Goal: Task Accomplishment & Management: Complete application form

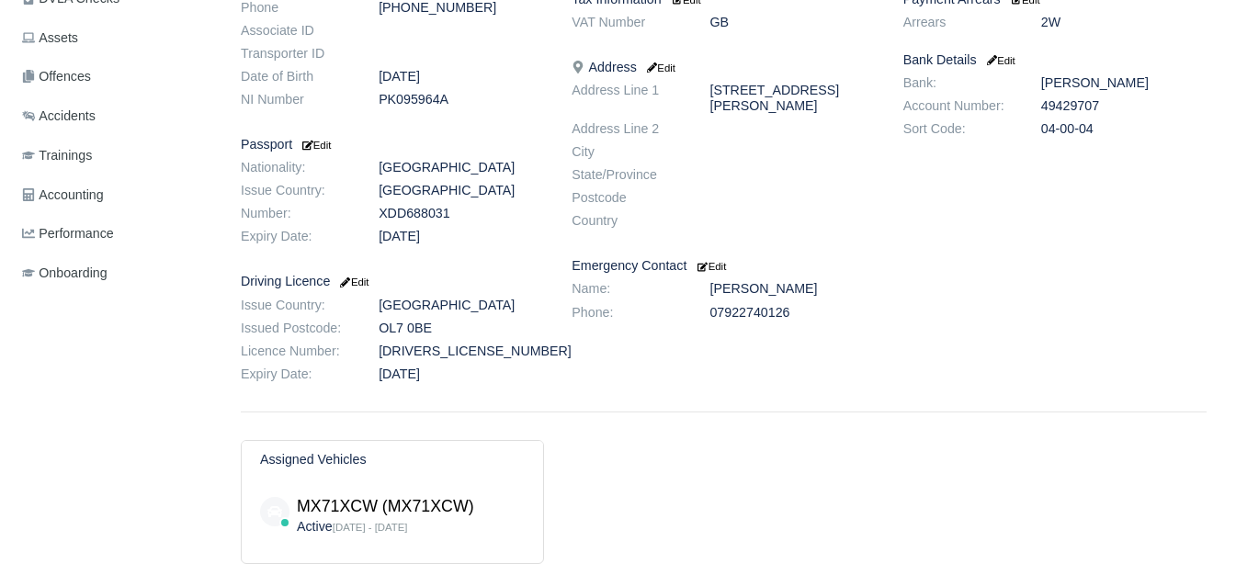
scroll to position [613, 0]
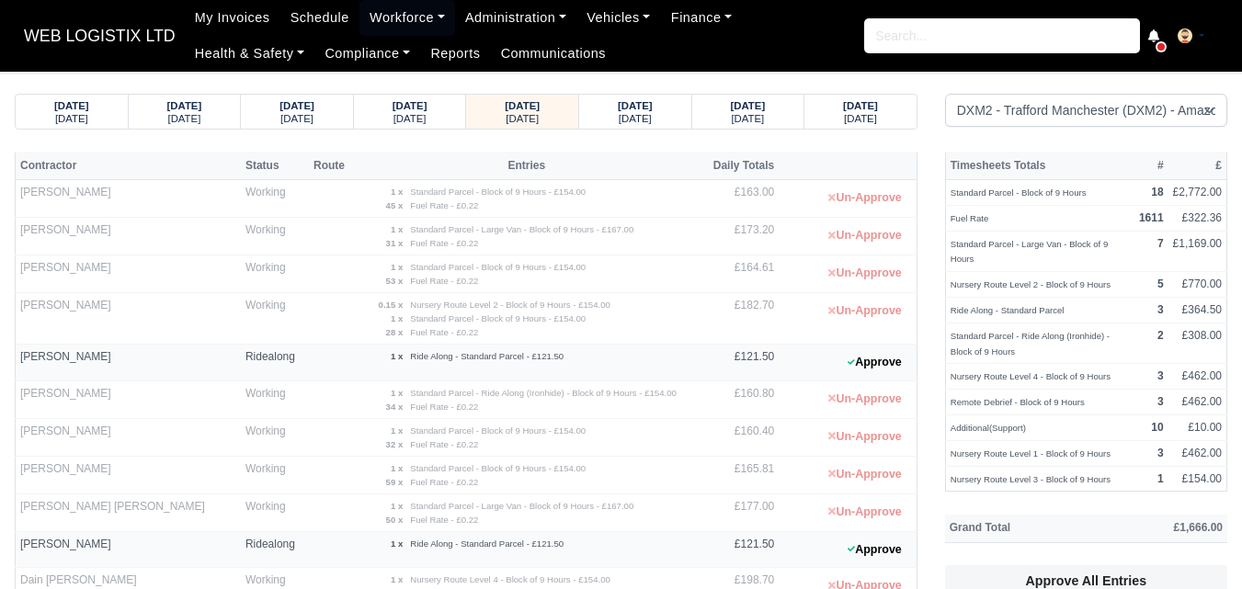
select select "1"
click at [643, 118] on small "Saturday" at bounding box center [635, 118] width 33 height 11
click at [894, 114] on div "Monday" at bounding box center [860, 117] width 77 height 13
select select "1"
click at [894, 114] on div "[DATE]" at bounding box center [860, 117] width 77 height 13
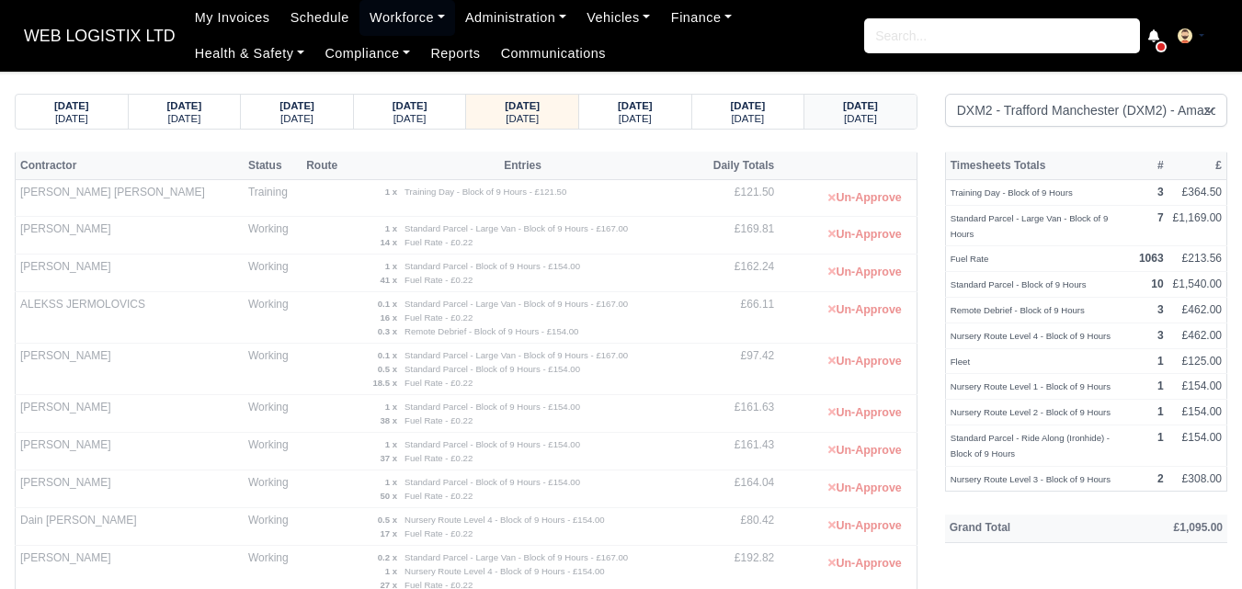
click at [876, 97] on div "09/10/2025 Thursday" at bounding box center [860, 112] width 85 height 34
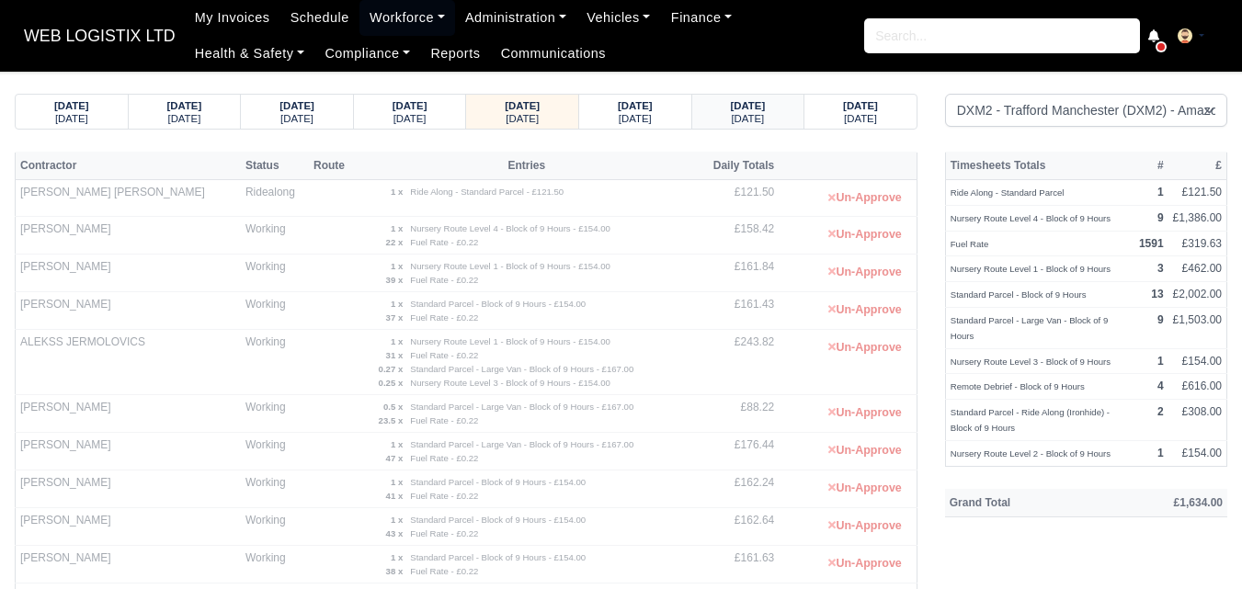
click at [758, 120] on small "Saturday" at bounding box center [747, 118] width 33 height 11
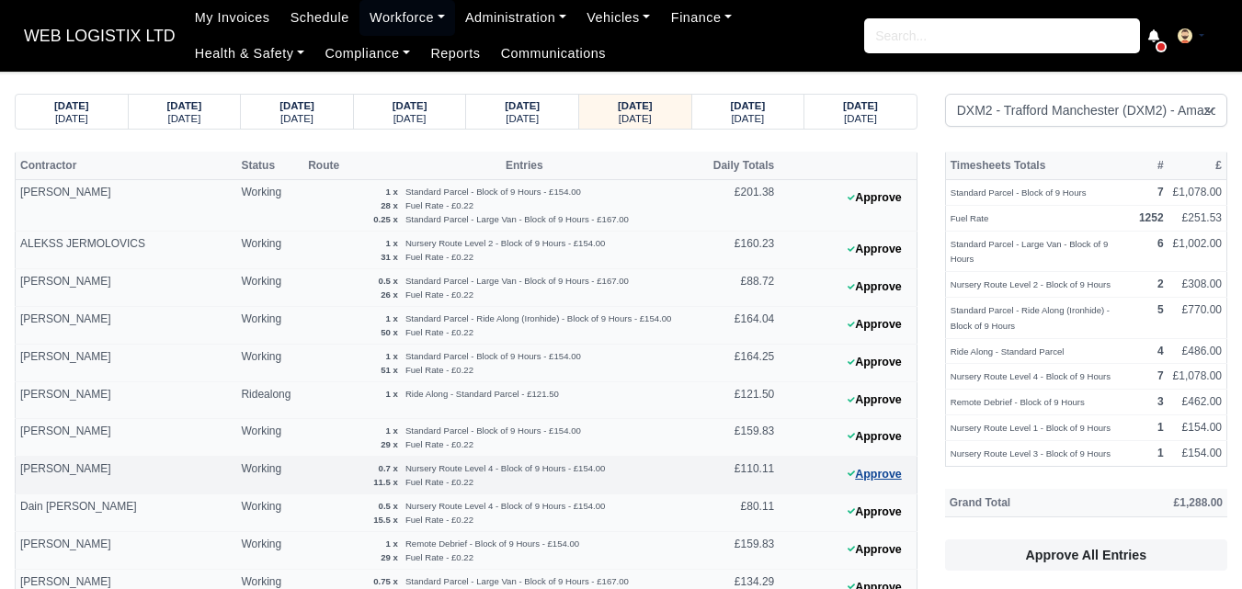
click at [862, 475] on button "Approve" at bounding box center [874, 474] width 74 height 27
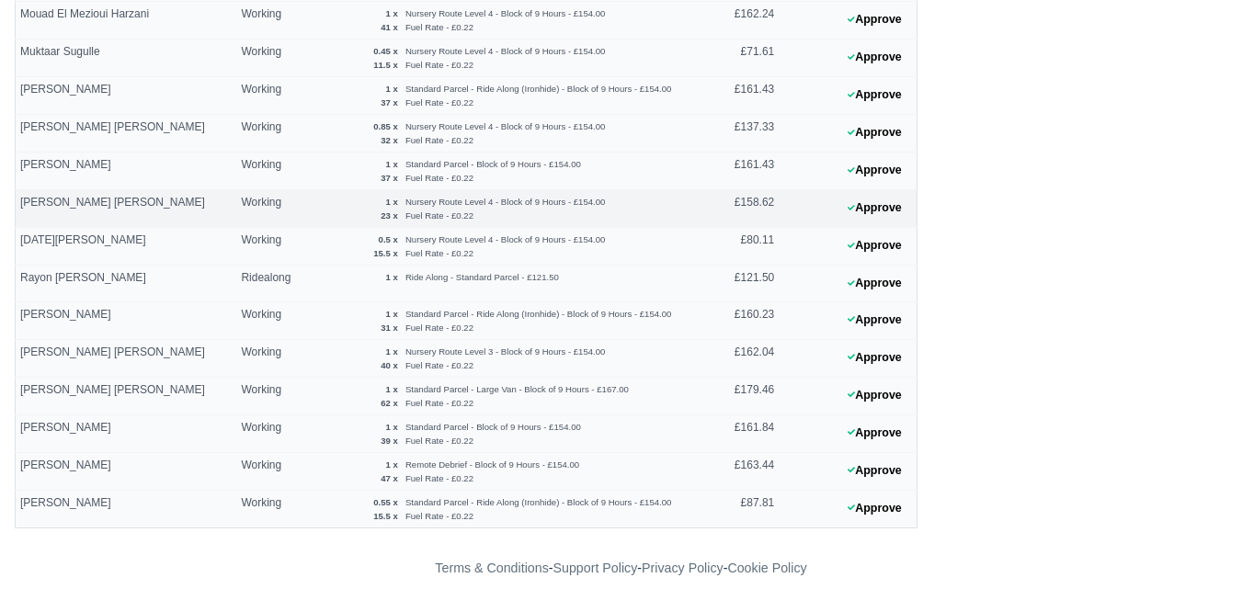
scroll to position [1262, 0]
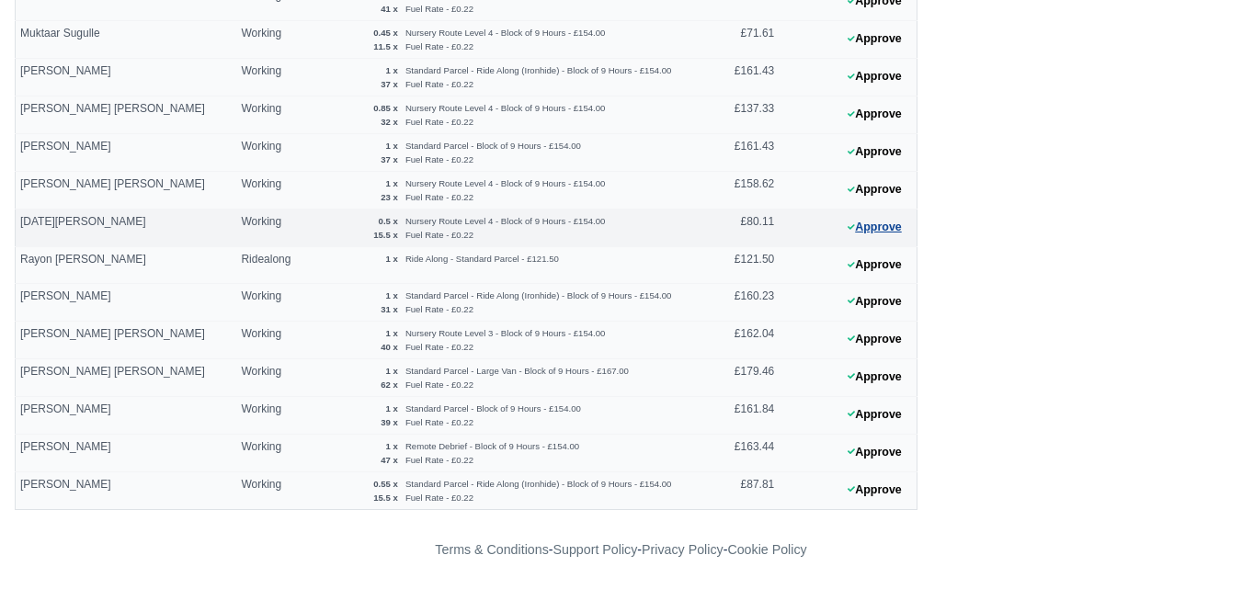
click at [894, 231] on button "Approve" at bounding box center [874, 227] width 74 height 27
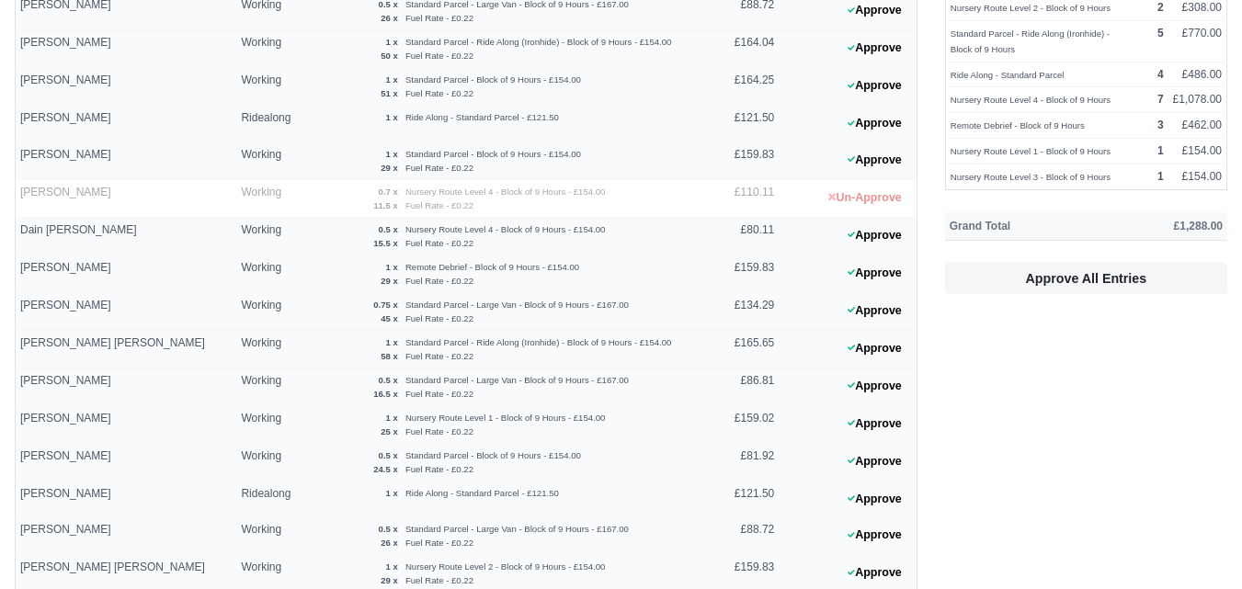
scroll to position [189, 0]
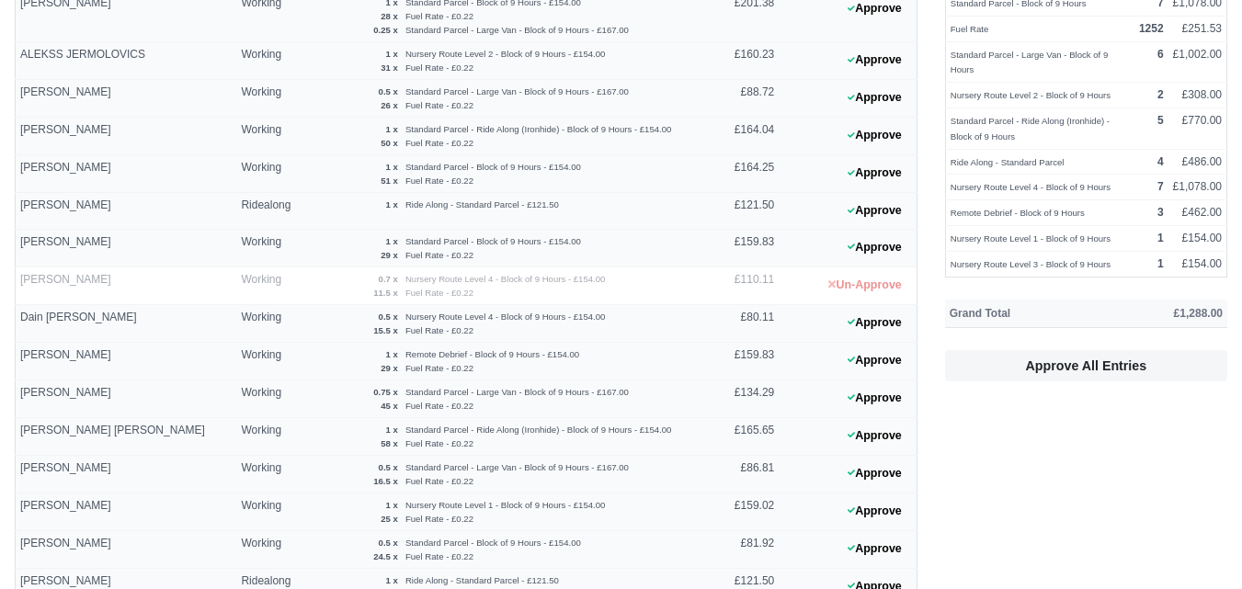
click at [883, 325] on button "Approve" at bounding box center [874, 323] width 74 height 27
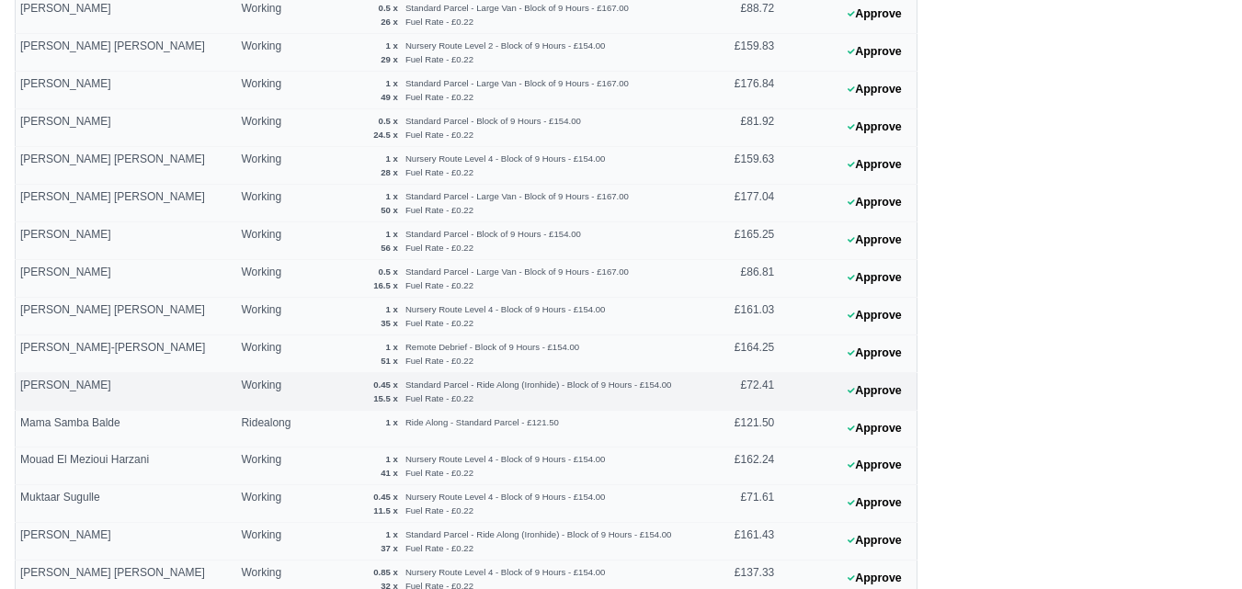
scroll to position [956, 0]
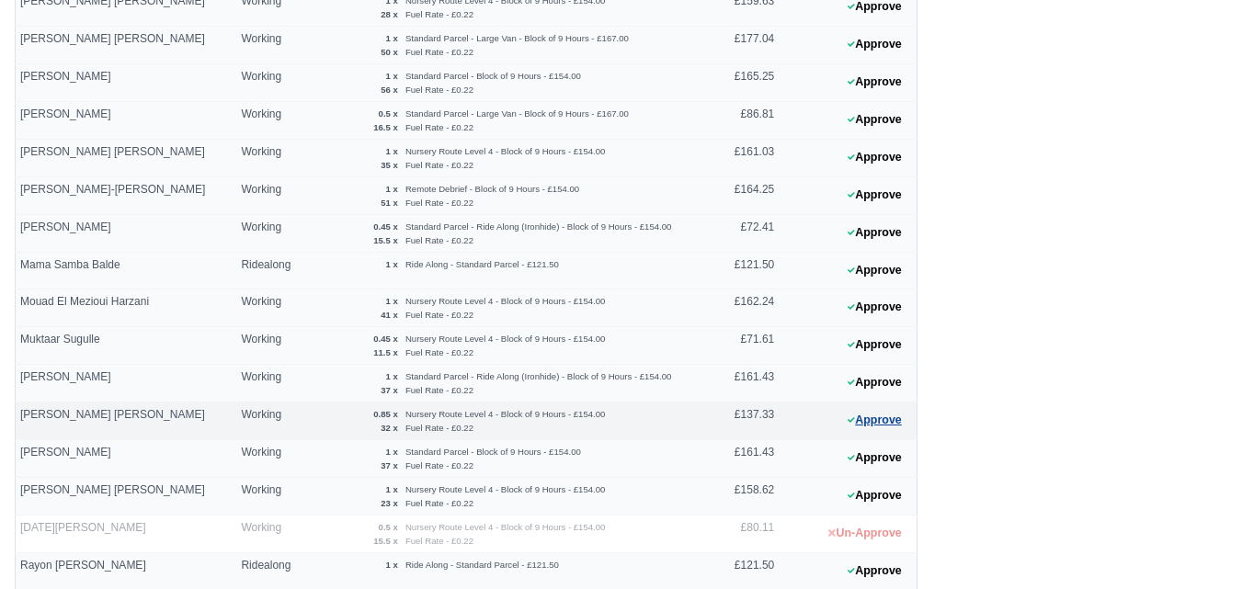
click at [875, 421] on button "Approve" at bounding box center [874, 420] width 74 height 27
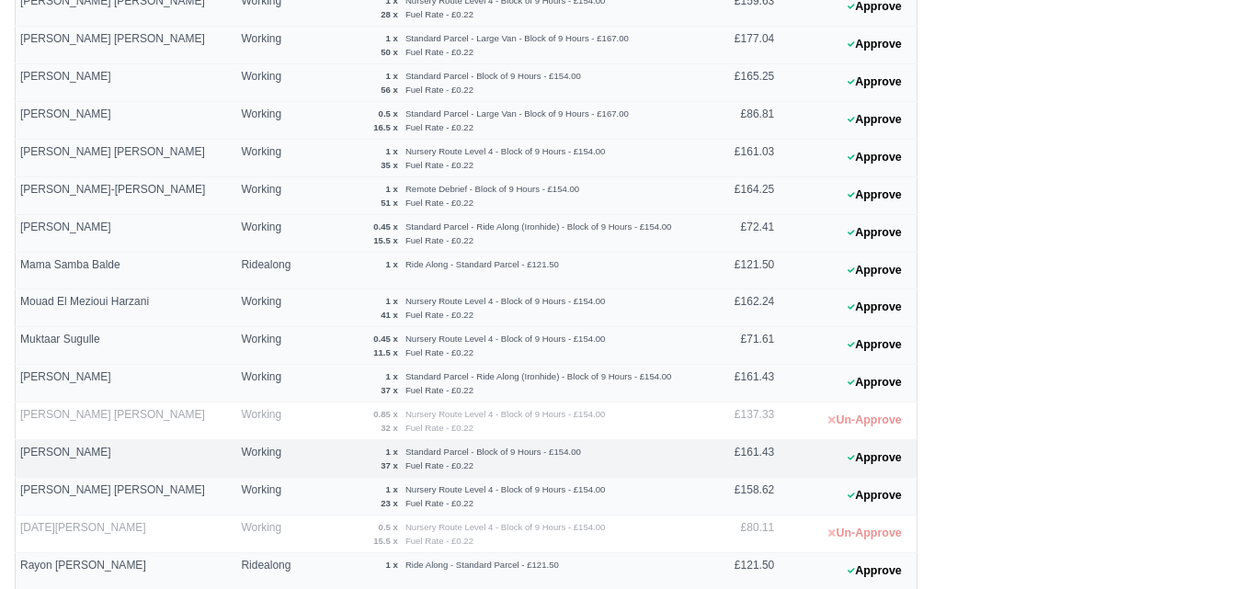
click at [381, 469] on strong "37 x" at bounding box center [389, 466] width 17 height 10
click at [1040, 449] on div "Timesheets Totals # £ Standard Parcel - Block of 9 Hours 7 £1,078.00 Fuel Rate …" at bounding box center [1086, 6] width 310 height 1621
click at [841, 342] on button "Approve" at bounding box center [874, 345] width 74 height 27
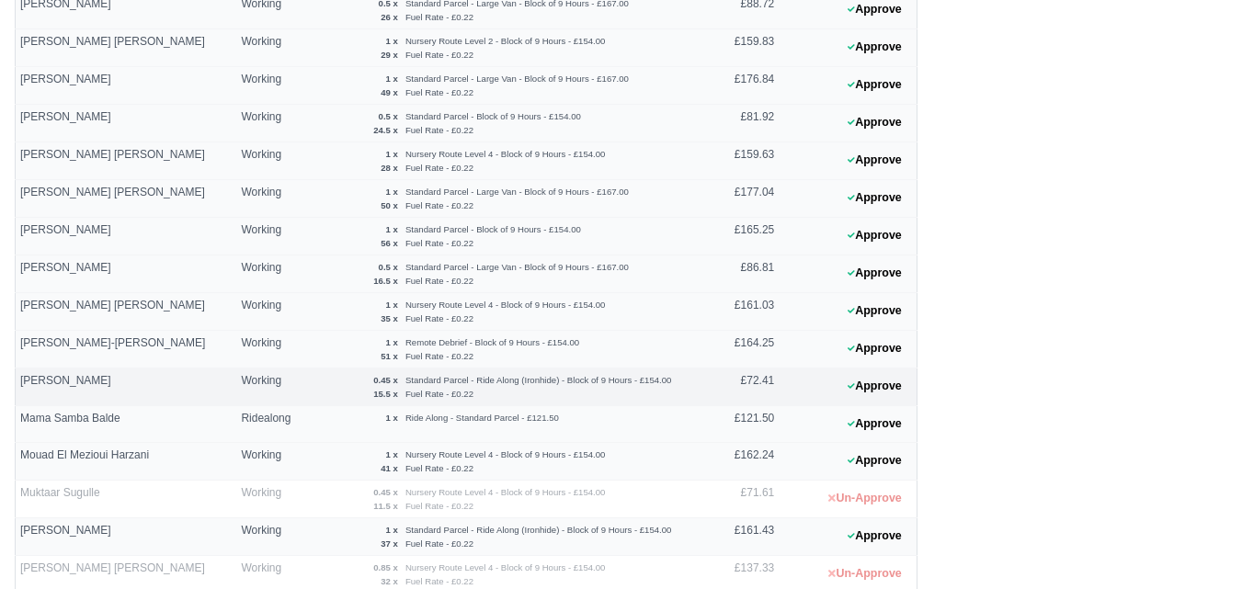
scroll to position [649, 0]
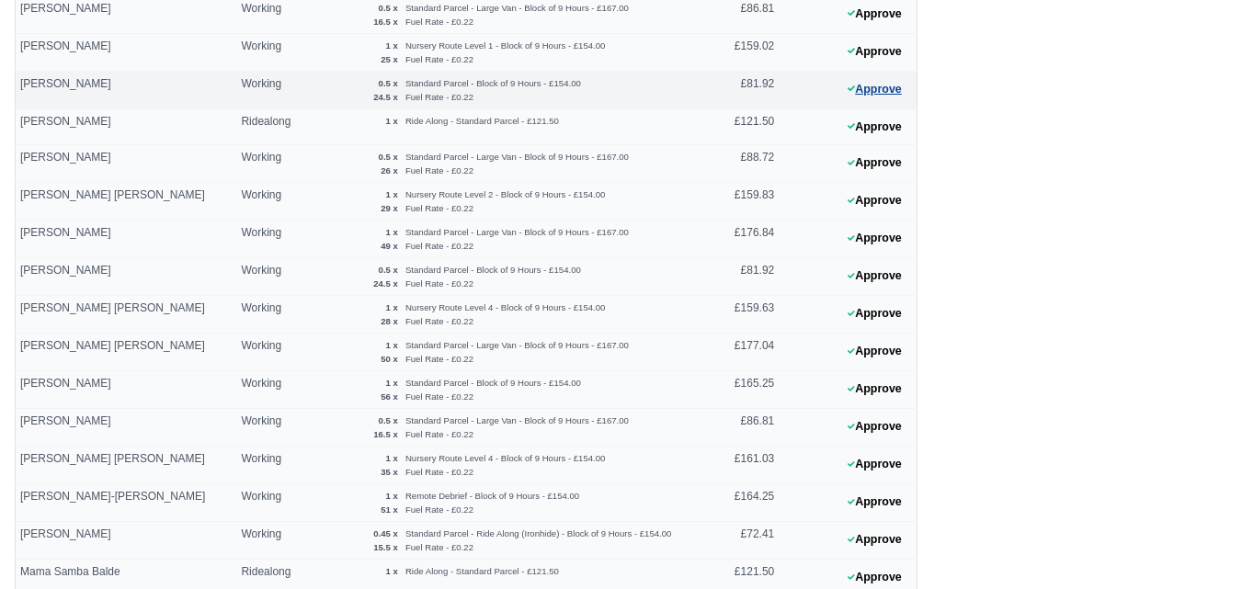
click at [871, 91] on button "Approve" at bounding box center [874, 89] width 74 height 27
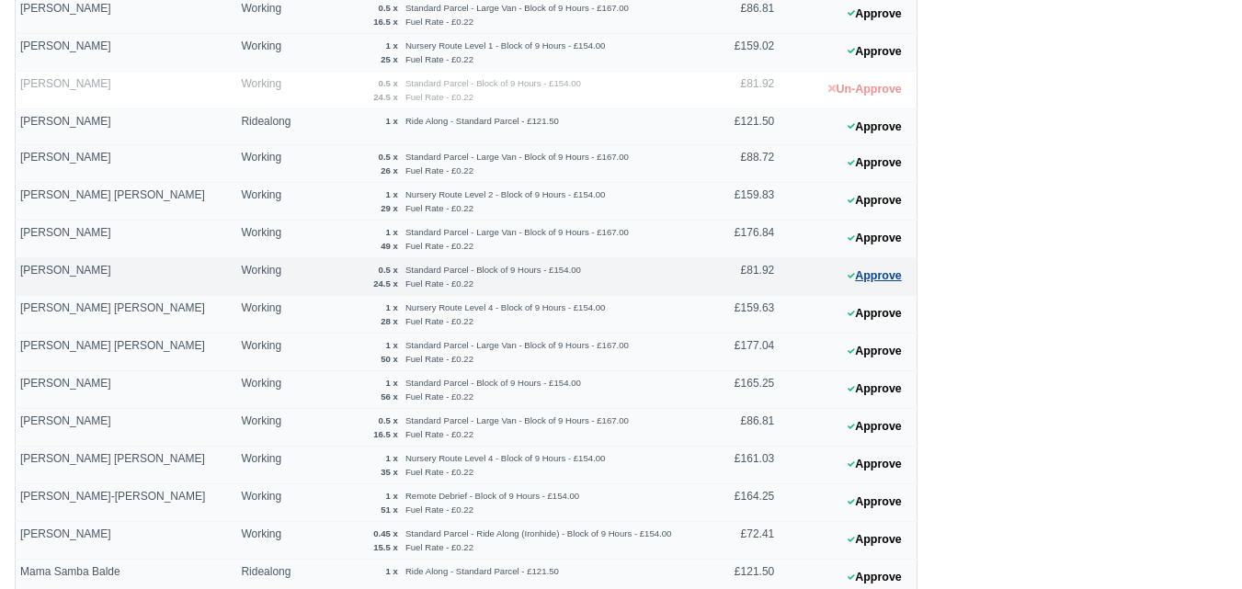
click at [899, 268] on button "Approve" at bounding box center [874, 276] width 74 height 27
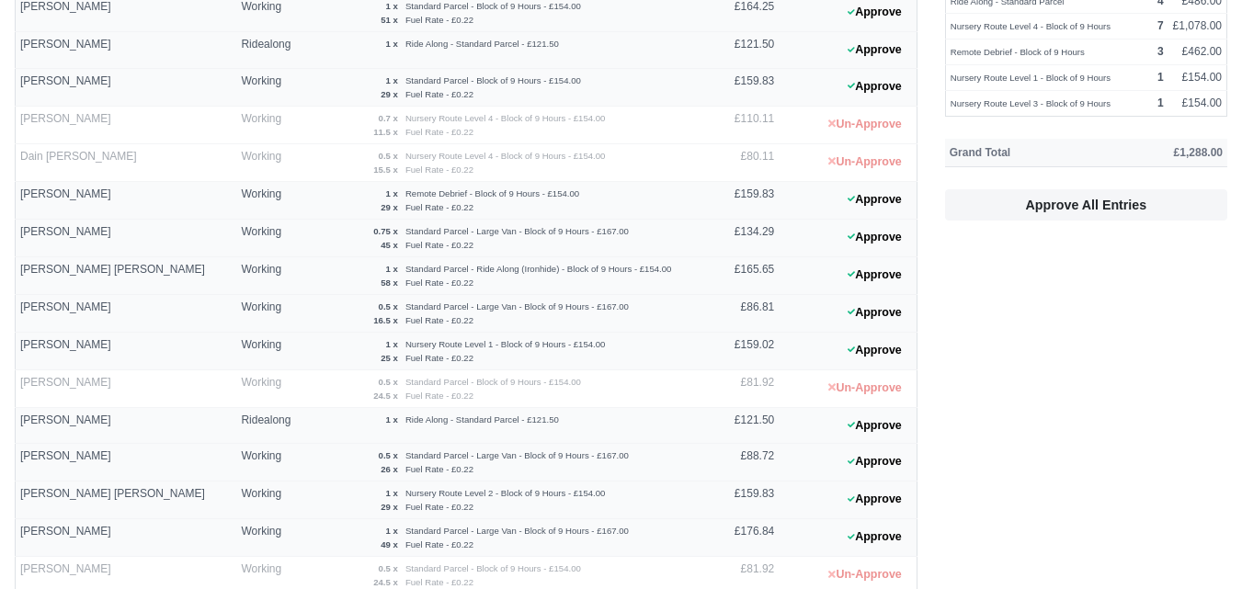
scroll to position [343, 0]
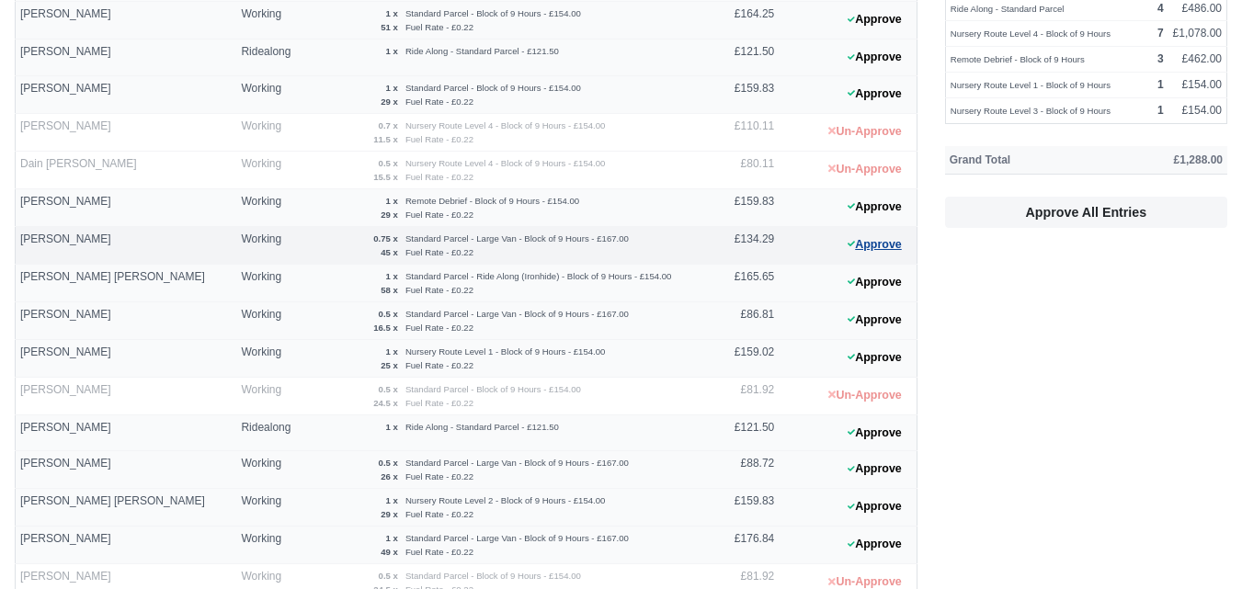
click at [897, 239] on button "Approve" at bounding box center [874, 245] width 74 height 27
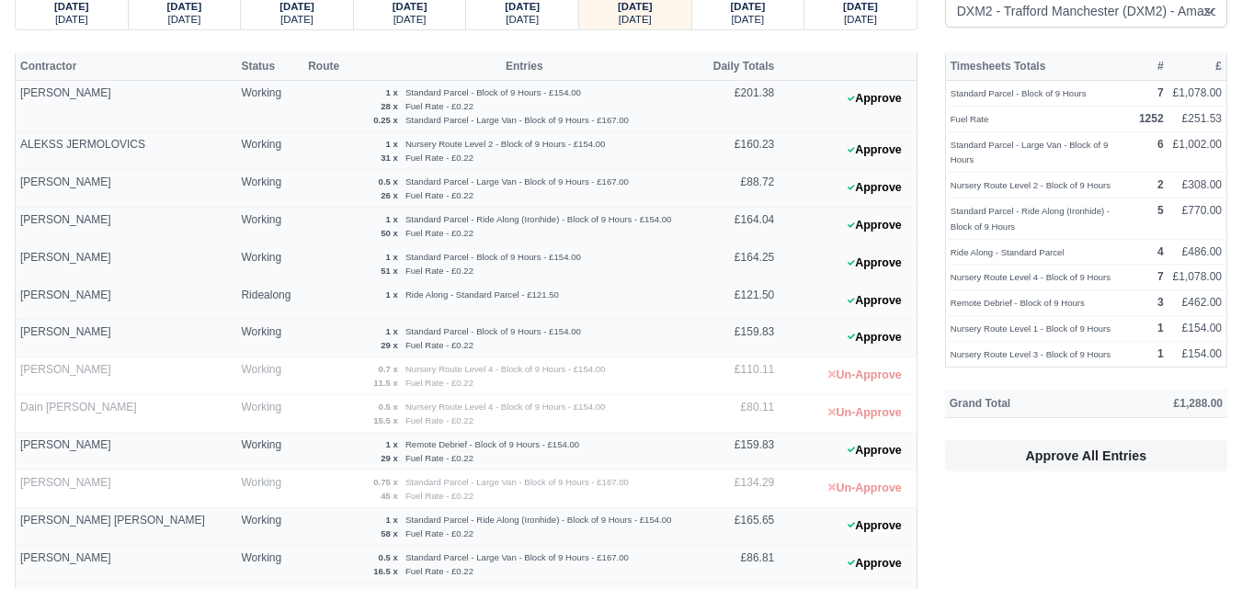
scroll to position [37, 0]
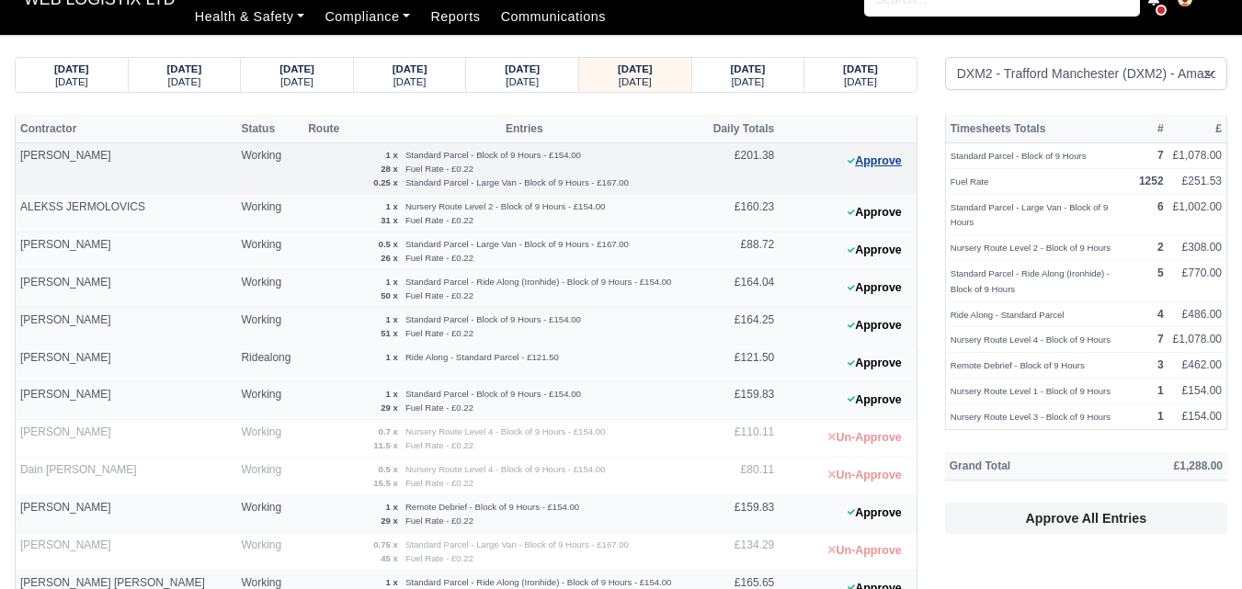
click at [876, 159] on button "Approve" at bounding box center [874, 161] width 74 height 27
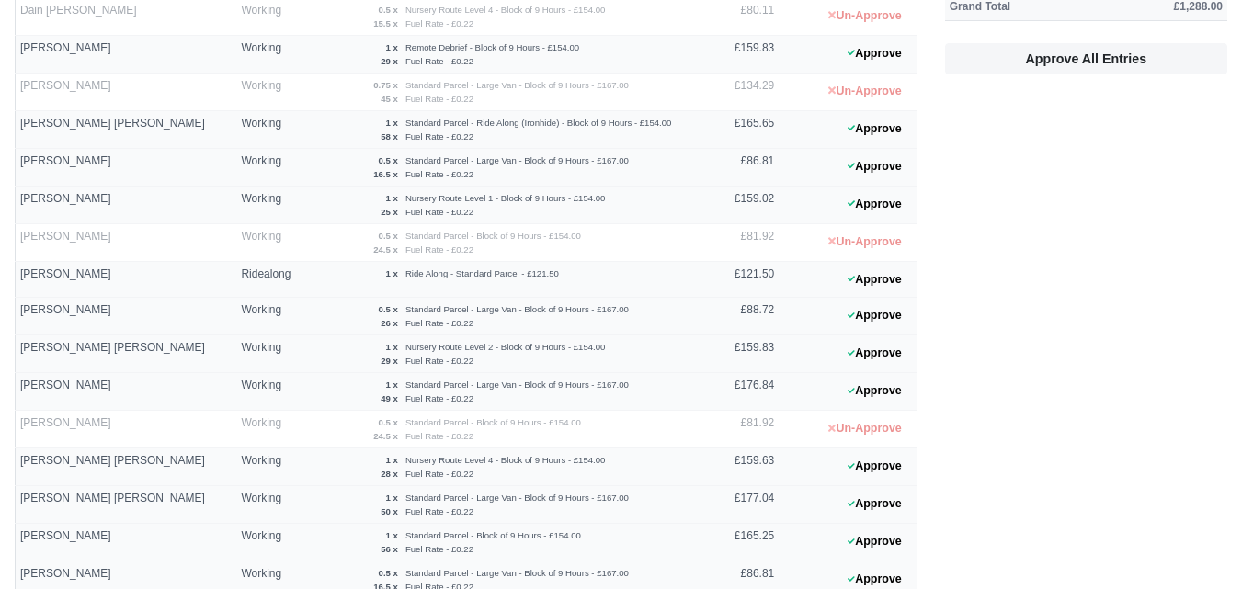
scroll to position [649, 0]
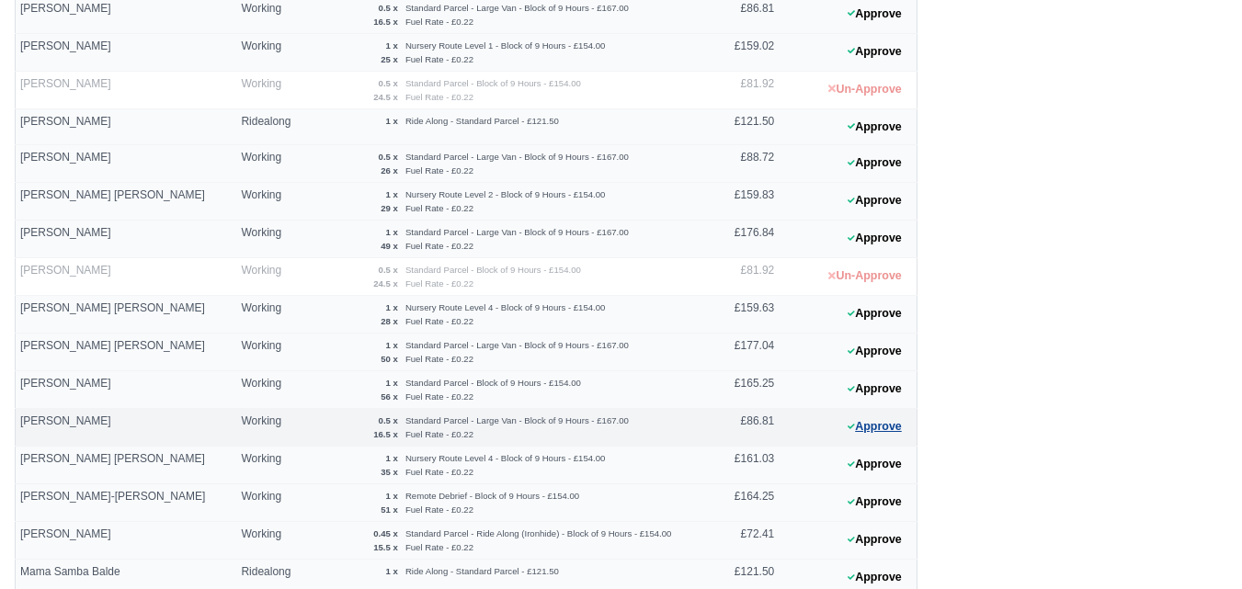
click at [872, 416] on button "Approve" at bounding box center [874, 427] width 74 height 27
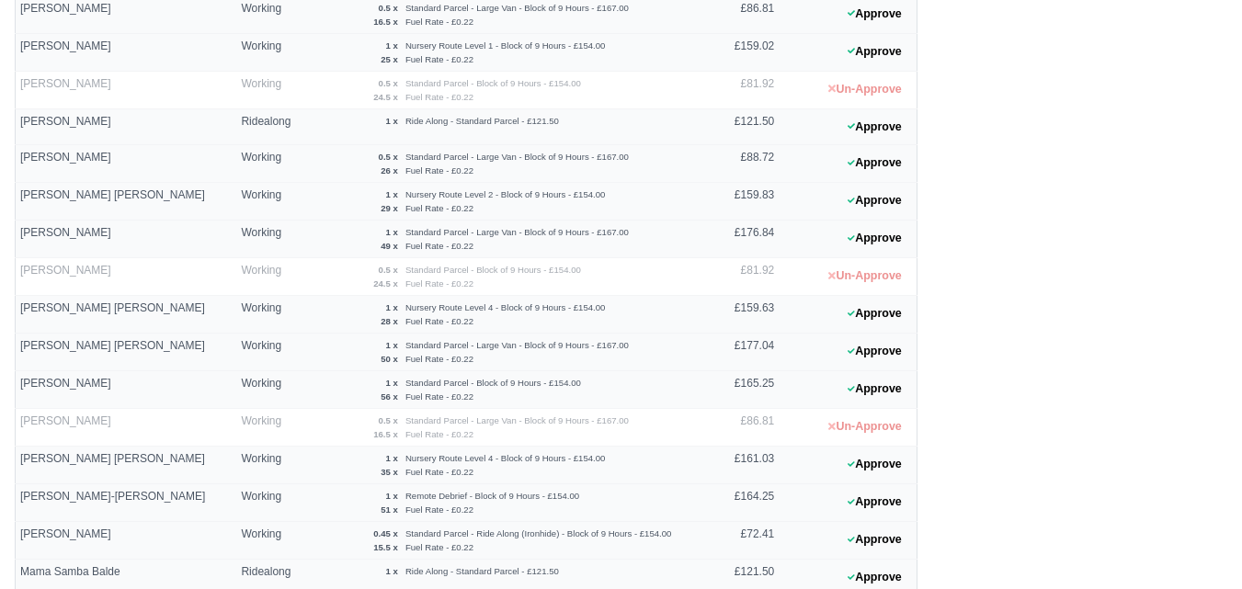
scroll to position [496, 0]
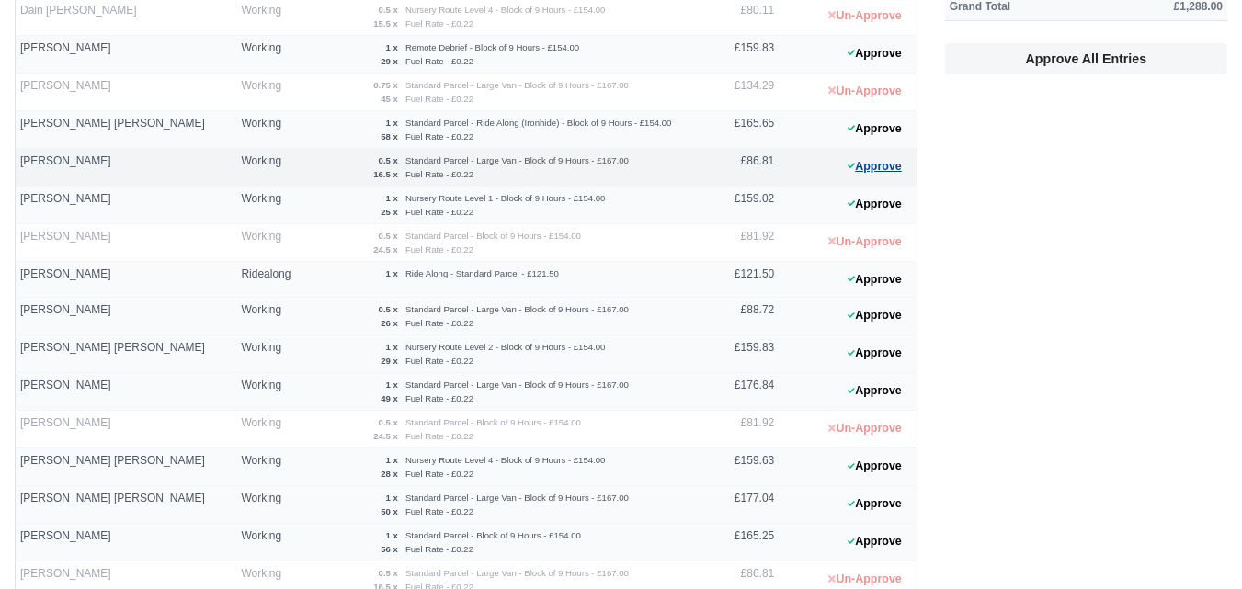
click at [894, 164] on button "Approve" at bounding box center [874, 167] width 74 height 27
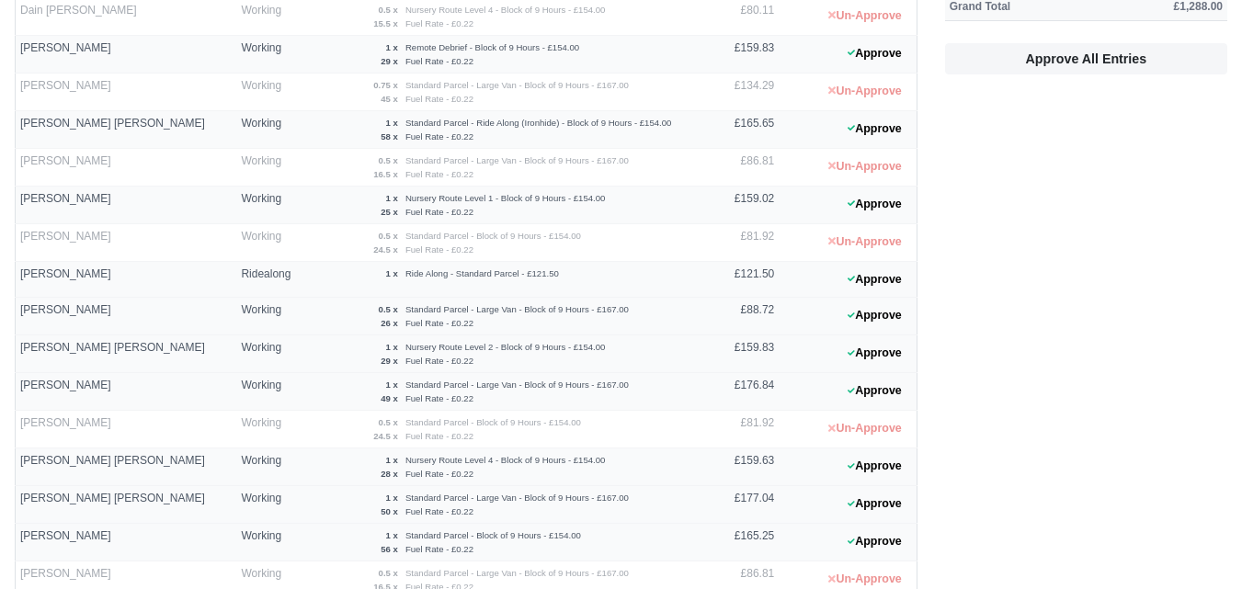
click at [995, 354] on div "Timesheets Totals # £ Standard Parcel - Block of 9 Hours 7 £1,078.00 Fuel Rate …" at bounding box center [1086, 465] width 310 height 1621
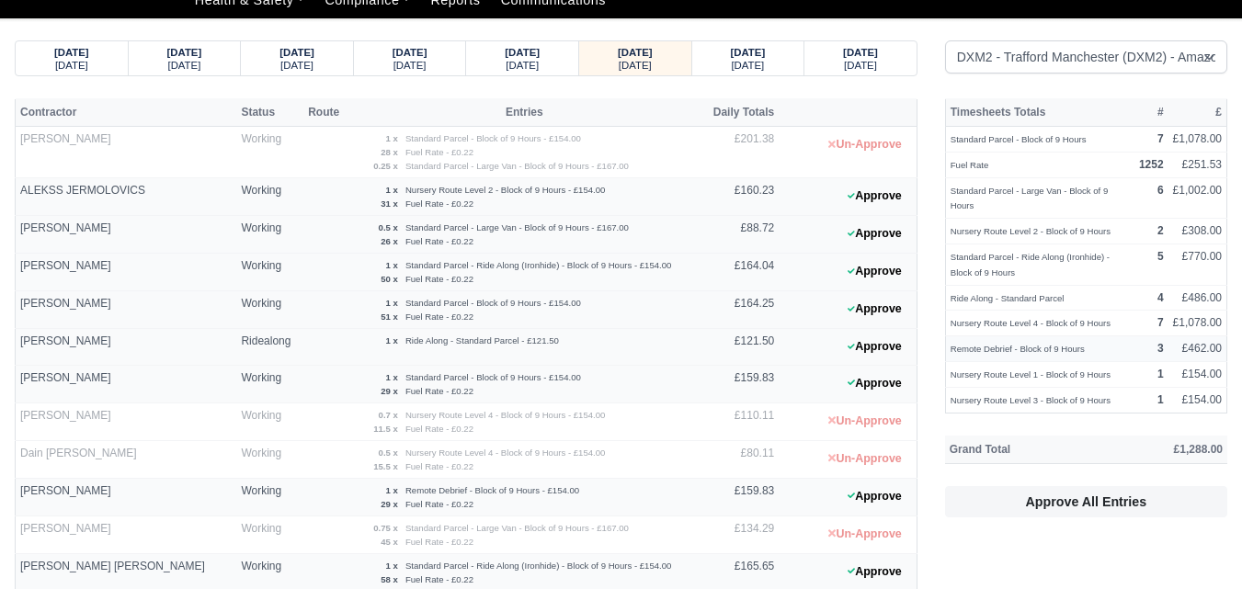
scroll to position [0, 0]
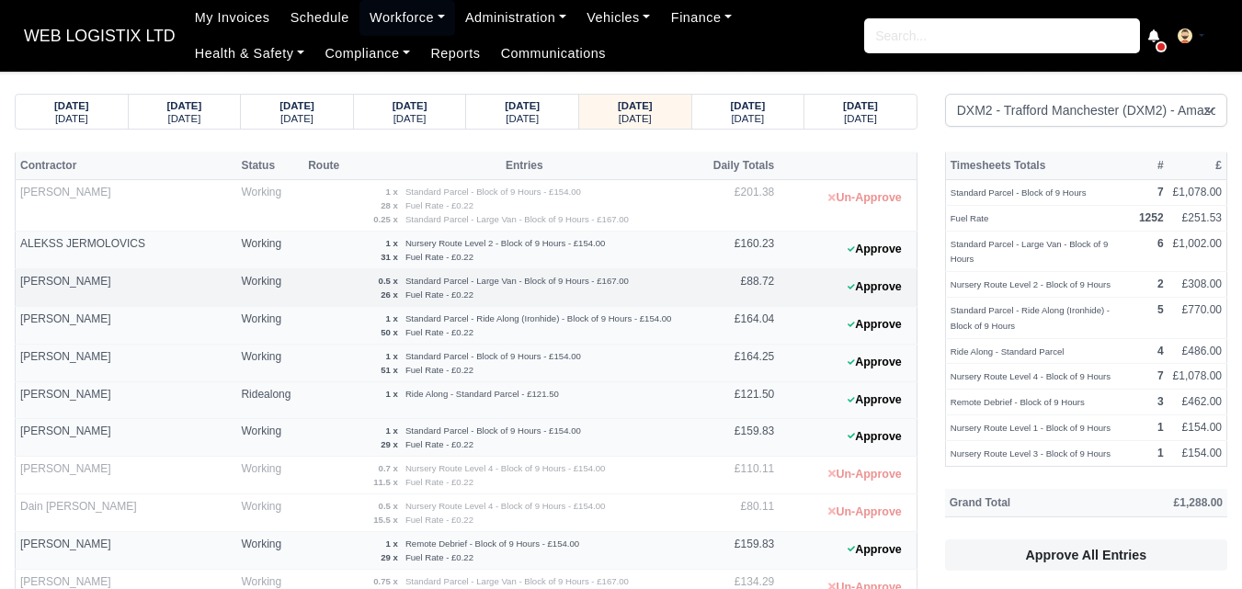
click at [912, 288] on 1760356041 "Approve" at bounding box center [848, 288] width 138 height 38
click at [873, 287] on button "Approve" at bounding box center [874, 287] width 74 height 27
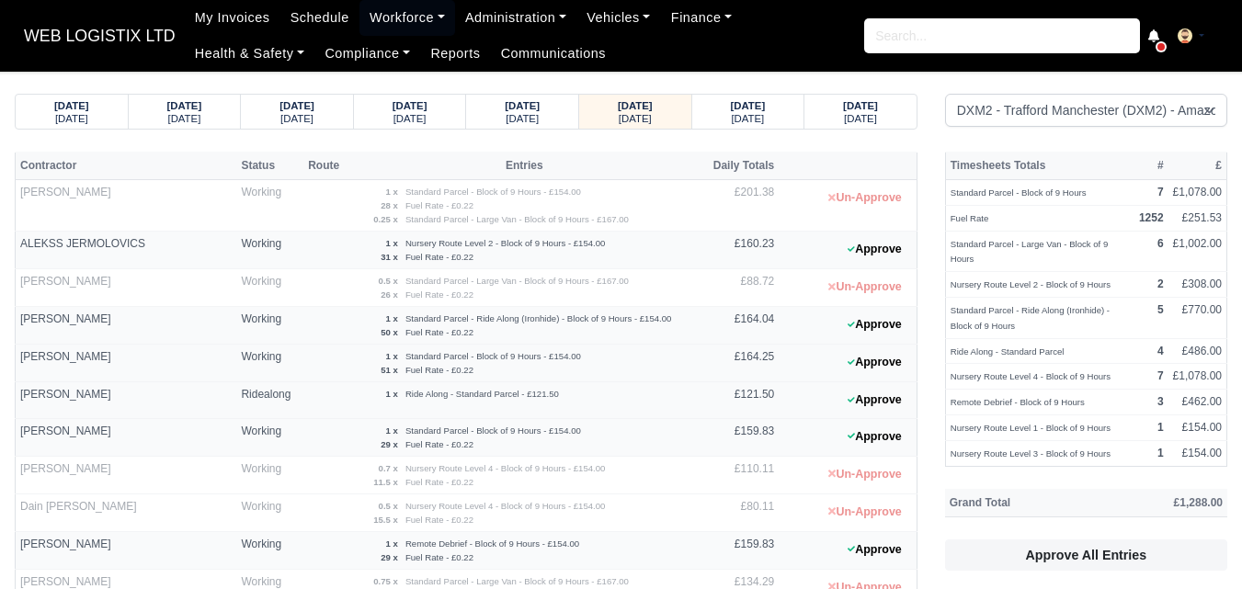
scroll to position [460, 0]
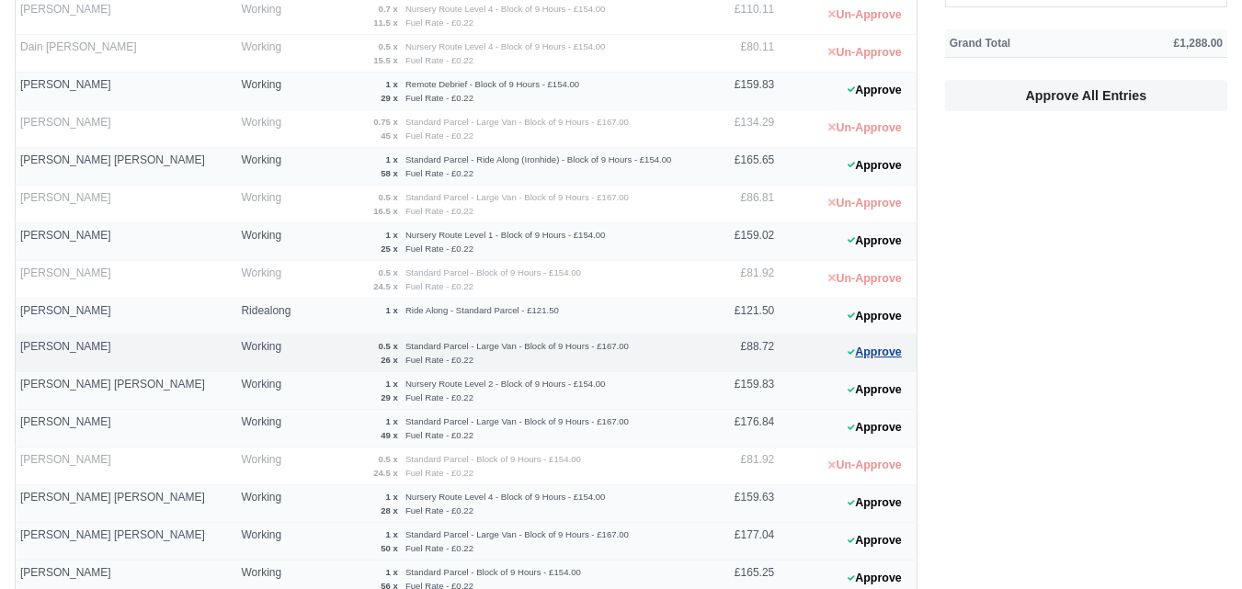
click at [862, 358] on button "Approve" at bounding box center [874, 352] width 74 height 27
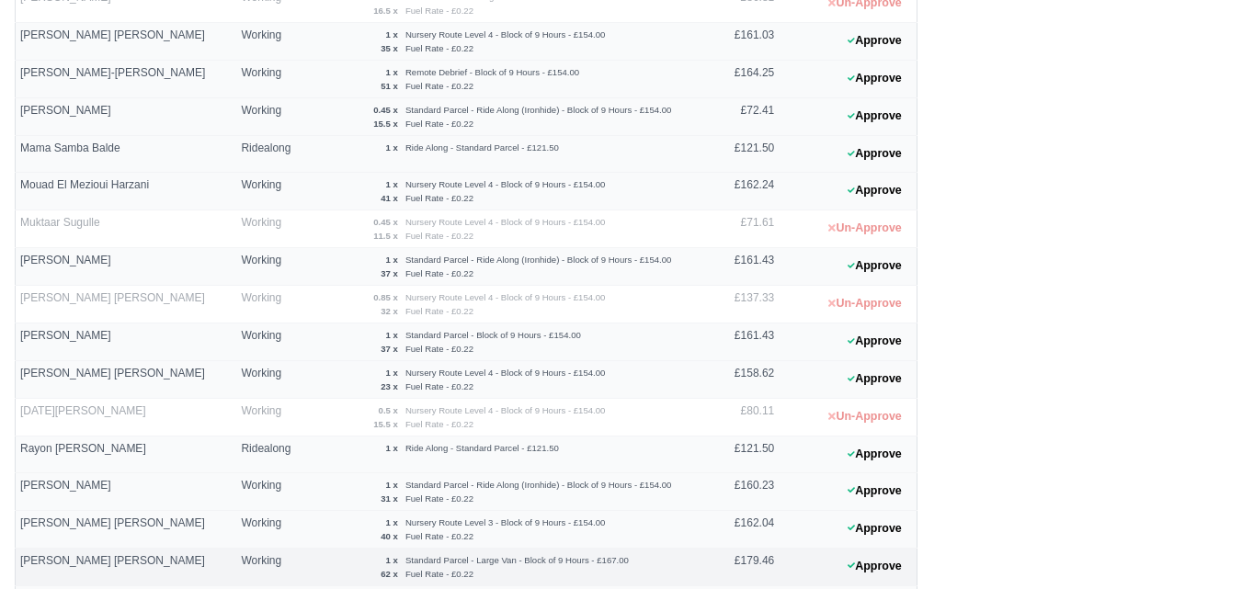
scroll to position [1262, 0]
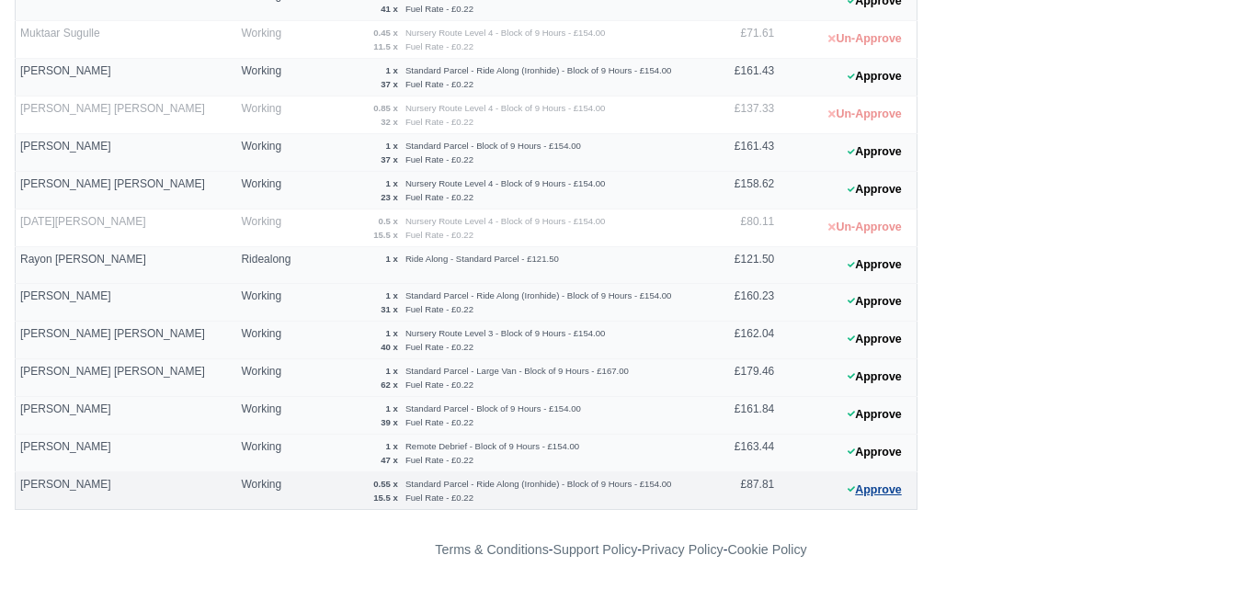
click at [861, 482] on button "Approve" at bounding box center [874, 490] width 74 height 27
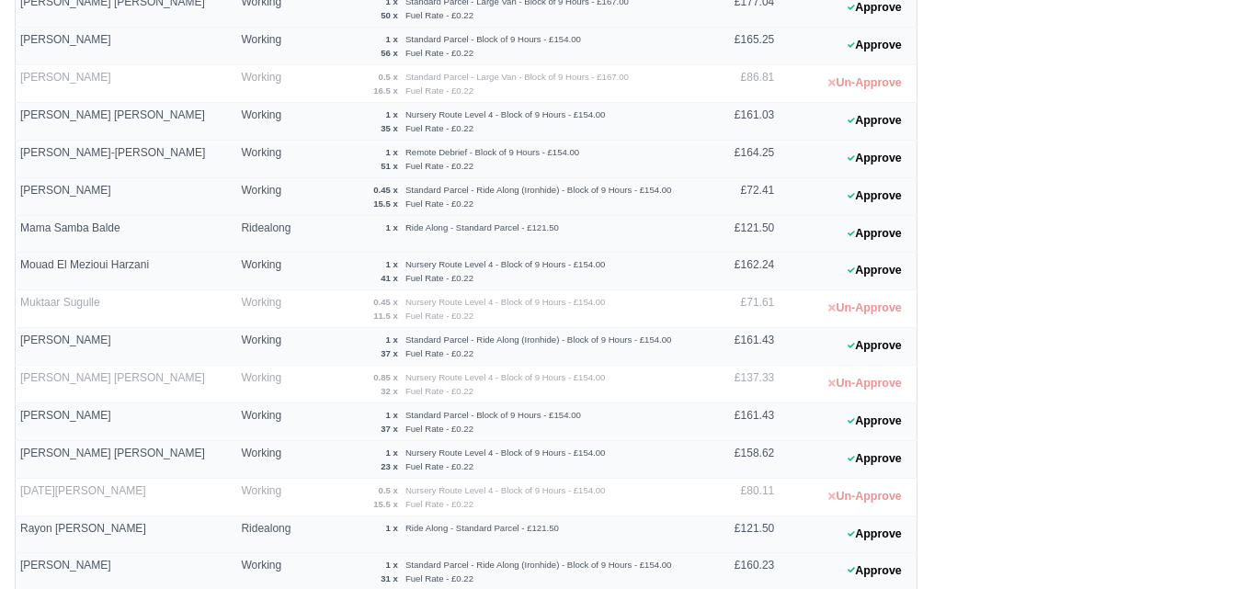
scroll to position [956, 0]
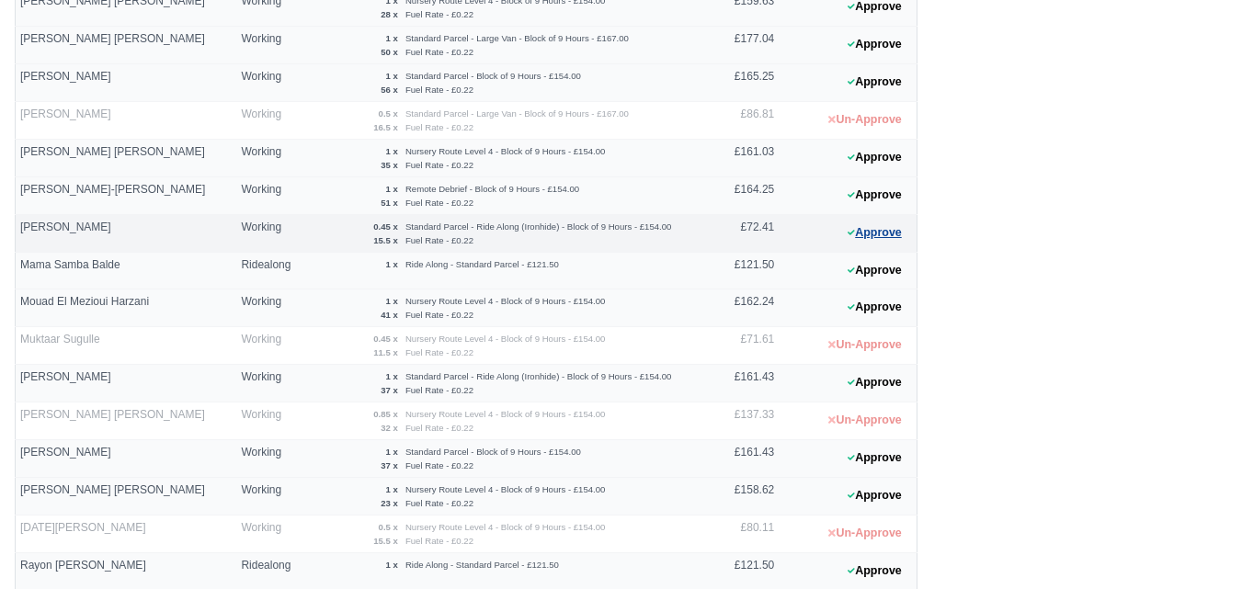
click at [887, 234] on button "Approve" at bounding box center [874, 233] width 74 height 27
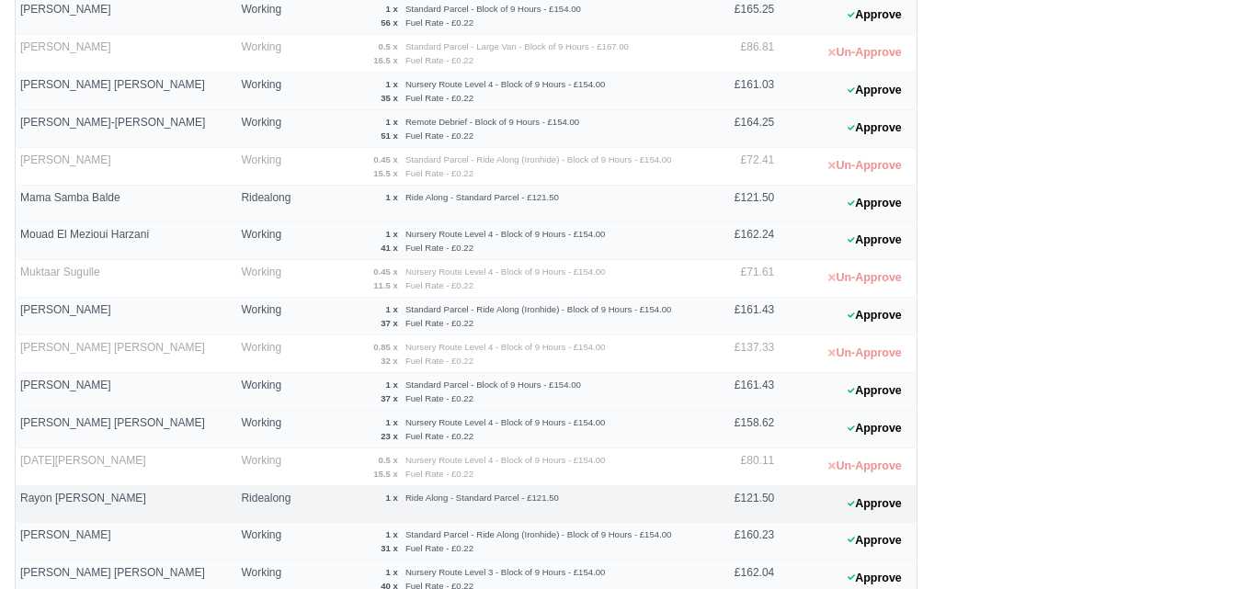
scroll to position [1109, 0]
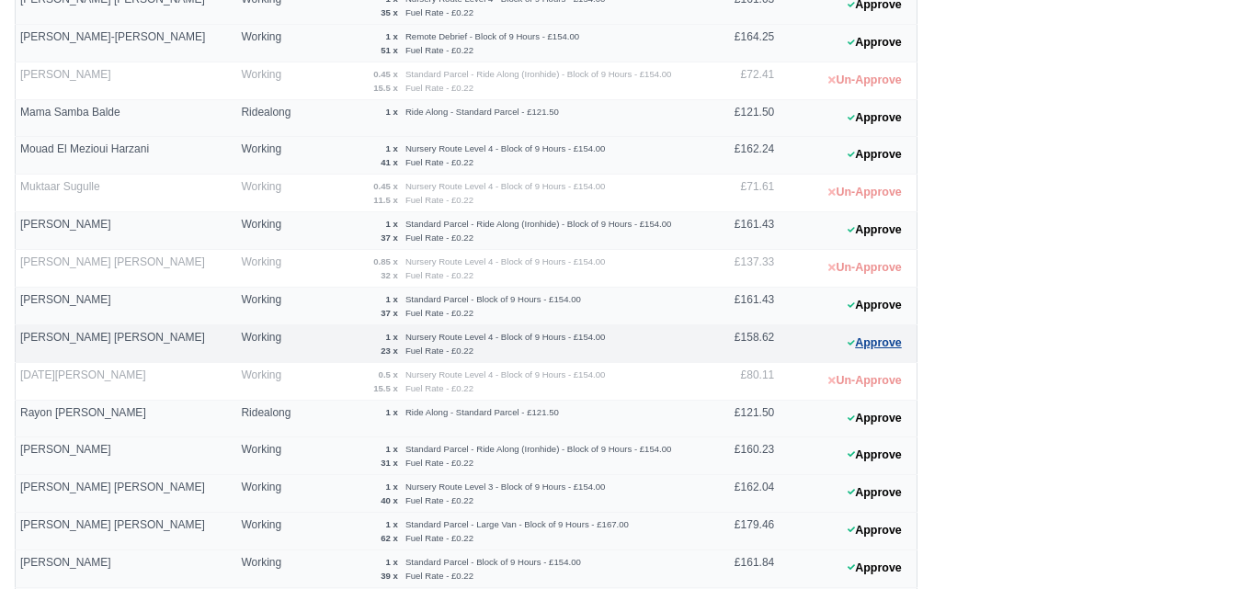
click at [893, 347] on button "Approve" at bounding box center [874, 343] width 74 height 27
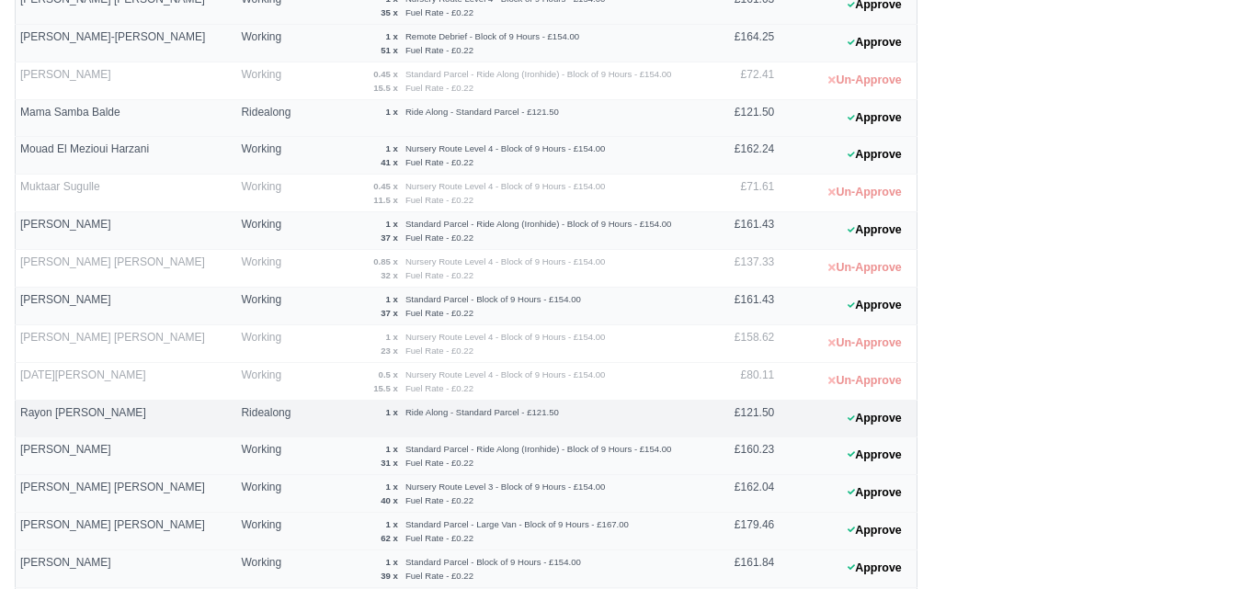
scroll to position [956, 0]
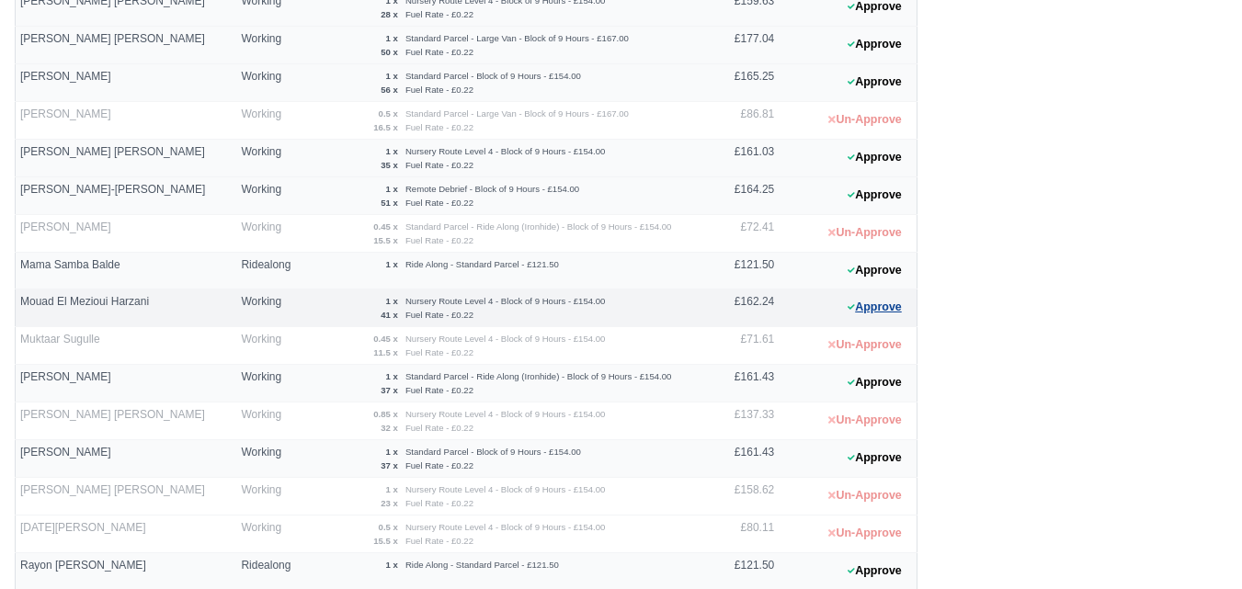
click at [850, 313] on icon at bounding box center [851, 307] width 7 height 11
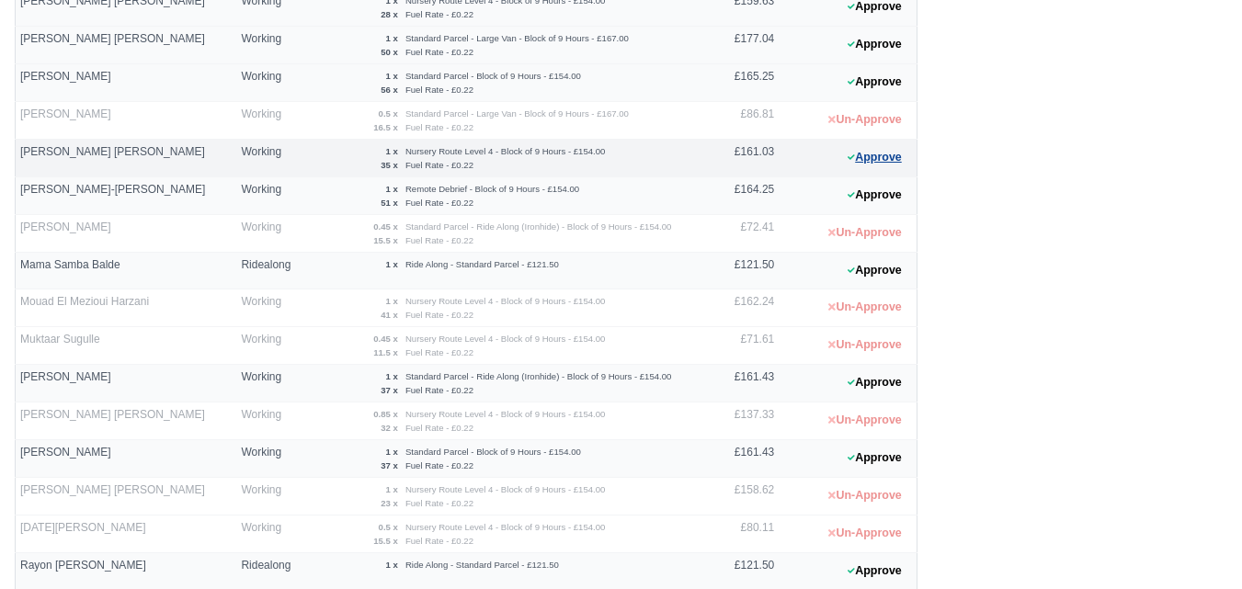
click at [883, 165] on button "Approve" at bounding box center [874, 157] width 74 height 27
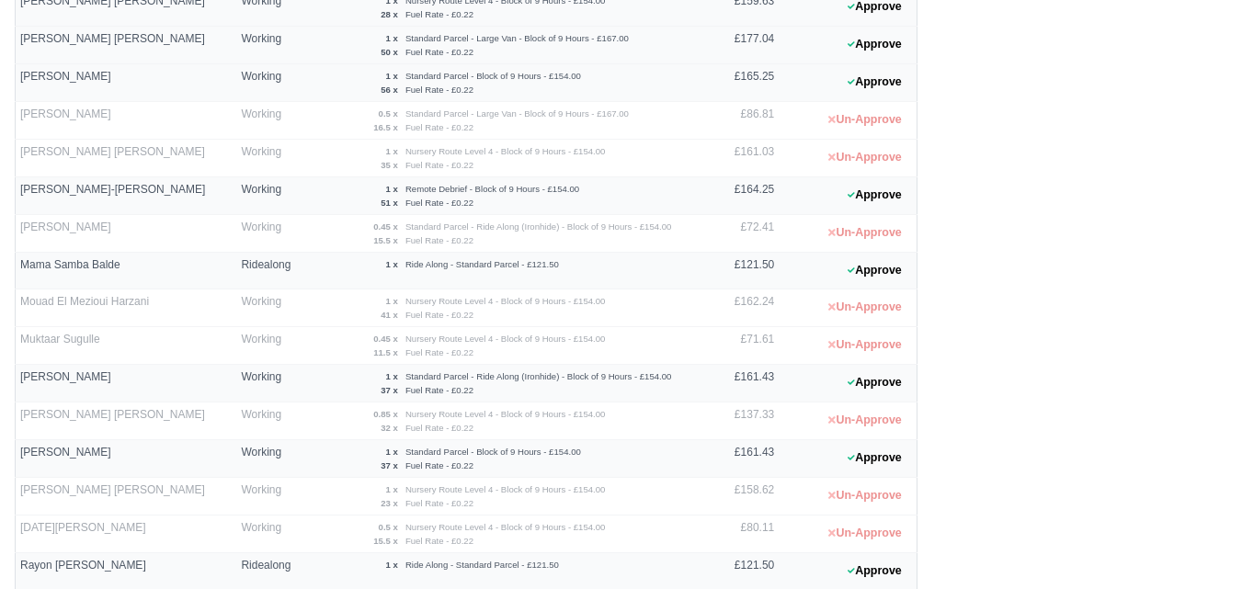
scroll to position [649, 0]
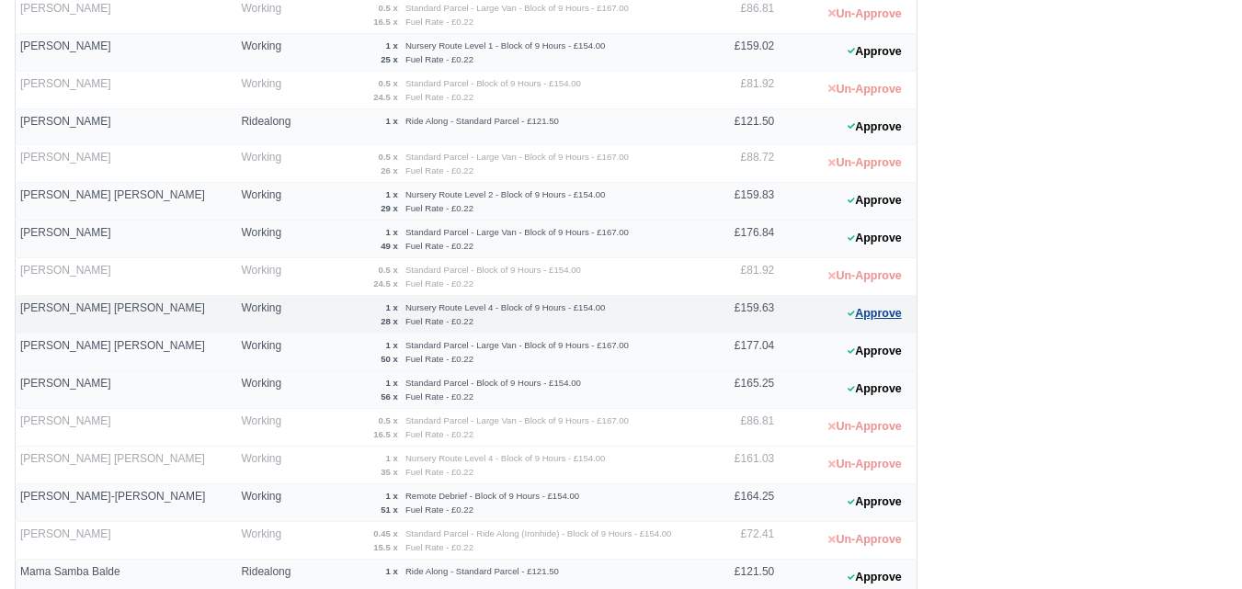
click at [853, 305] on button "Approve" at bounding box center [874, 314] width 74 height 27
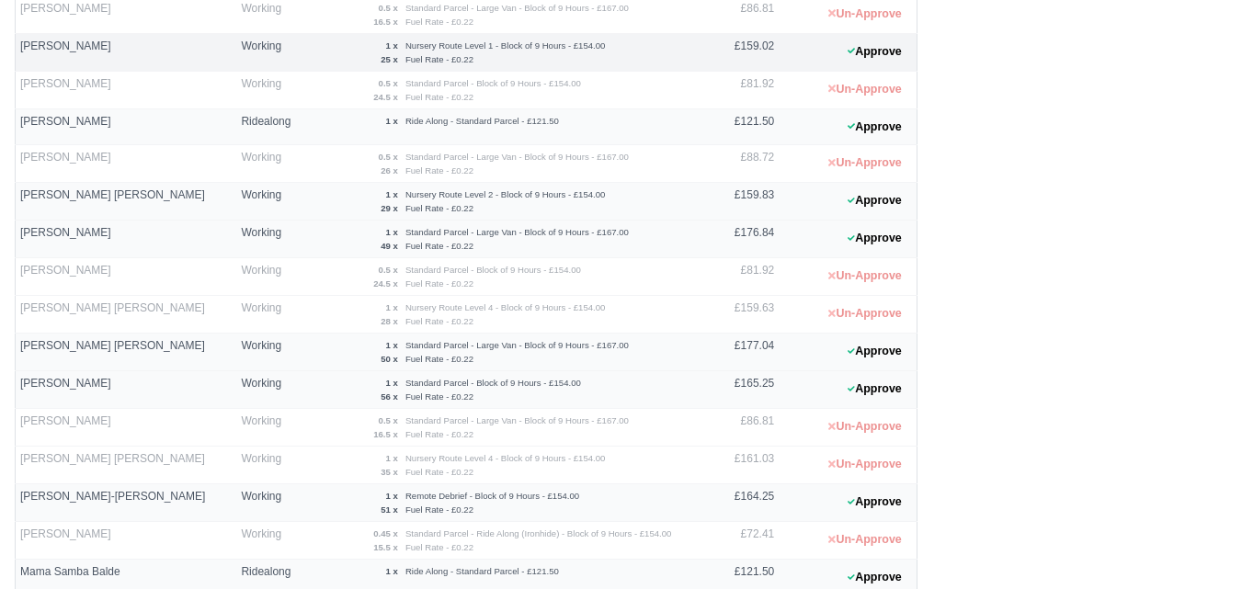
scroll to position [37, 0]
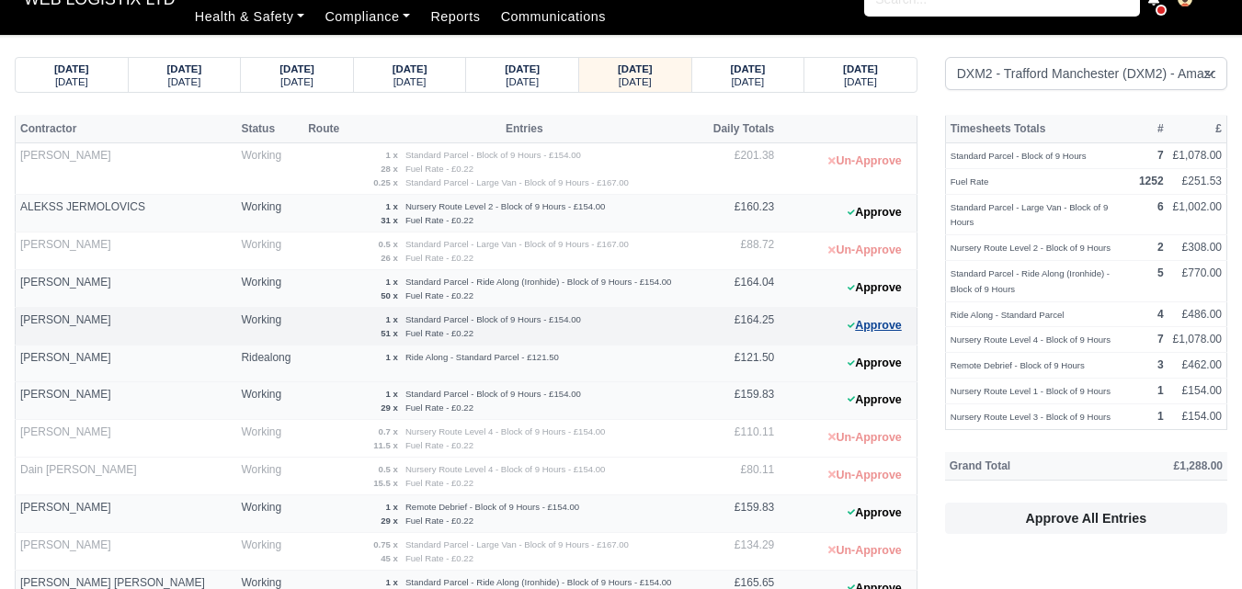
click at [871, 323] on button "Approve" at bounding box center [874, 326] width 74 height 27
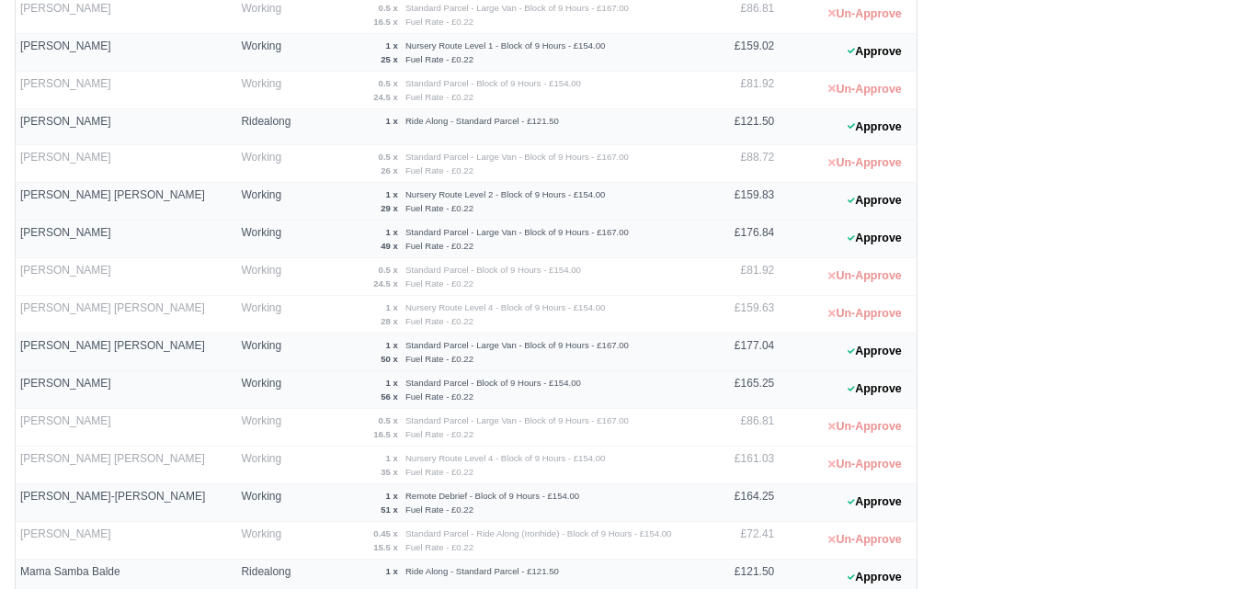
scroll to position [1109, 0]
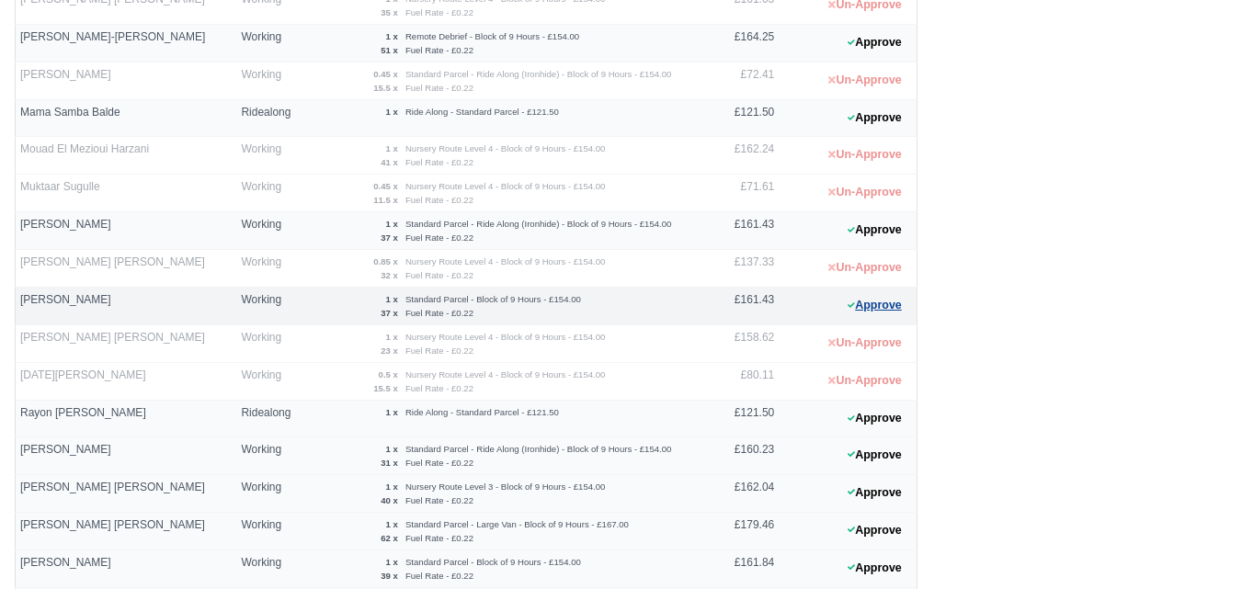
click at [860, 300] on button "Approve" at bounding box center [874, 305] width 74 height 27
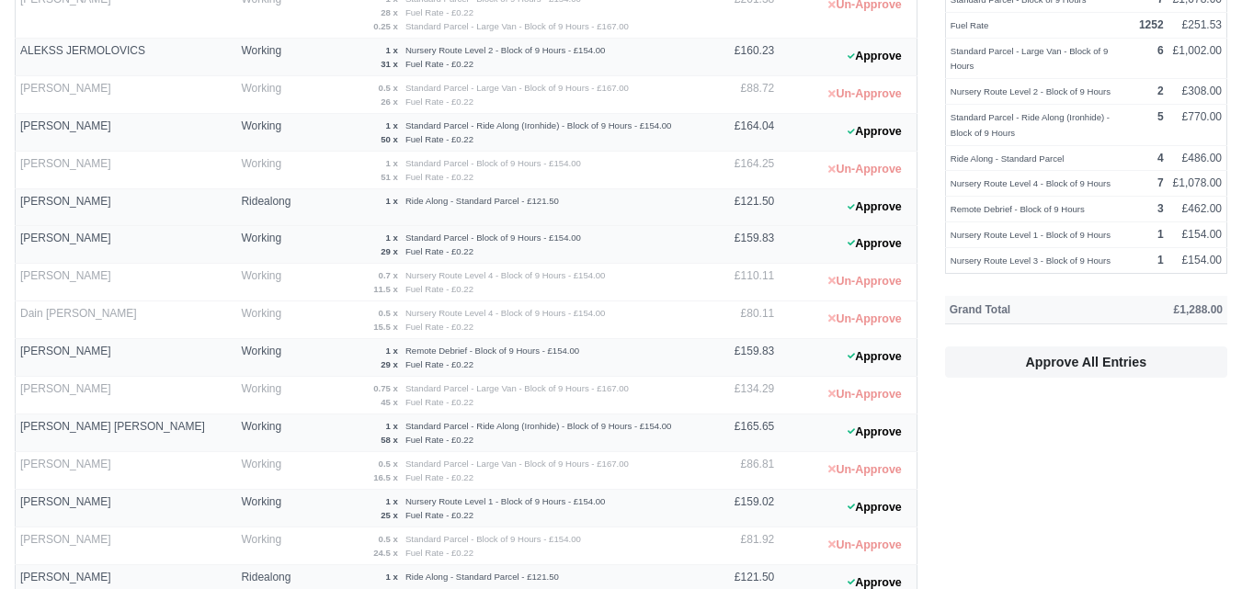
scroll to position [37, 0]
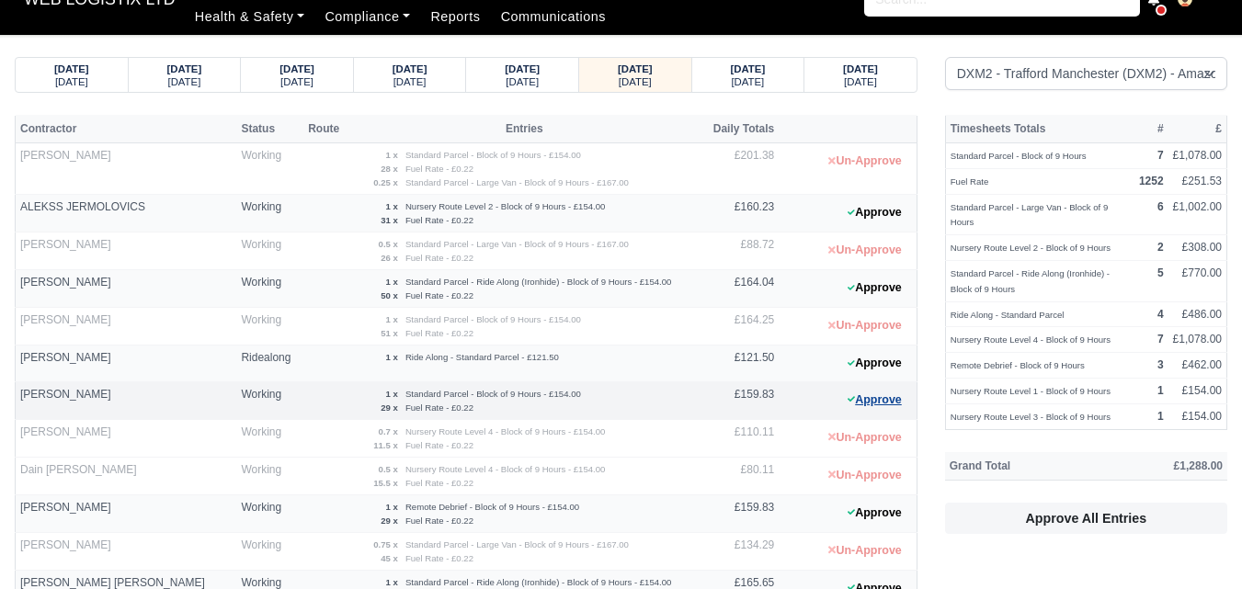
click at [866, 405] on button "Approve" at bounding box center [874, 400] width 74 height 27
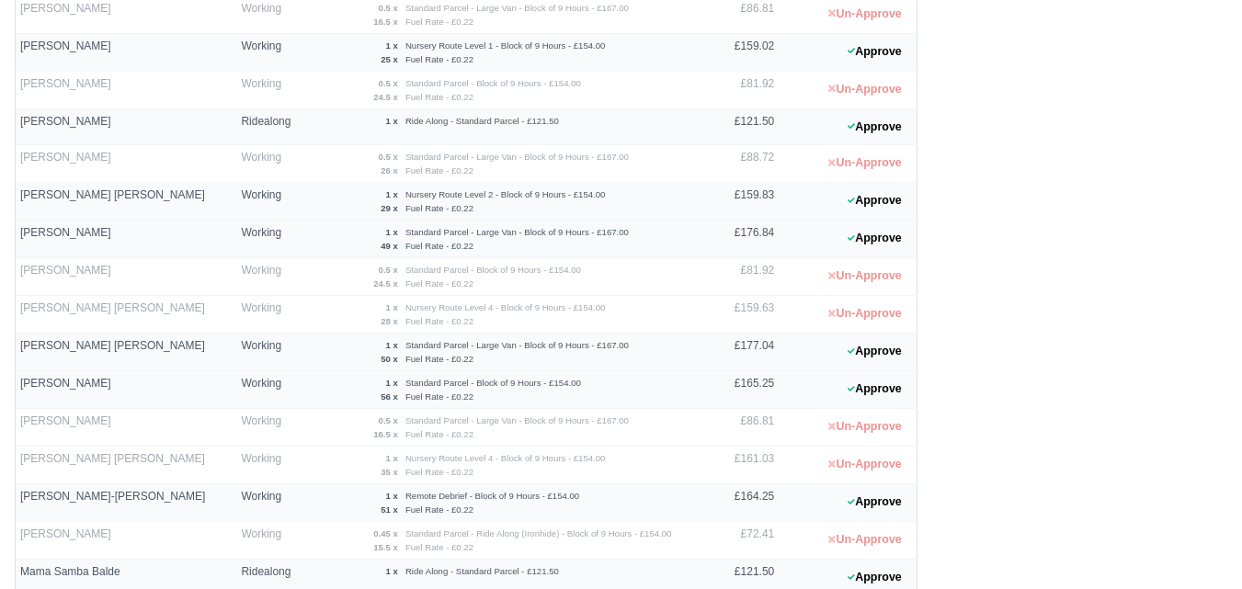
scroll to position [1262, 0]
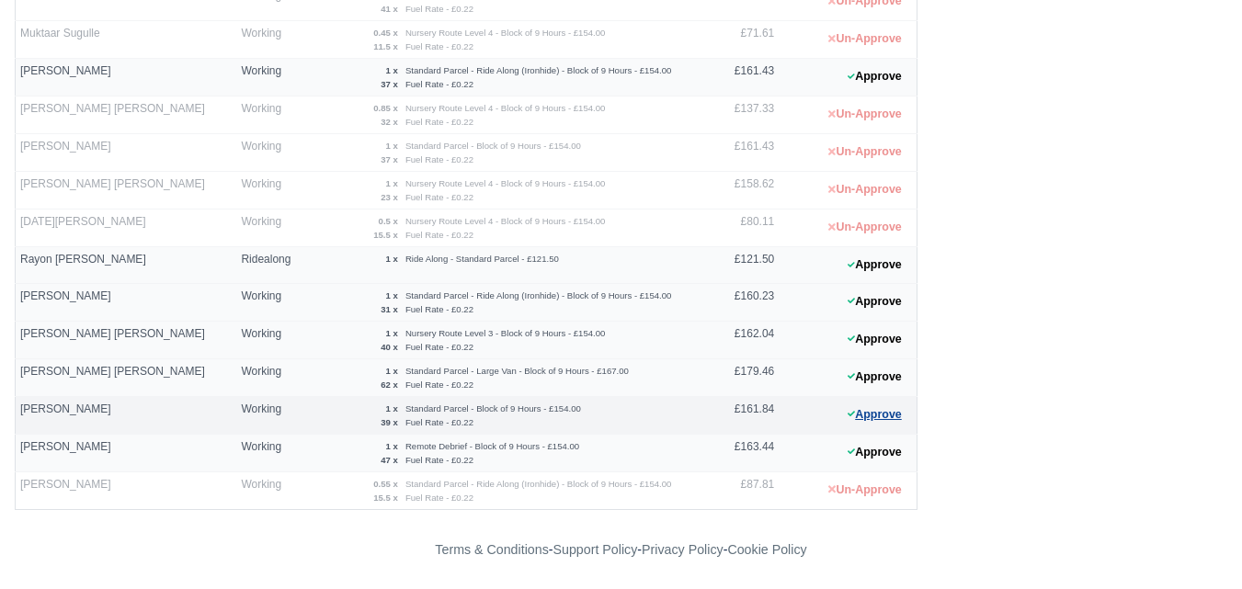
click at [868, 404] on button "Approve" at bounding box center [874, 415] width 74 height 27
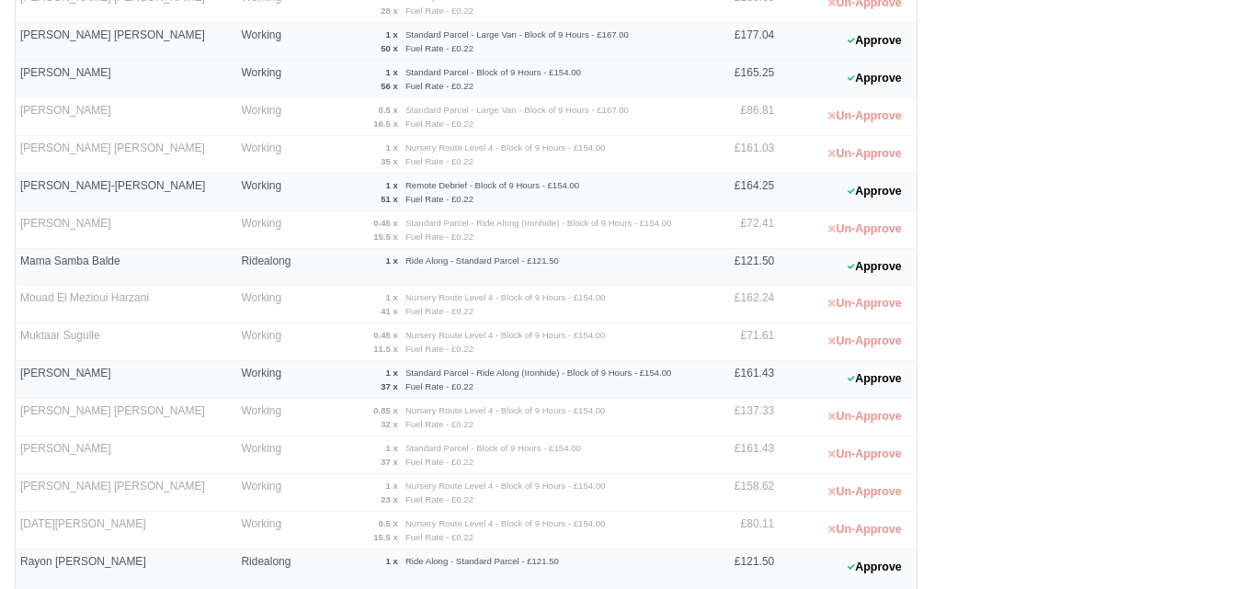
scroll to position [956, 0]
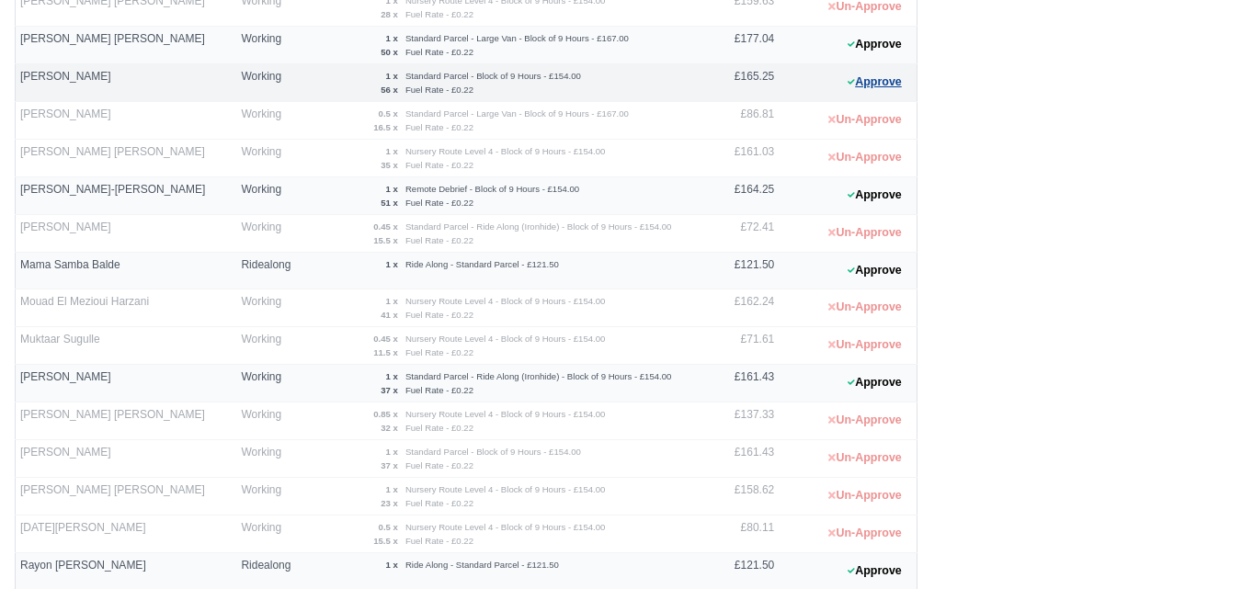
click at [871, 82] on button "Approve" at bounding box center [874, 82] width 74 height 27
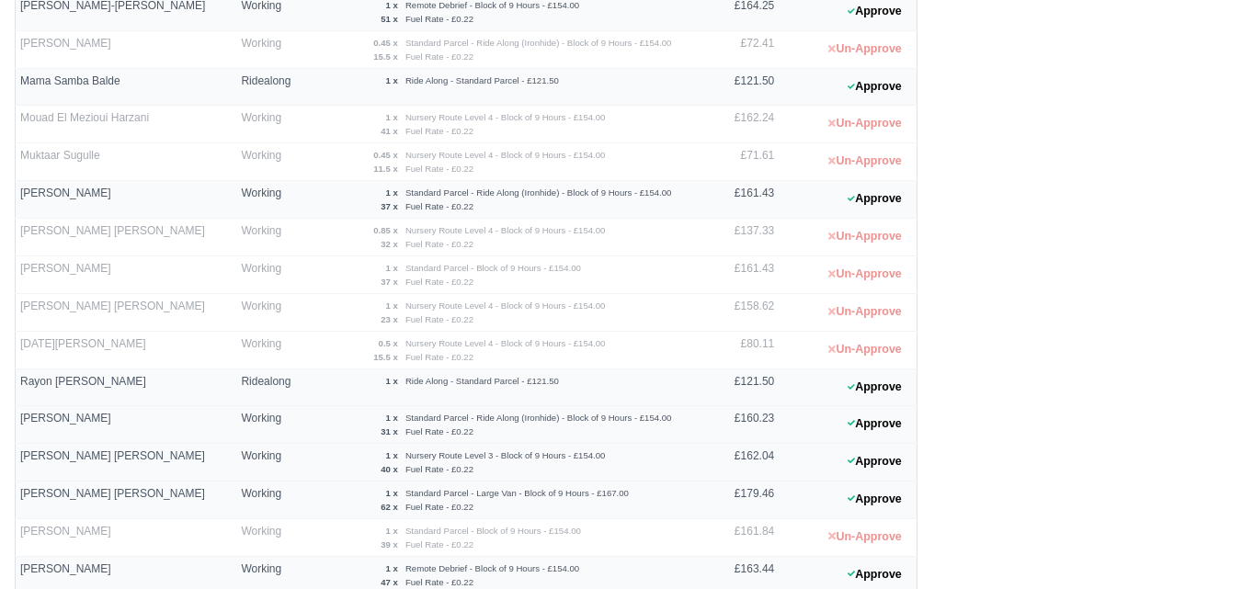
scroll to position [1262, 0]
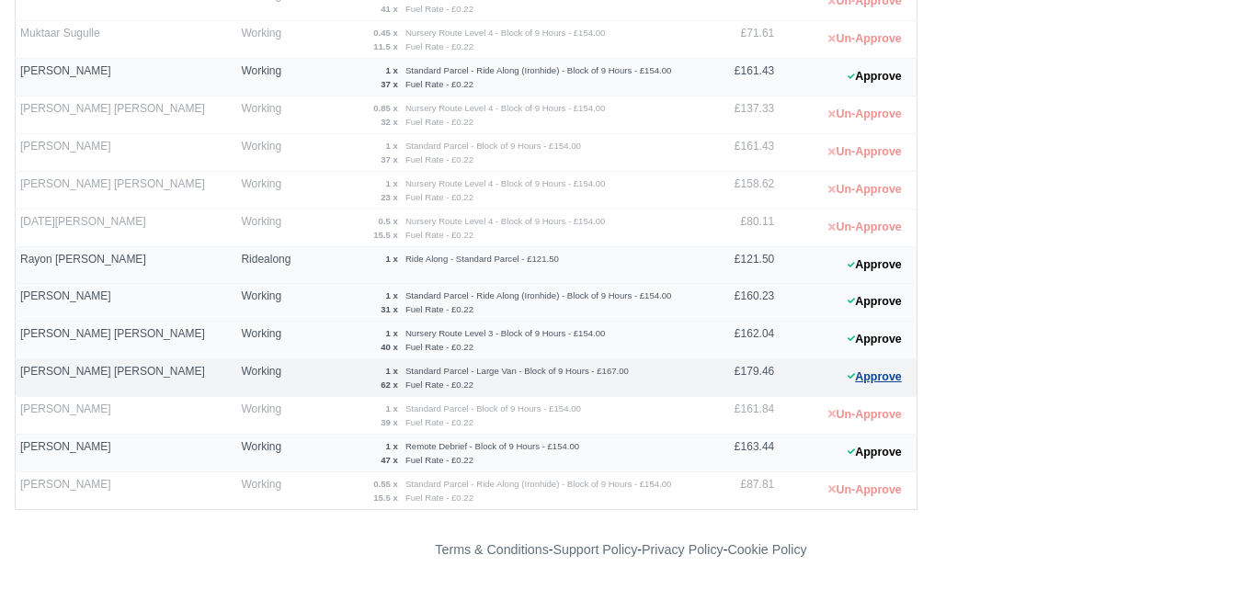
click at [849, 373] on icon at bounding box center [851, 375] width 7 height 11
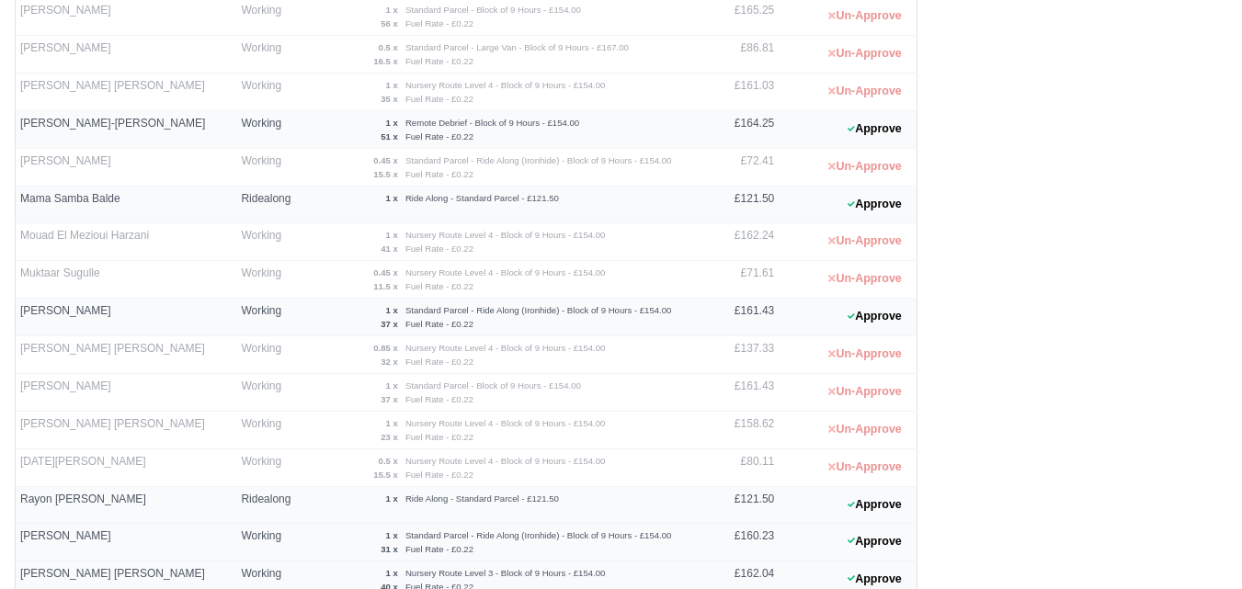
scroll to position [803, 0]
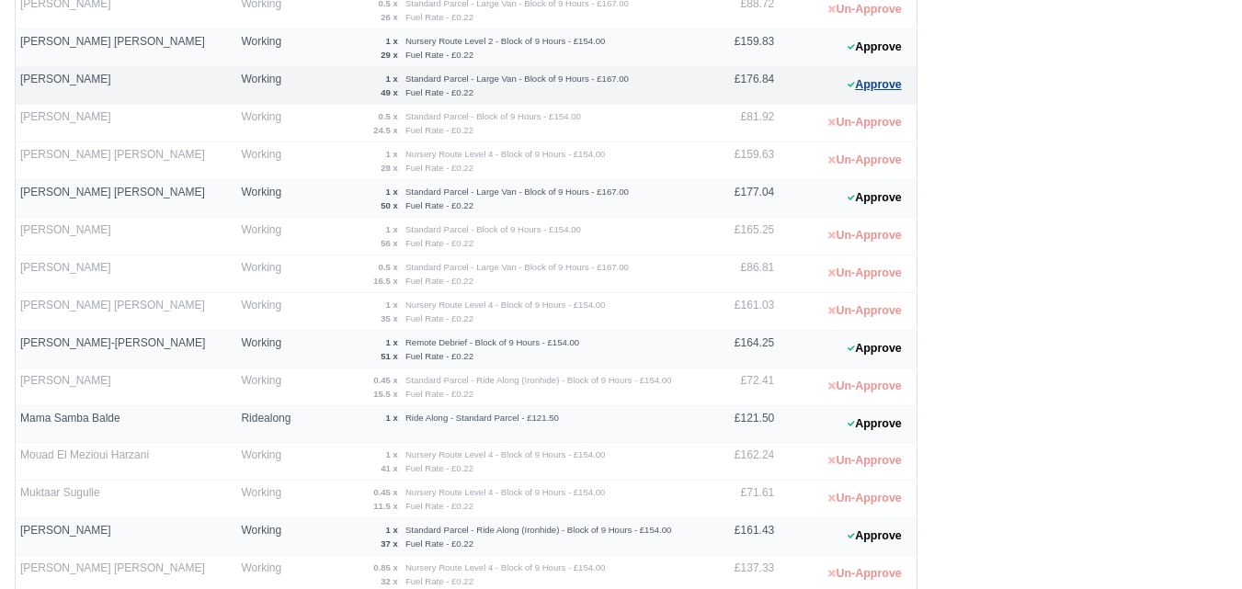
click at [868, 78] on button "Approve" at bounding box center [874, 85] width 74 height 27
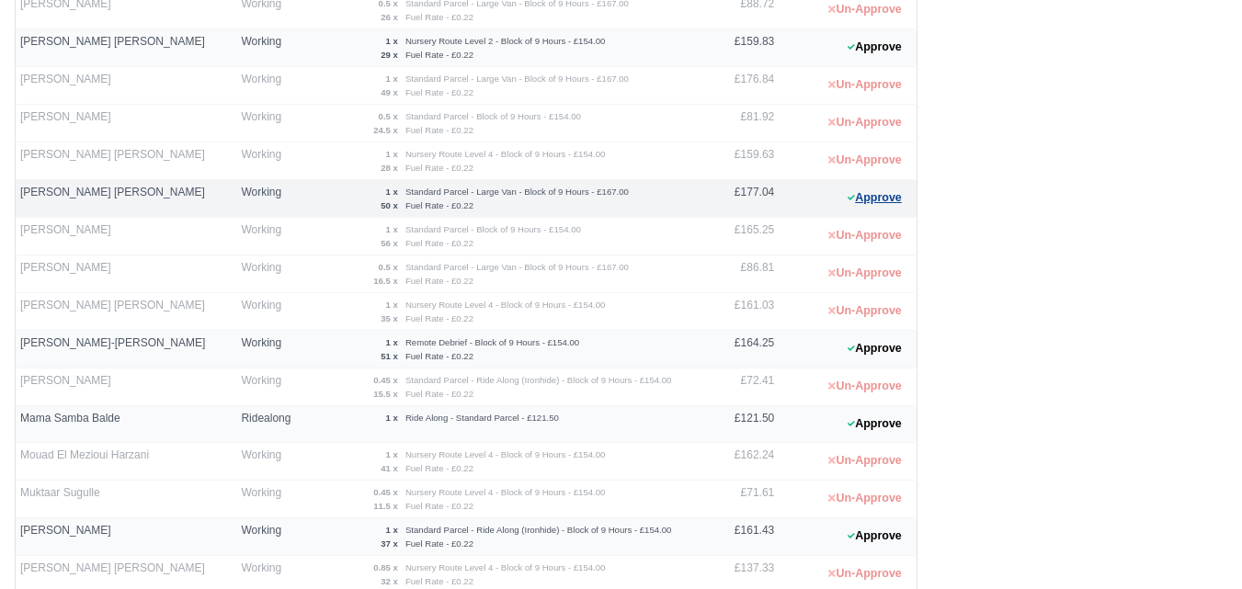
click at [879, 198] on button "Approve" at bounding box center [874, 198] width 74 height 27
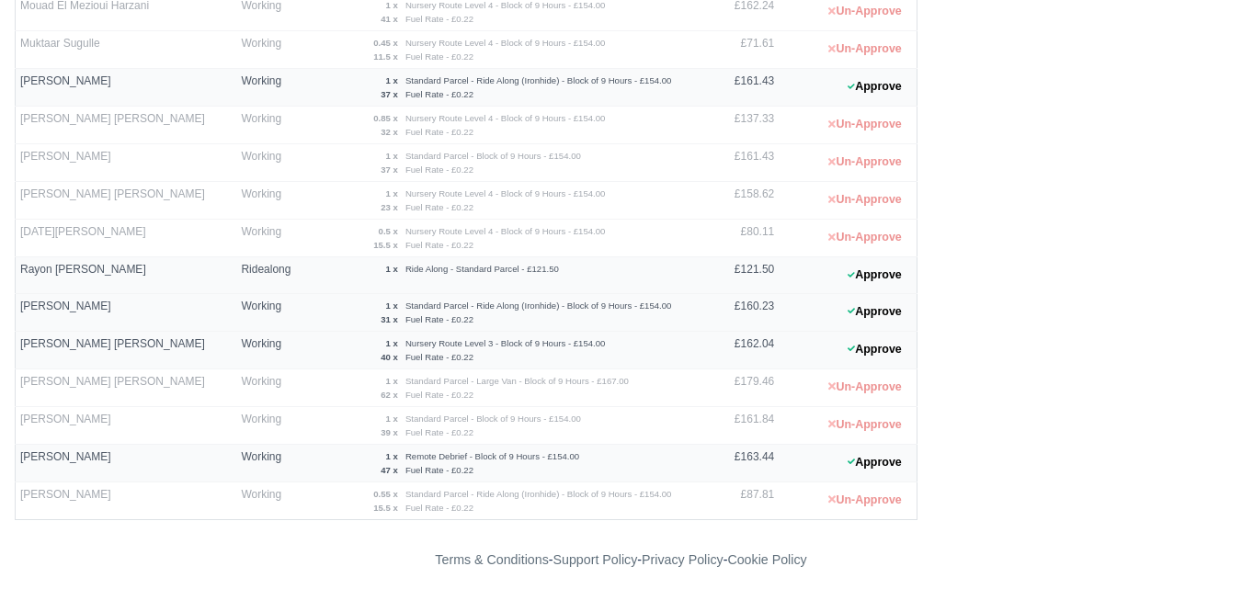
scroll to position [1262, 0]
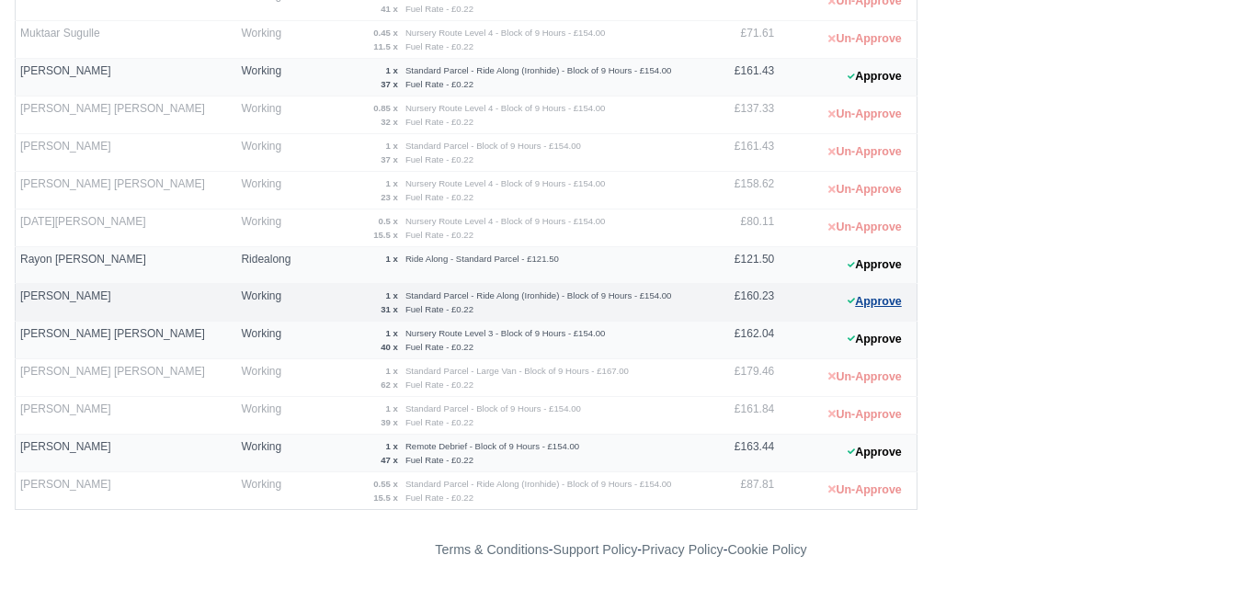
click at [865, 306] on button "Approve" at bounding box center [874, 302] width 74 height 27
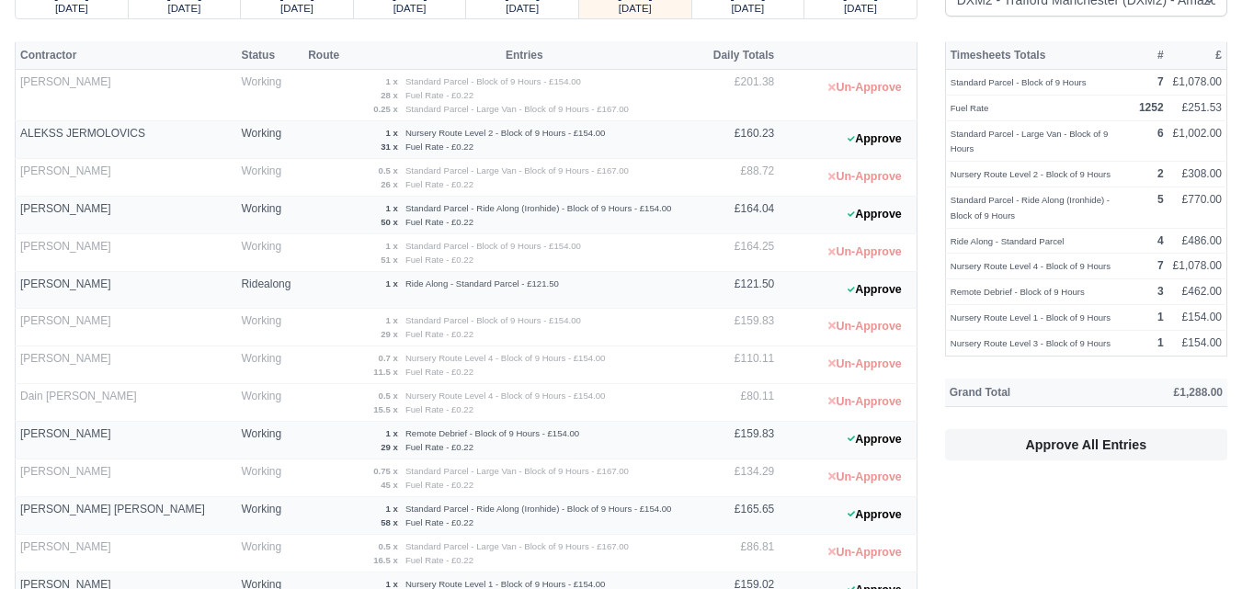
scroll to position [154, 0]
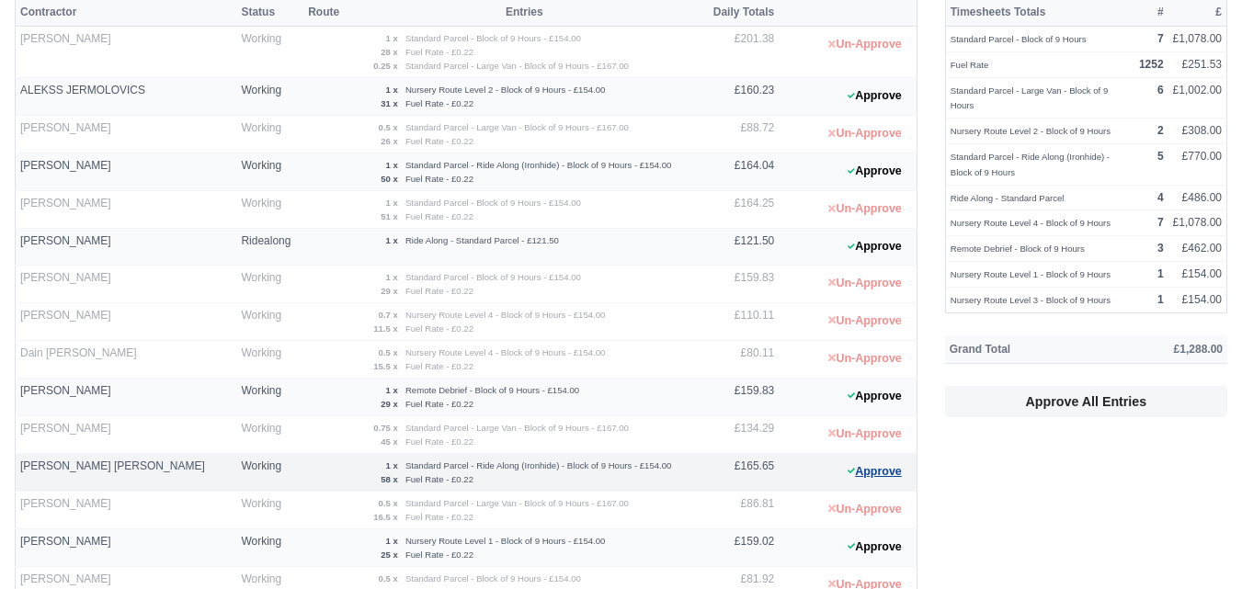
click at [888, 482] on button "Approve" at bounding box center [874, 472] width 74 height 27
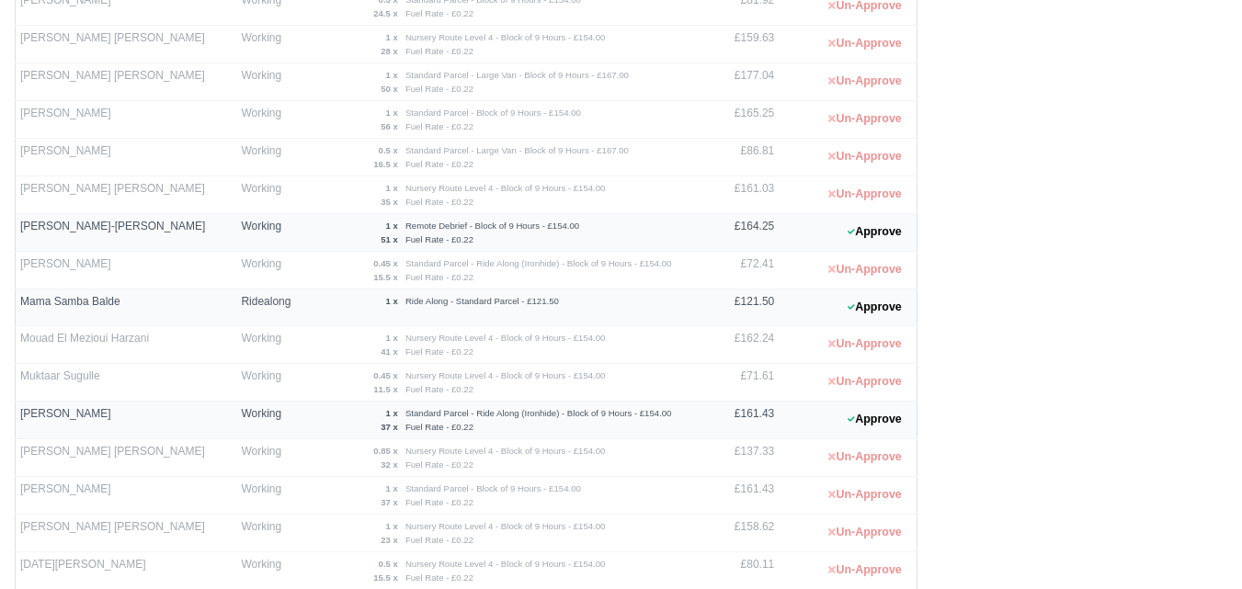
scroll to position [1073, 0]
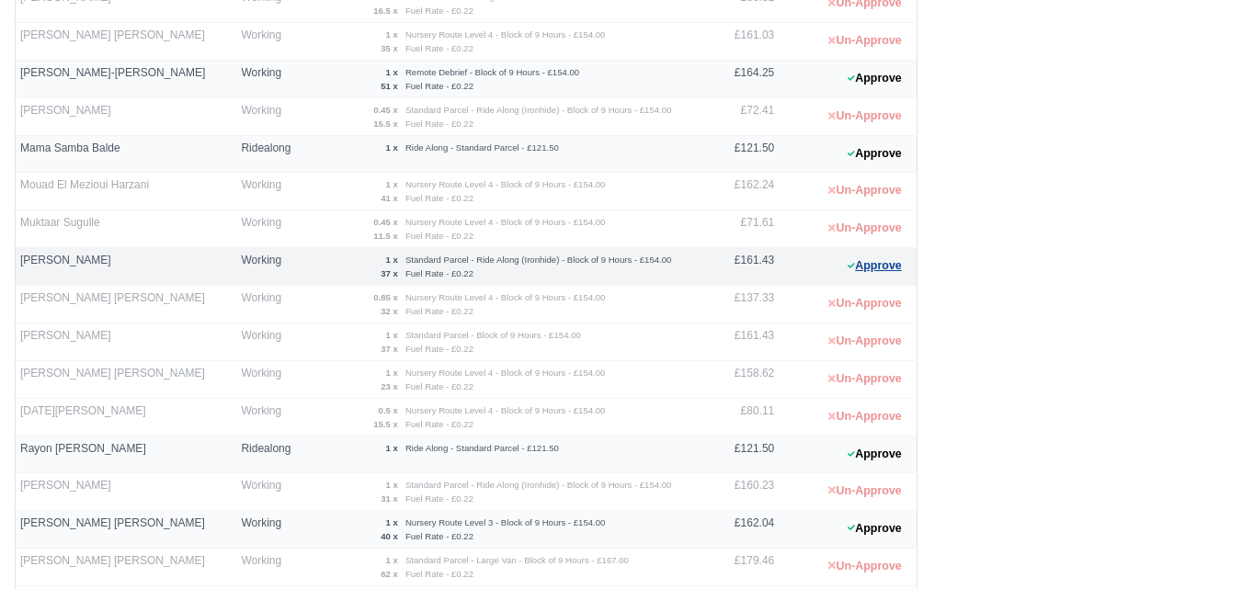
click at [860, 272] on button "Approve" at bounding box center [874, 266] width 74 height 27
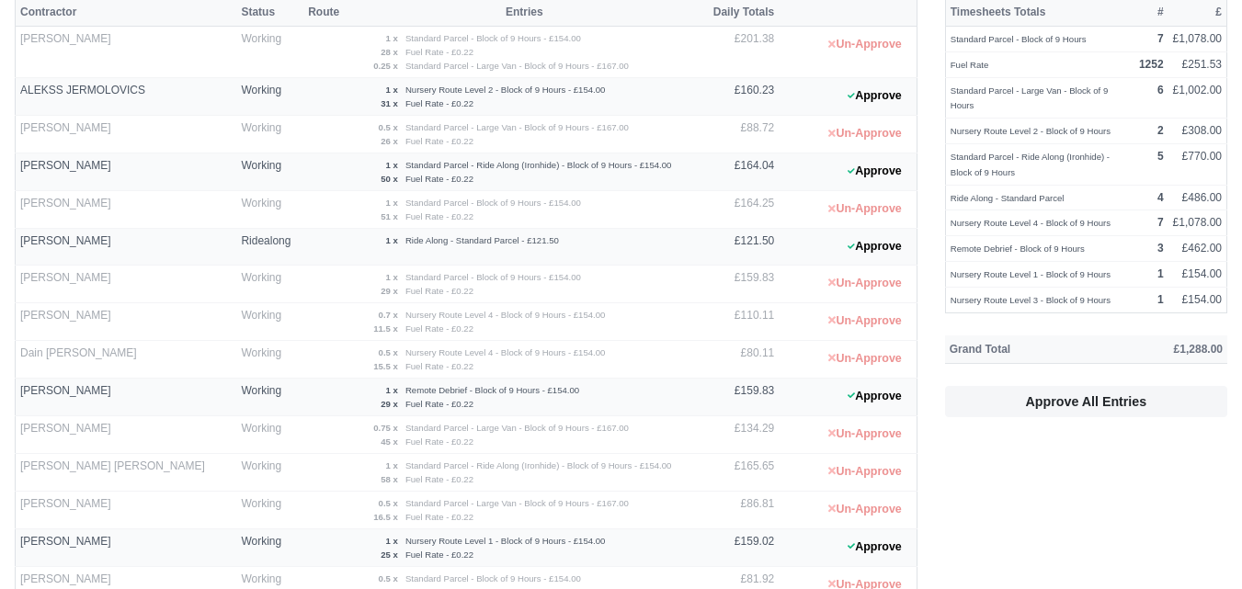
scroll to position [0, 0]
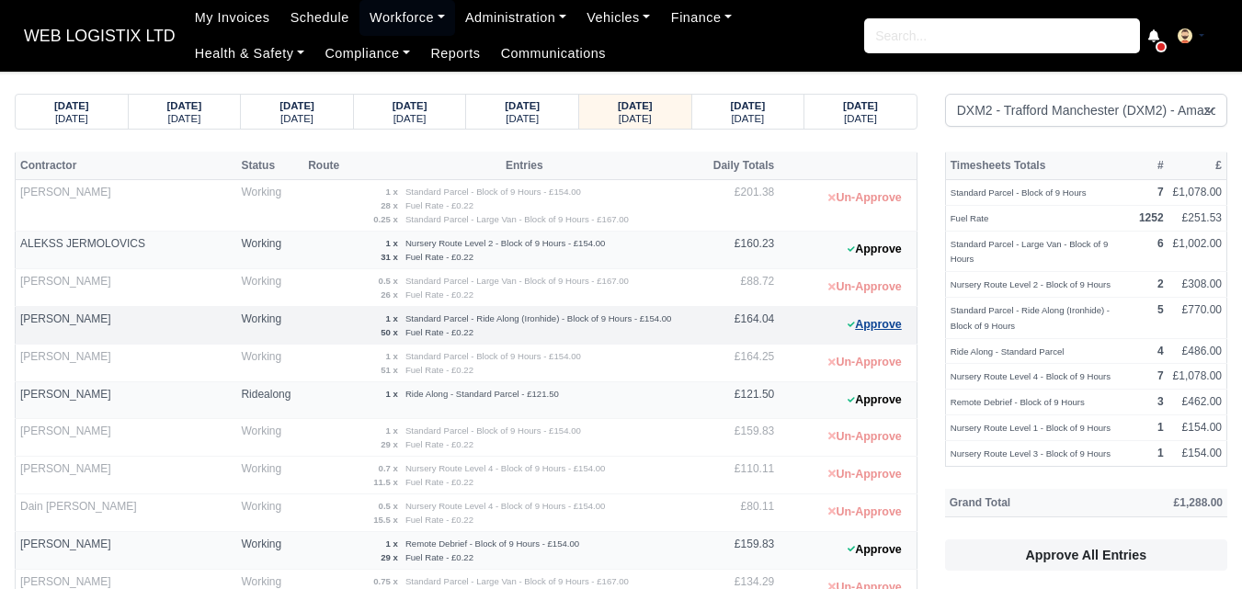
click at [880, 327] on button "Approve" at bounding box center [874, 325] width 74 height 27
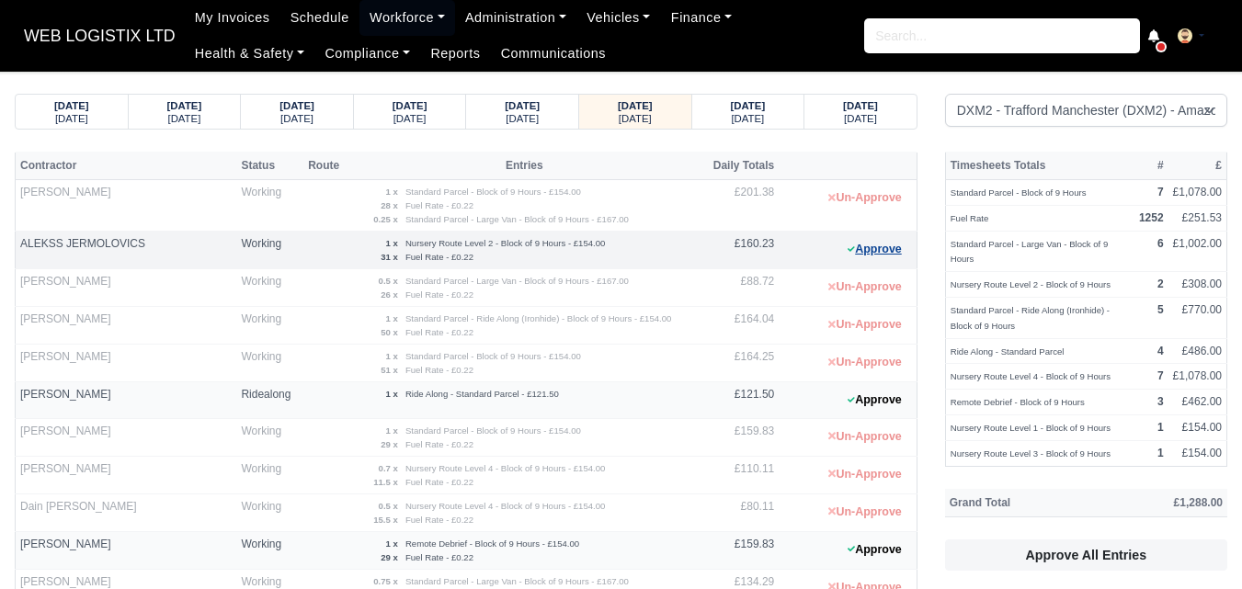
click at [874, 245] on button "Approve" at bounding box center [874, 249] width 74 height 27
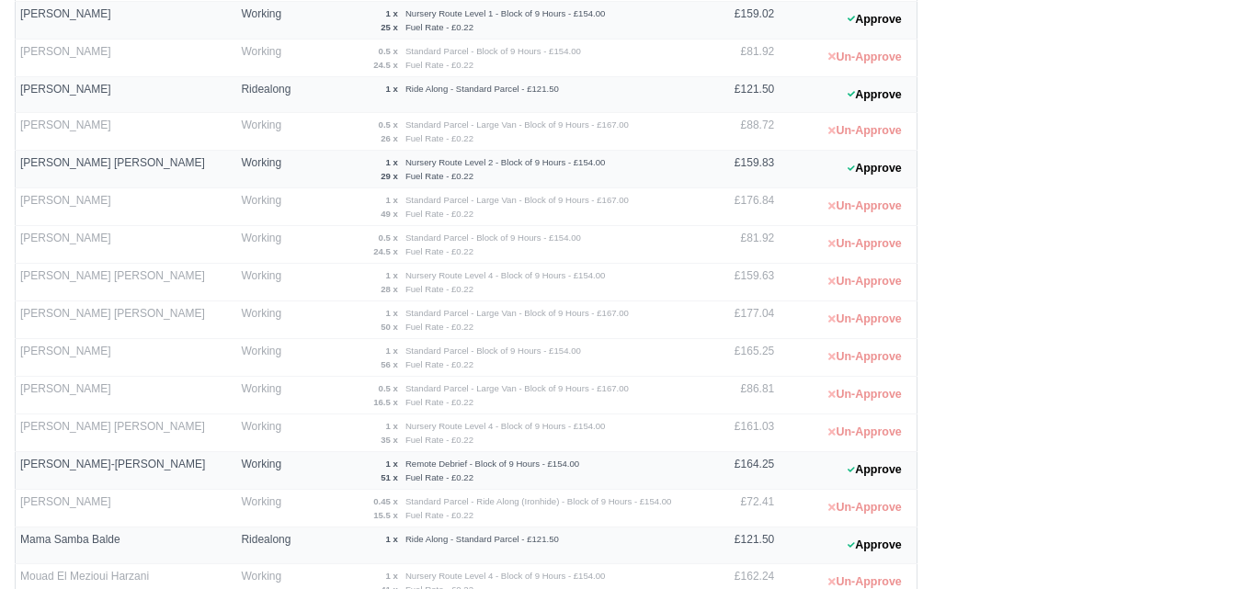
scroll to position [613, 0]
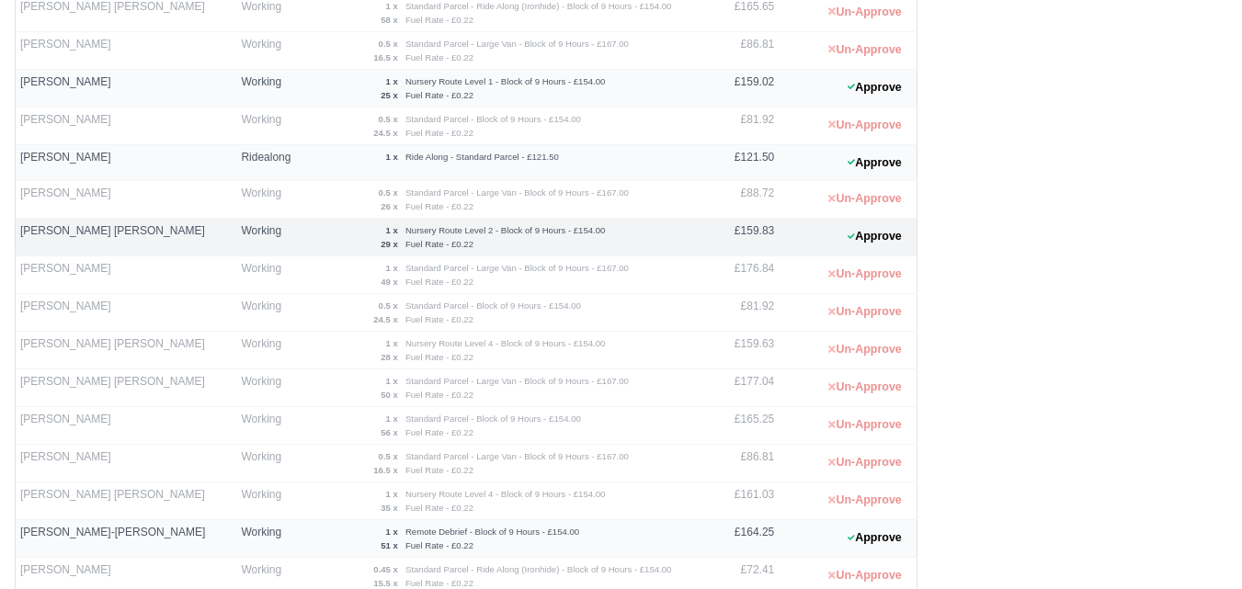
click at [894, 250] on 1760356620 "Approve" at bounding box center [848, 238] width 138 height 38
click at [885, 234] on button "Approve" at bounding box center [874, 236] width 74 height 27
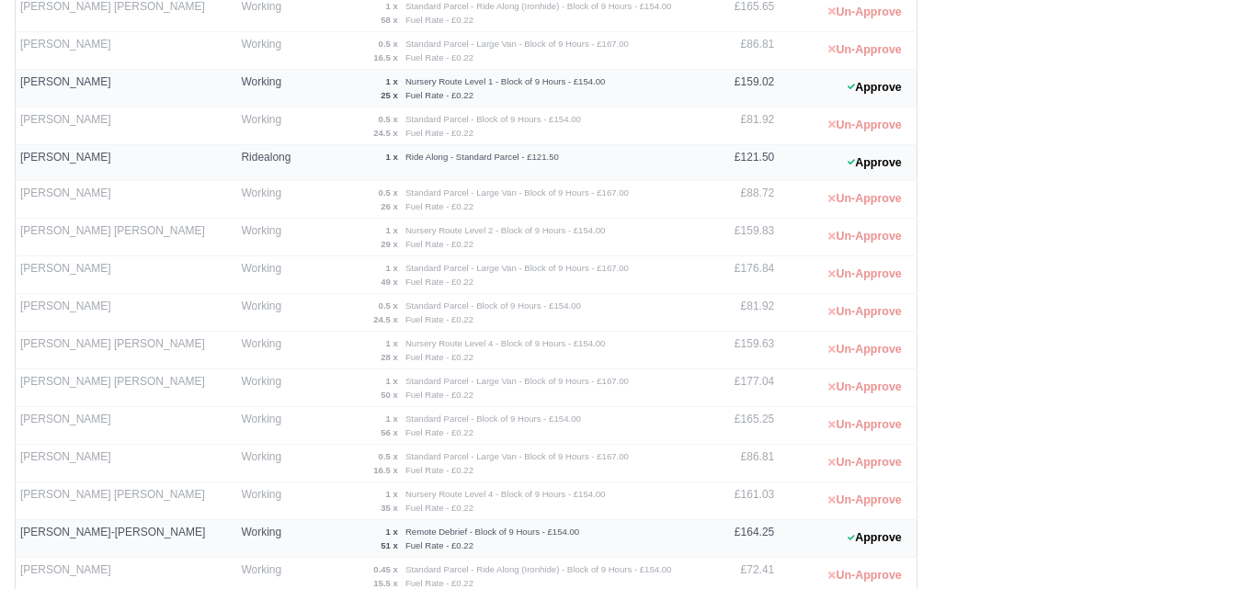
scroll to position [766, 0]
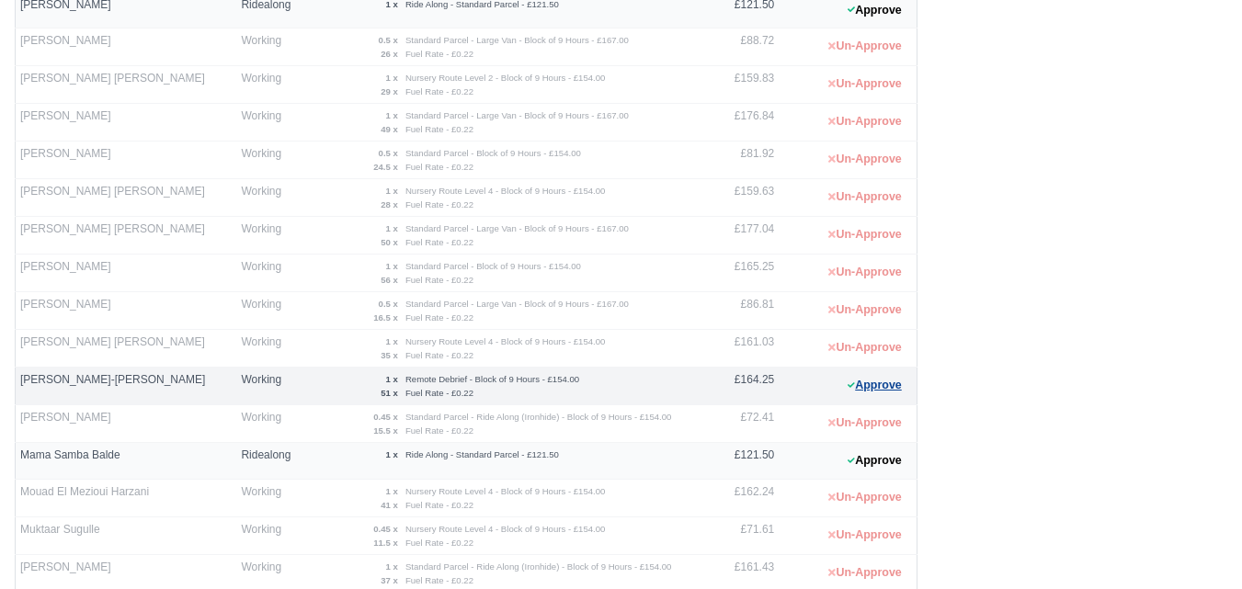
click at [878, 382] on button "Approve" at bounding box center [874, 385] width 74 height 27
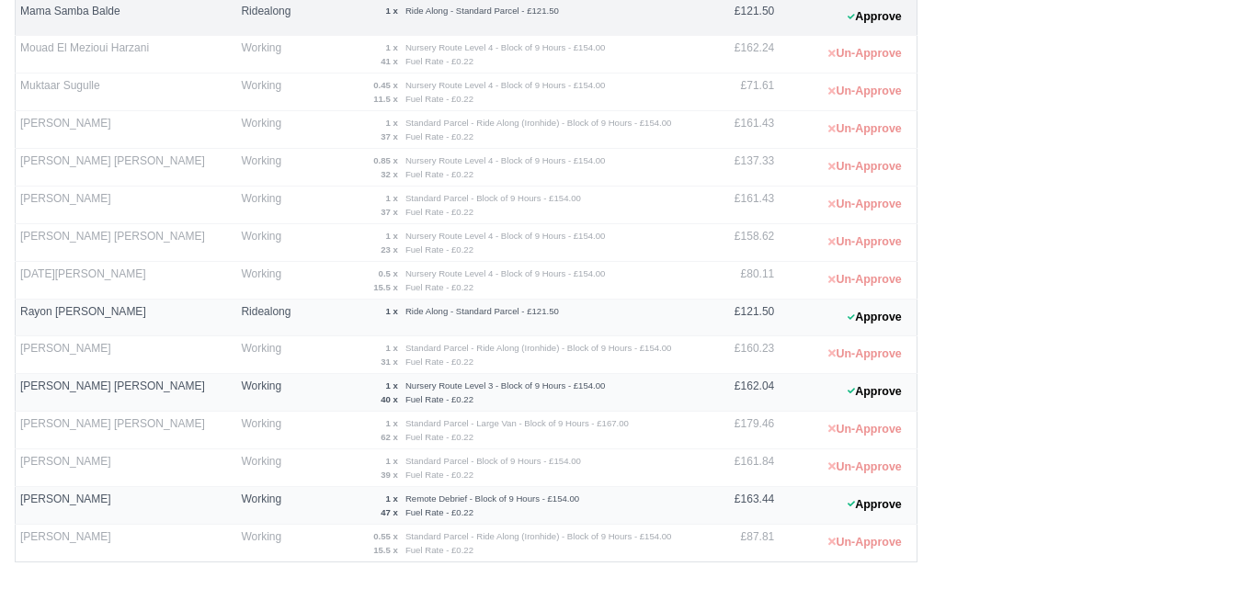
scroll to position [1262, 0]
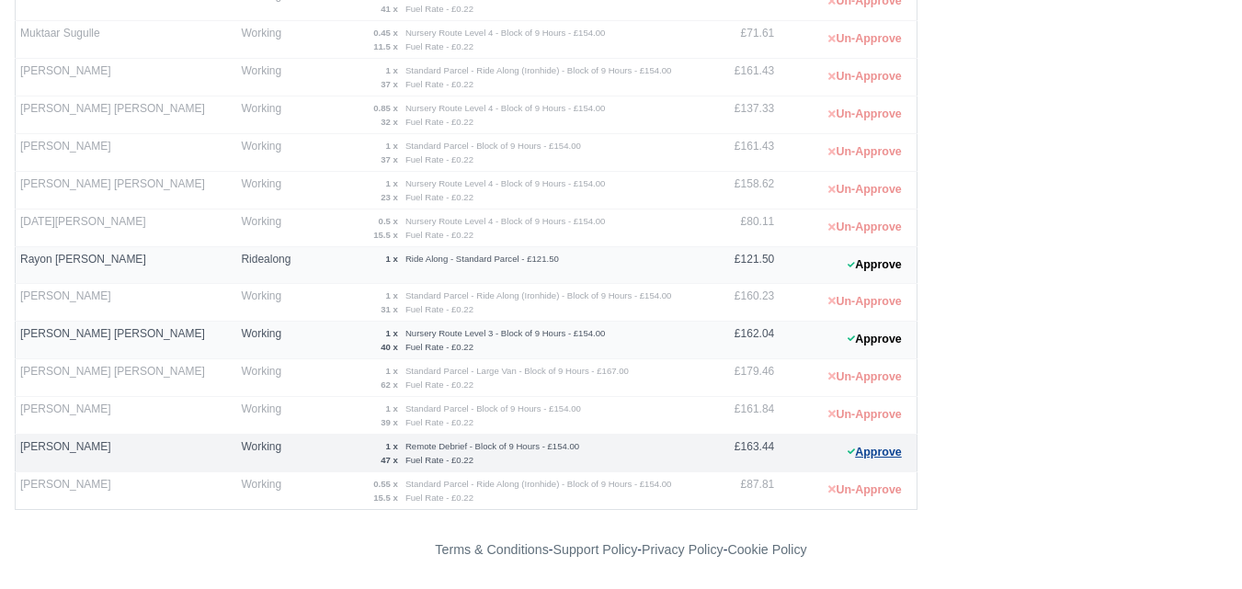
click at [858, 446] on button "Approve" at bounding box center [874, 452] width 74 height 27
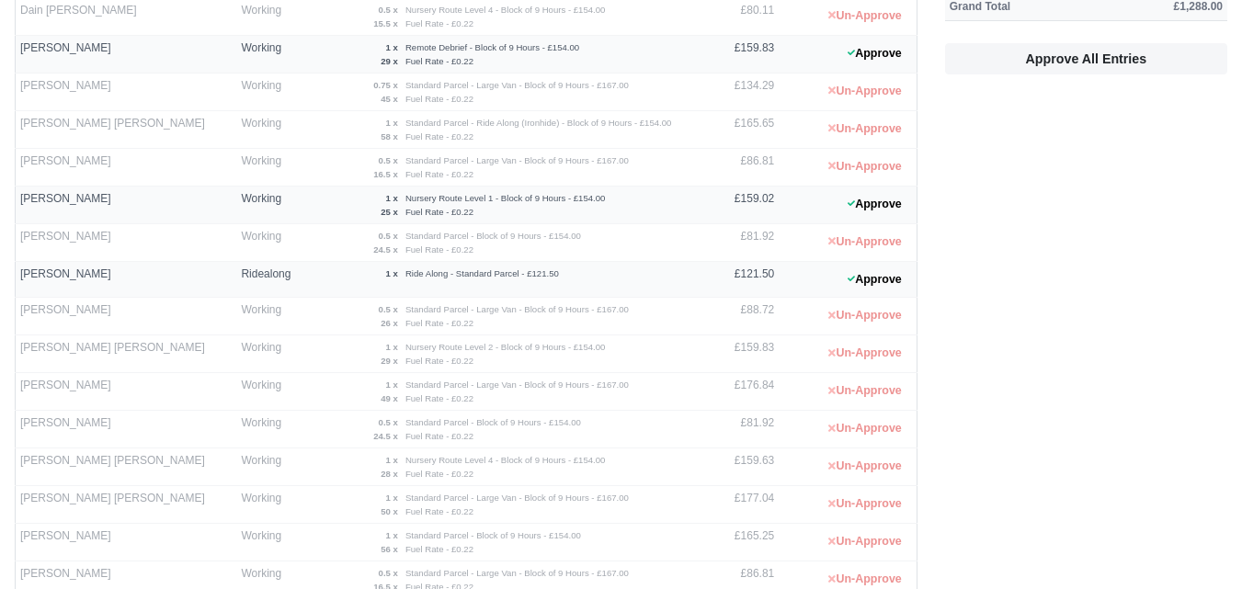
scroll to position [343, 0]
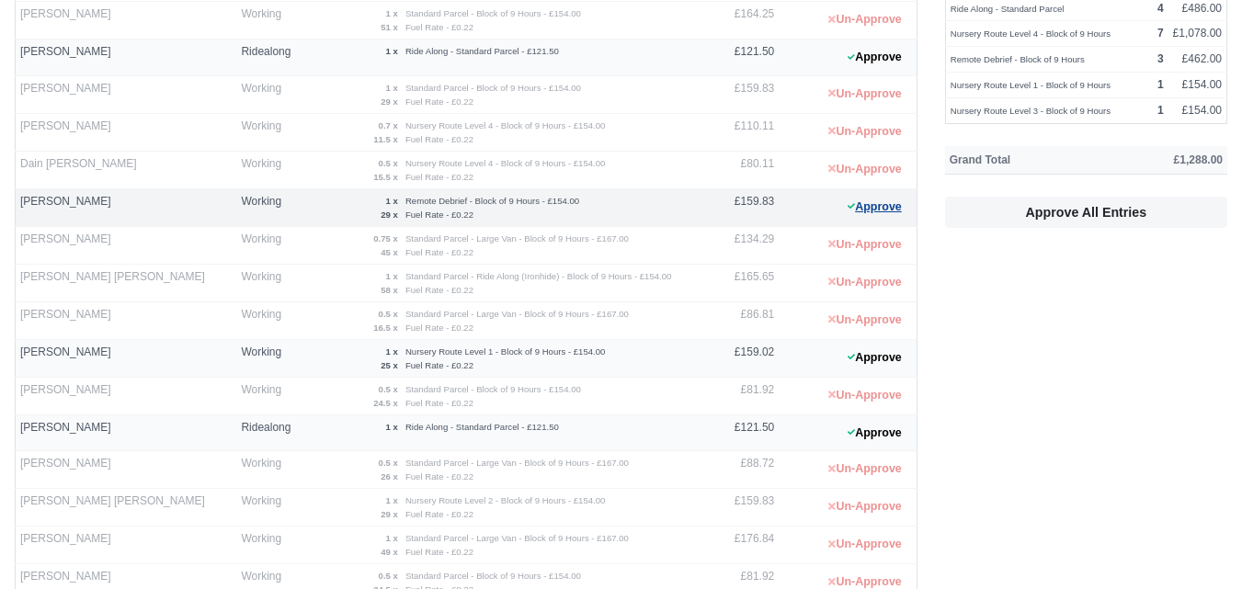
click at [897, 202] on button "Approve" at bounding box center [874, 207] width 74 height 27
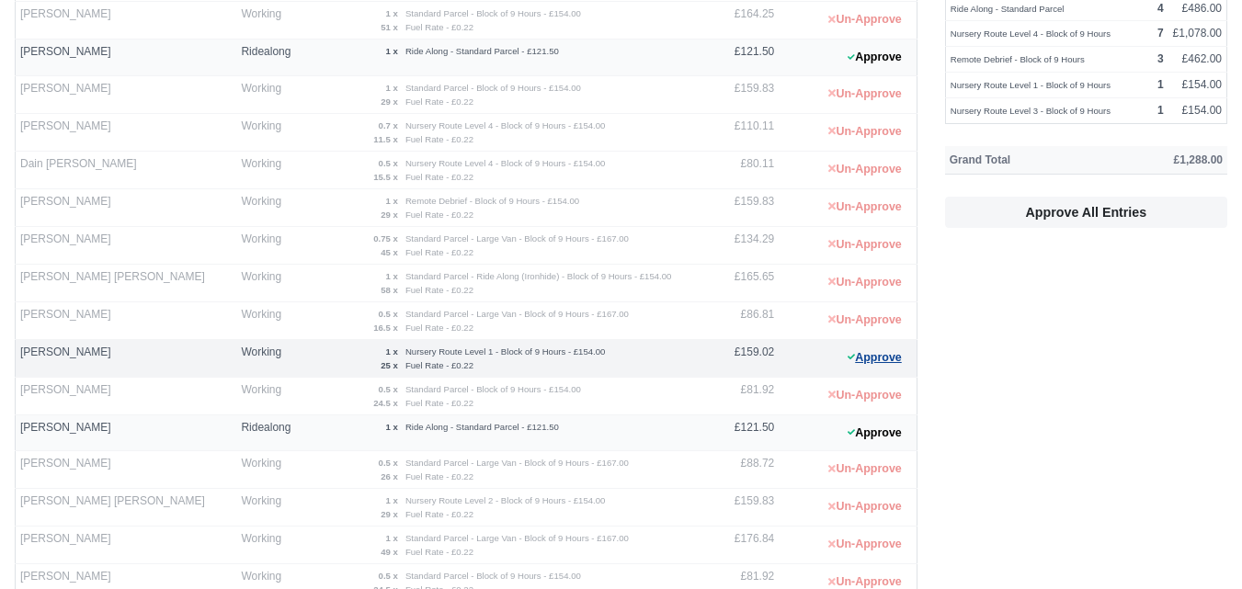
click at [870, 354] on button "Approve" at bounding box center [874, 358] width 74 height 27
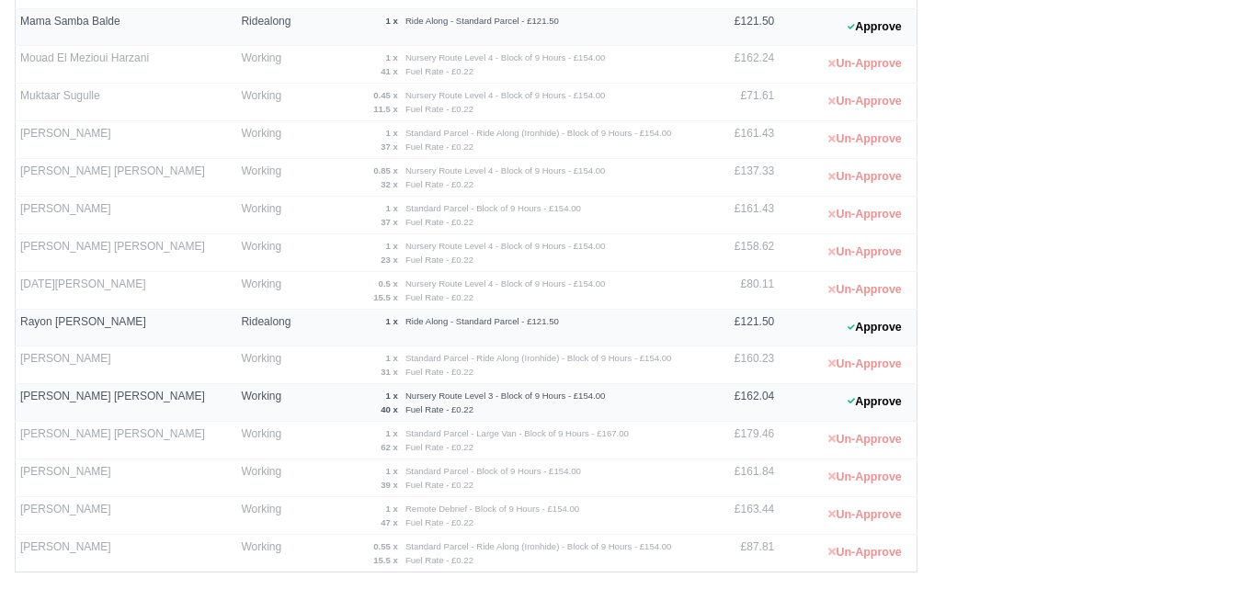
scroll to position [1262, 0]
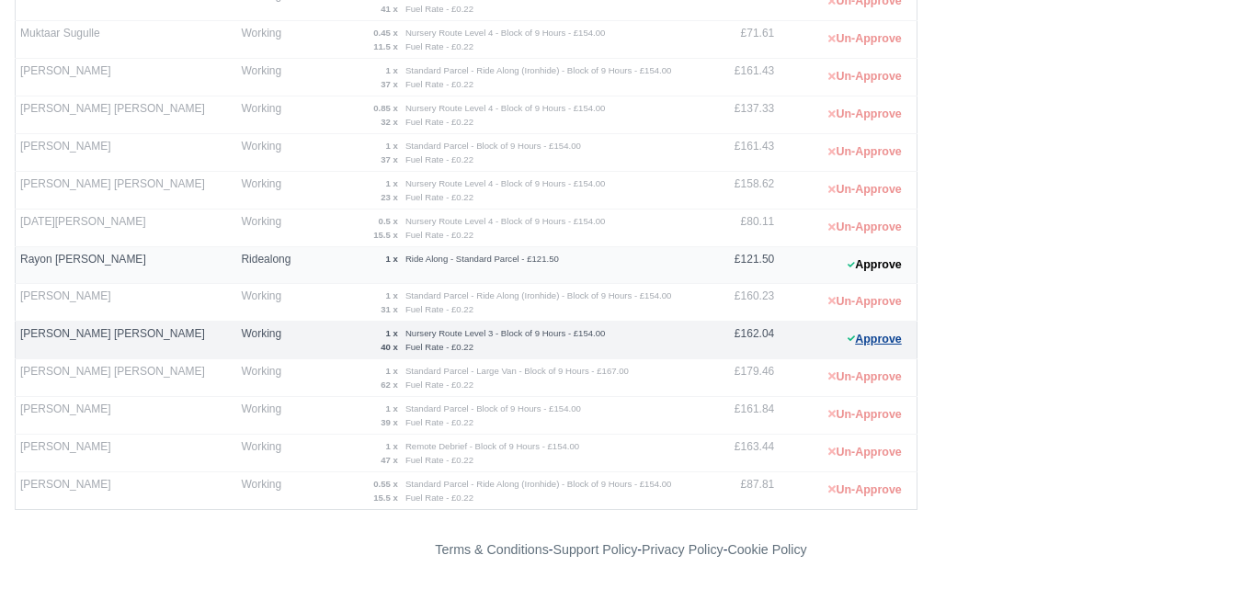
click at [886, 342] on button "Approve" at bounding box center [874, 339] width 74 height 27
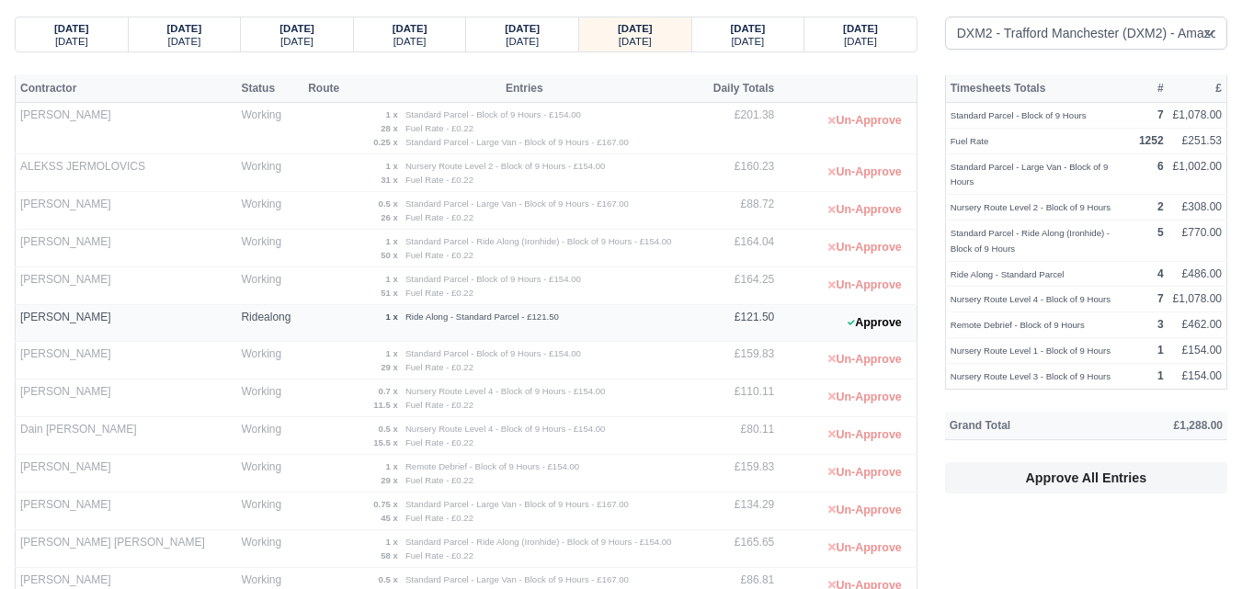
scroll to position [37, 0]
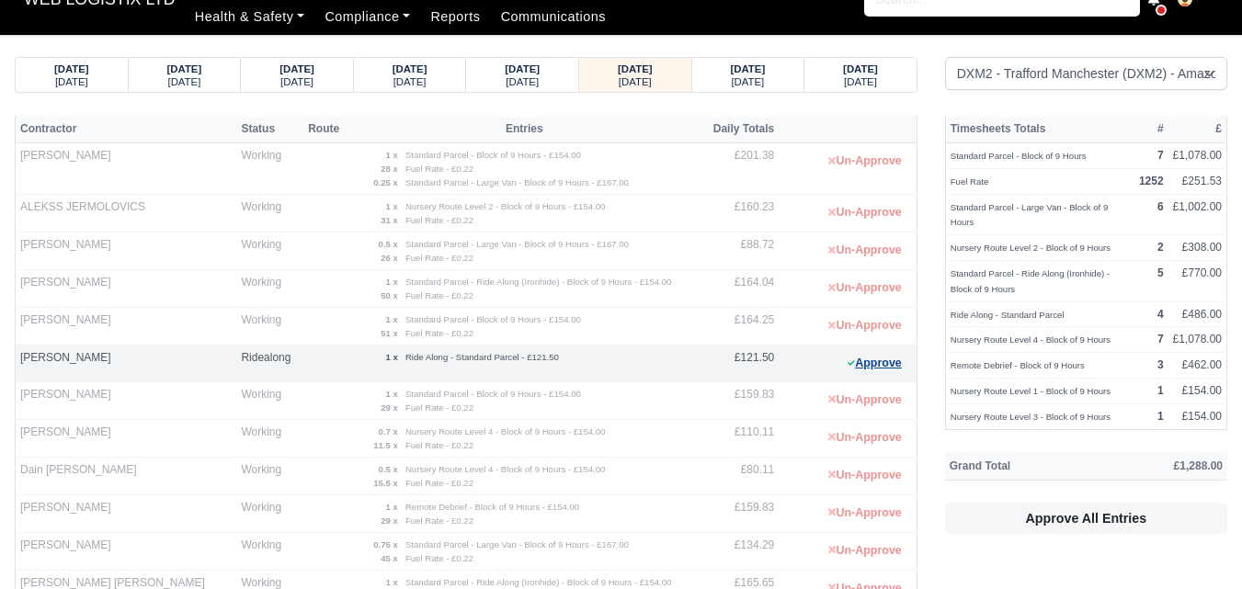
click at [867, 356] on button "Approve" at bounding box center [874, 363] width 74 height 27
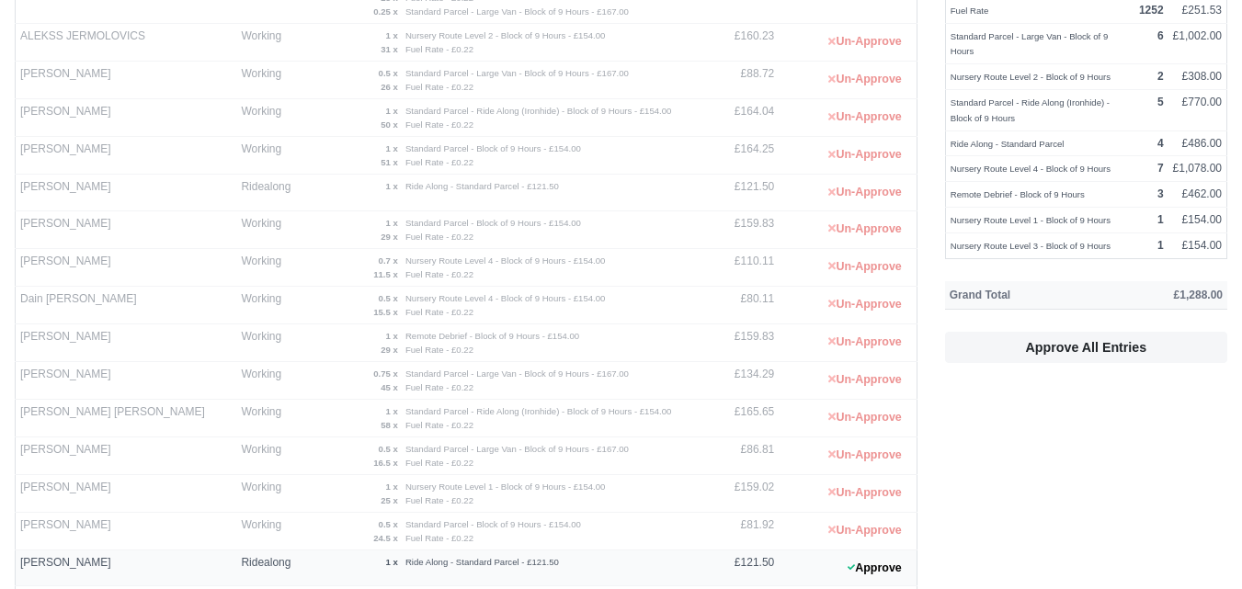
scroll to position [343, 0]
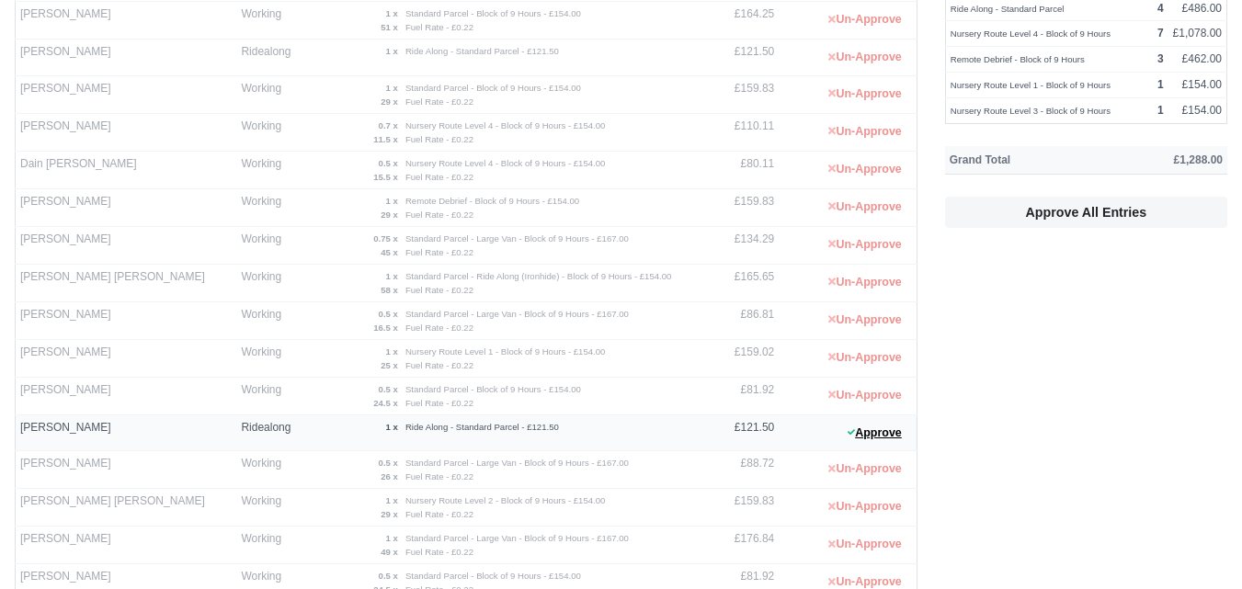
drag, startPoint x: 895, startPoint y: 428, endPoint x: 1240, endPoint y: 411, distance: 345.2
click at [895, 428] on button "Approve" at bounding box center [874, 433] width 74 height 27
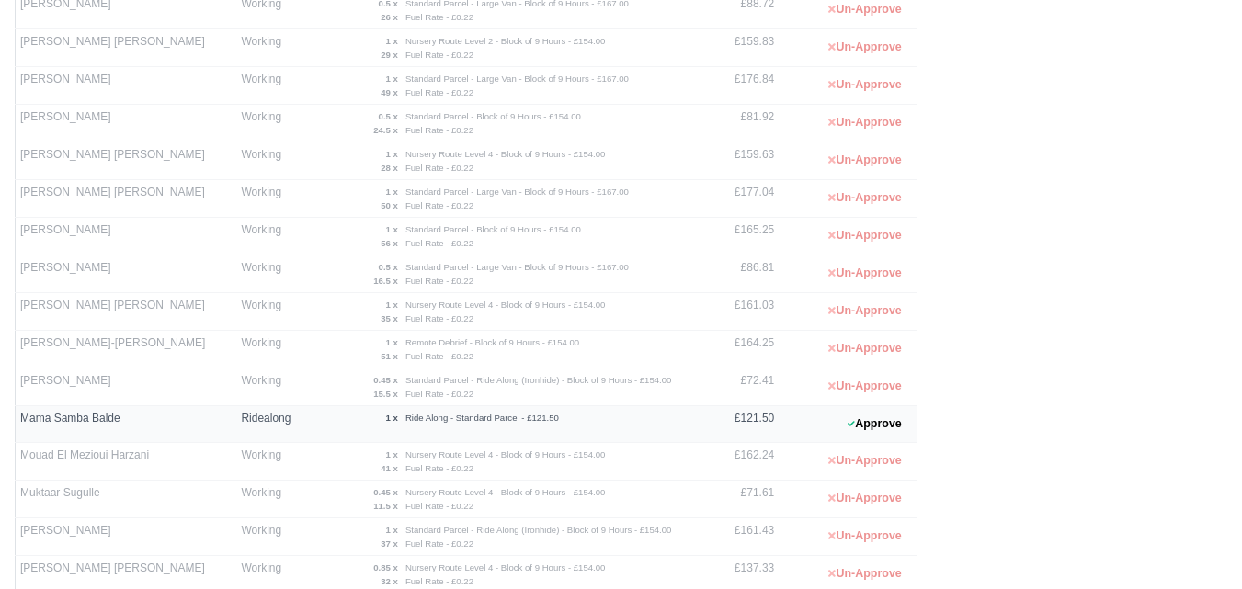
scroll to position [956, 0]
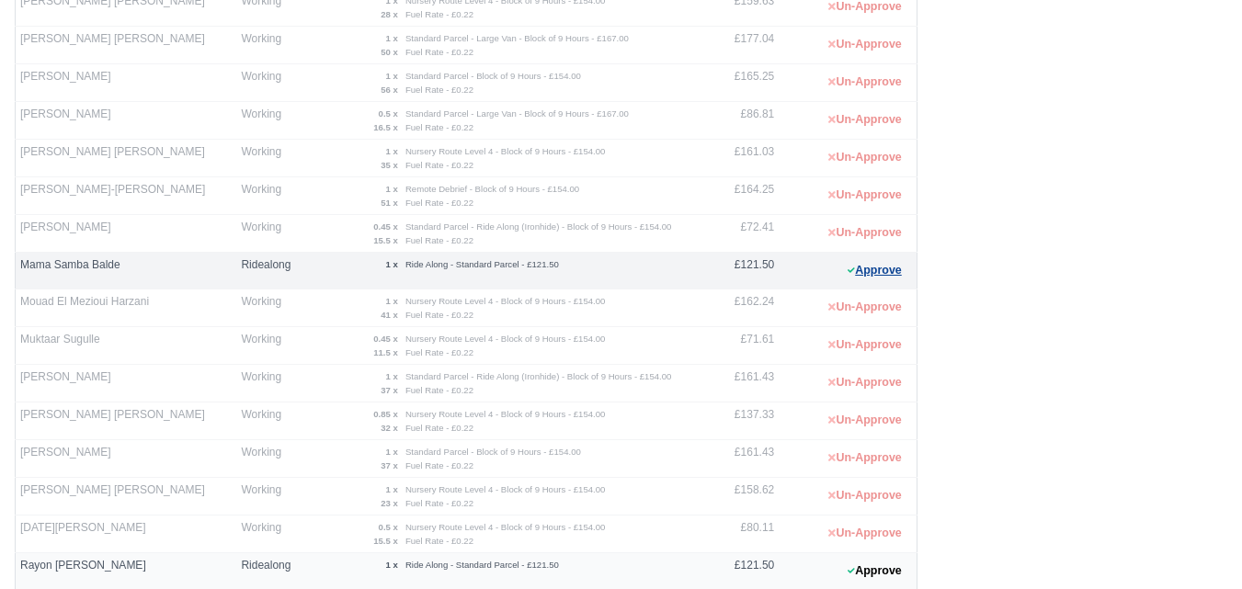
click at [854, 274] on button "Approve" at bounding box center [874, 270] width 74 height 27
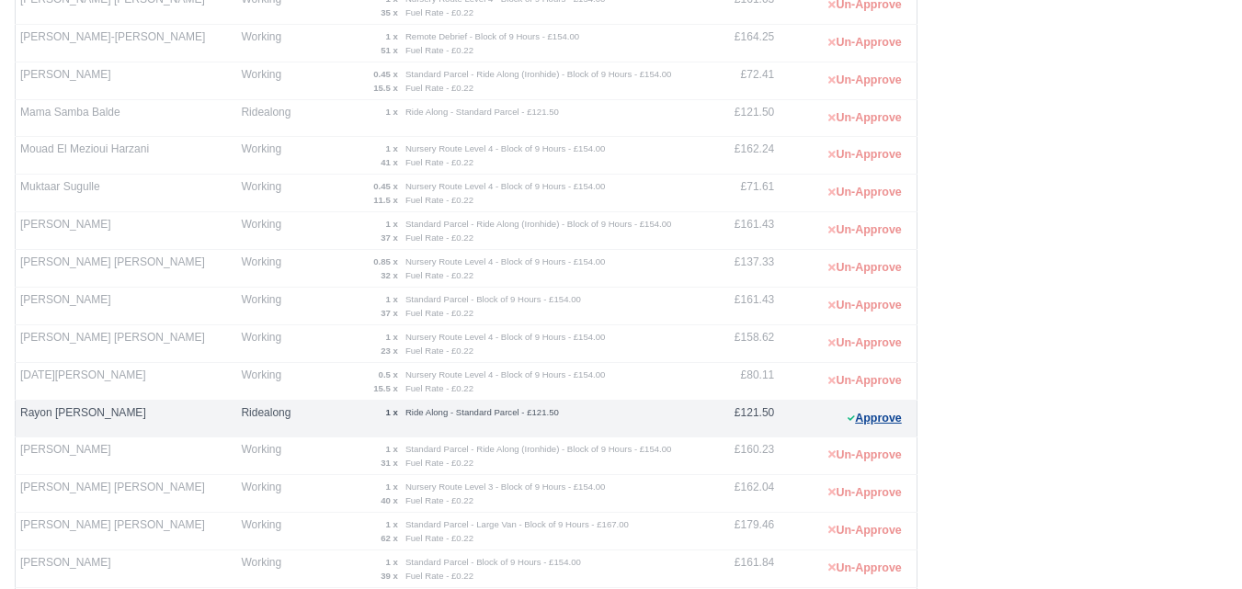
scroll to position [1262, 0]
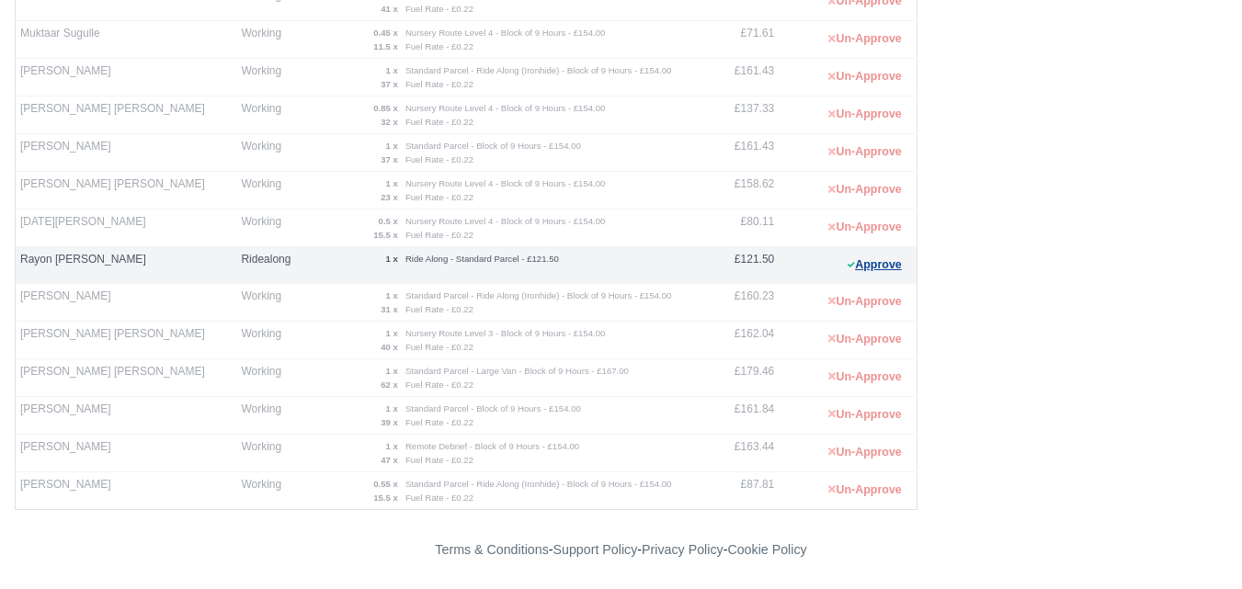
click at [857, 268] on button "Approve" at bounding box center [874, 265] width 74 height 27
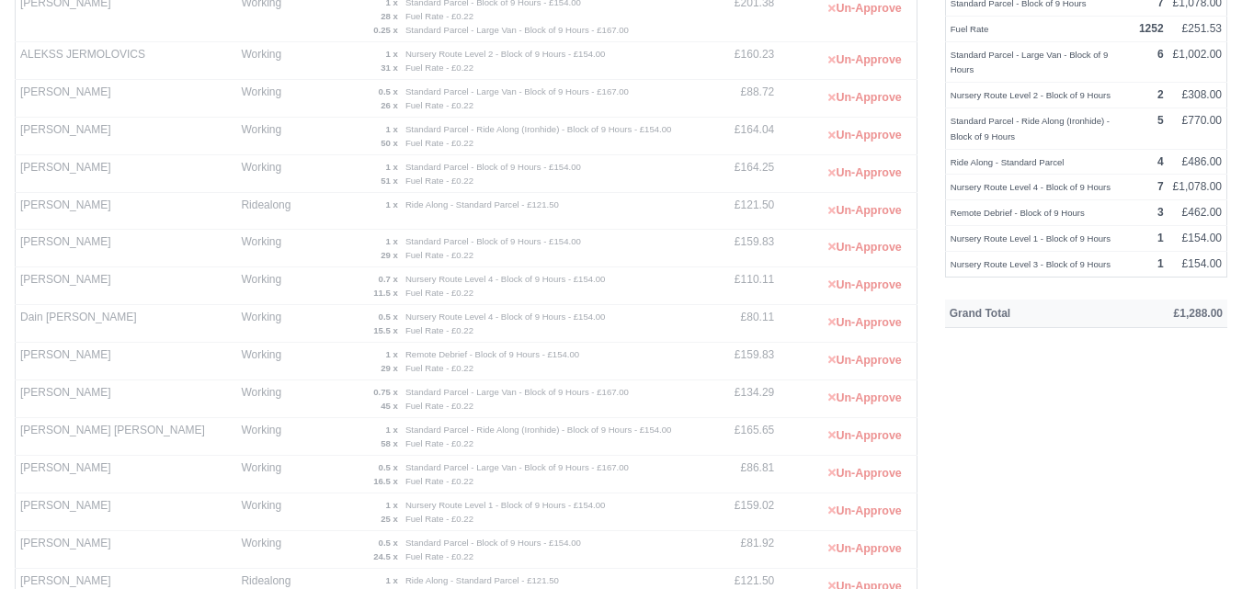
scroll to position [0, 0]
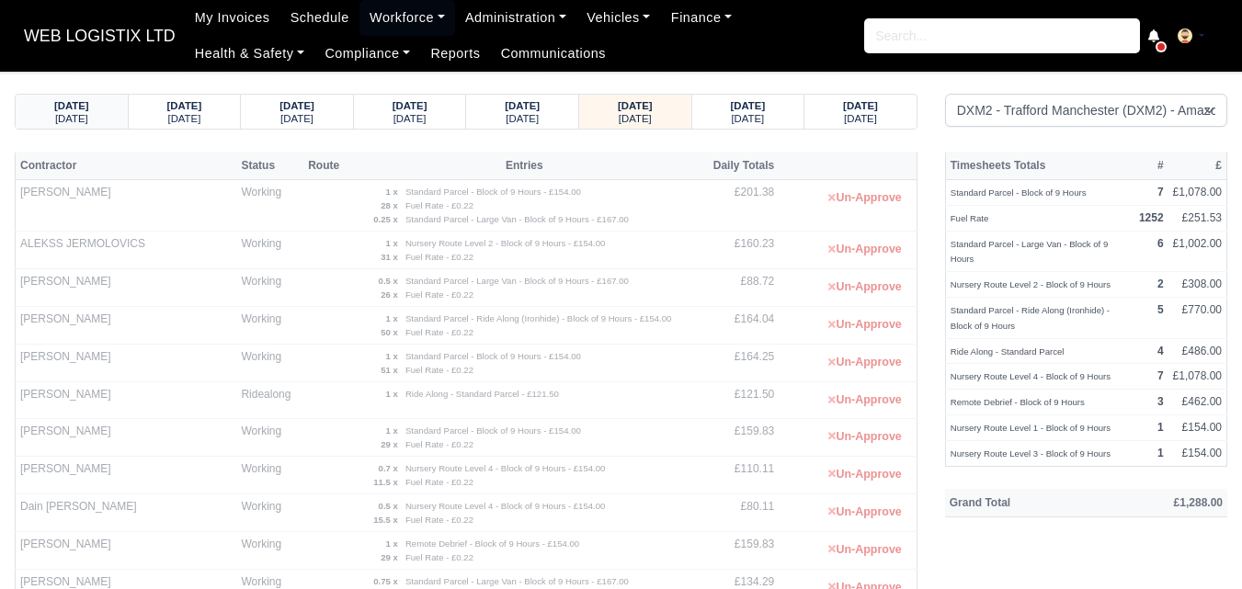
click at [65, 121] on small "[DATE]" at bounding box center [71, 118] width 33 height 11
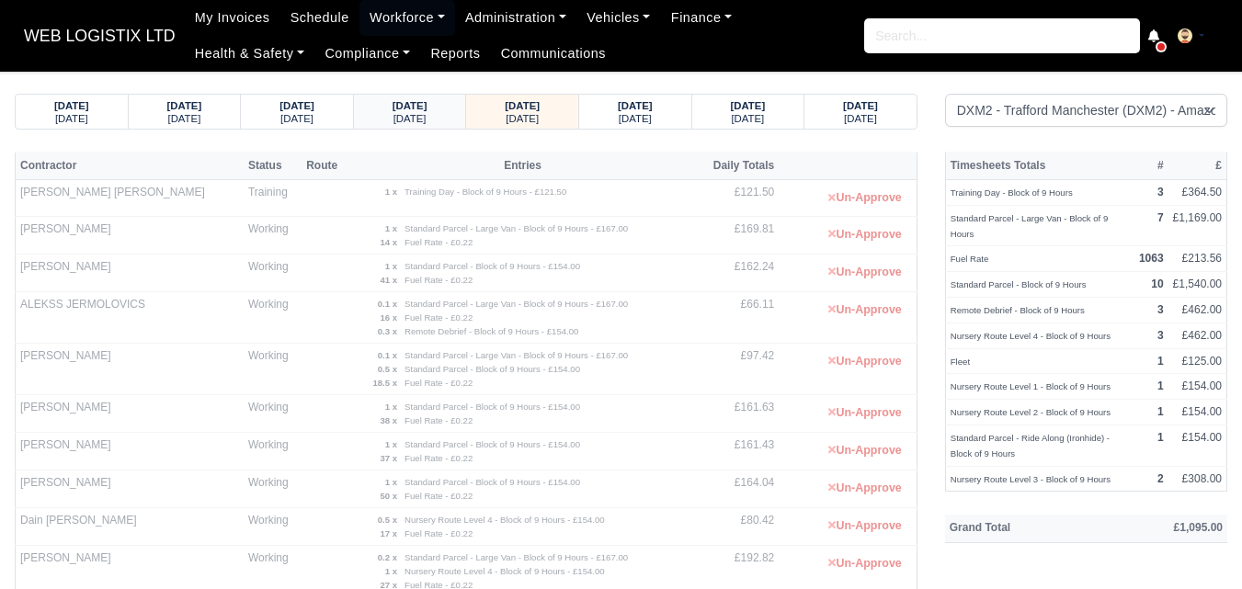
click at [419, 113] on small "[DATE]" at bounding box center [409, 118] width 33 height 11
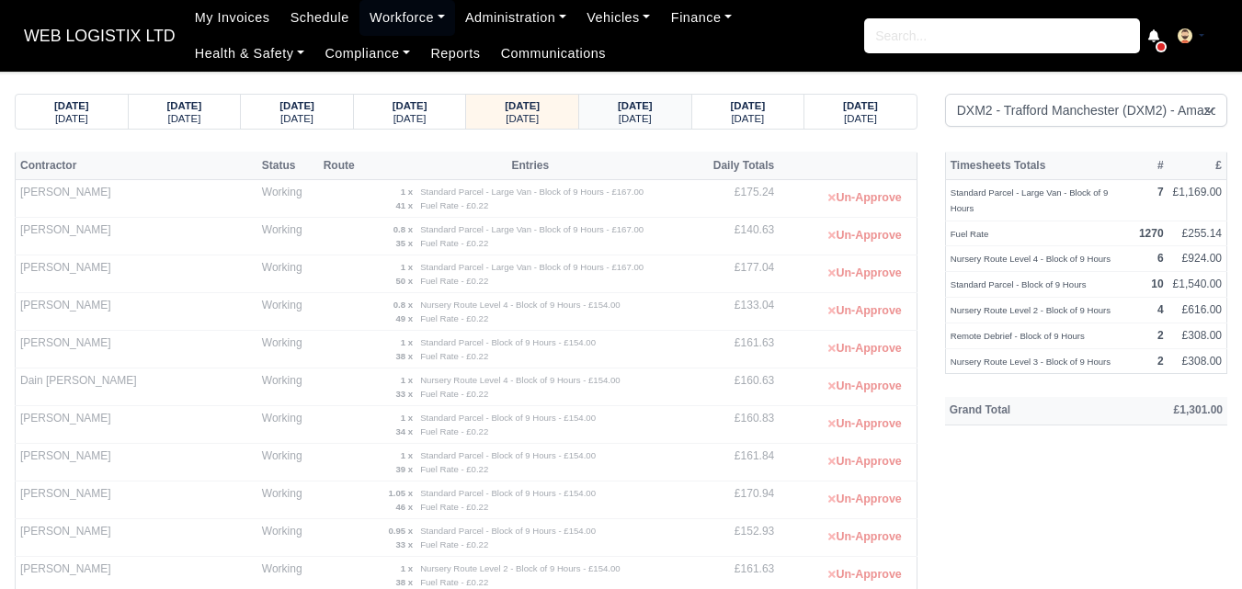
click at [684, 104] on div "06/10/2025 Monday" at bounding box center [635, 112] width 113 height 34
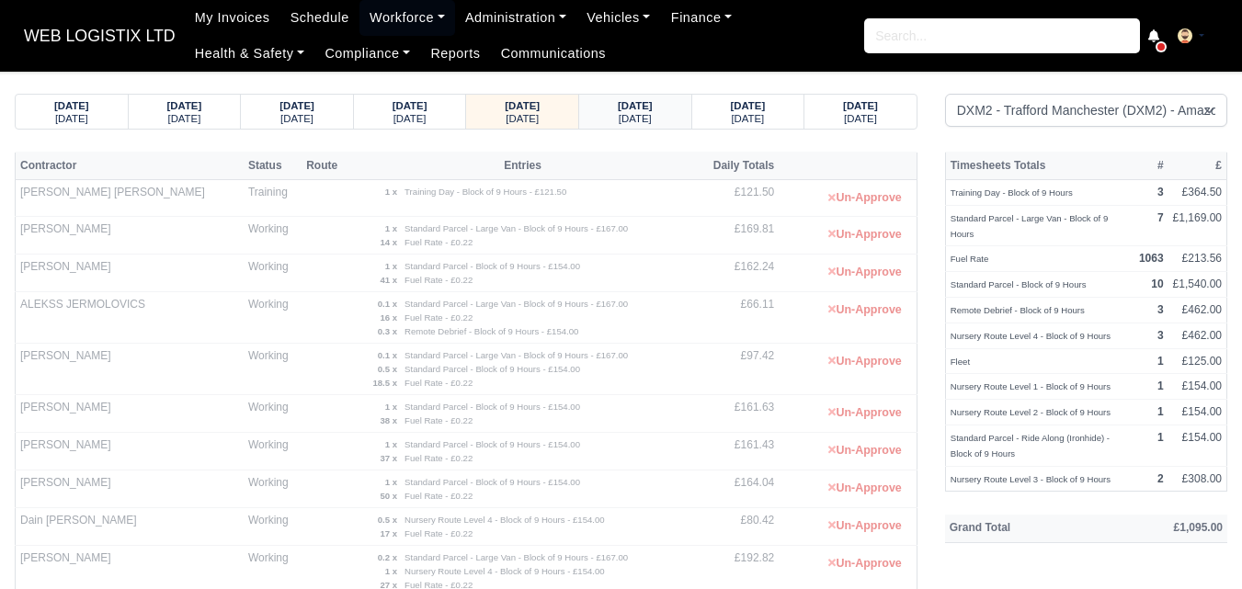
click at [646, 128] on div "07/10/2025 Tuesday" at bounding box center [635, 112] width 85 height 34
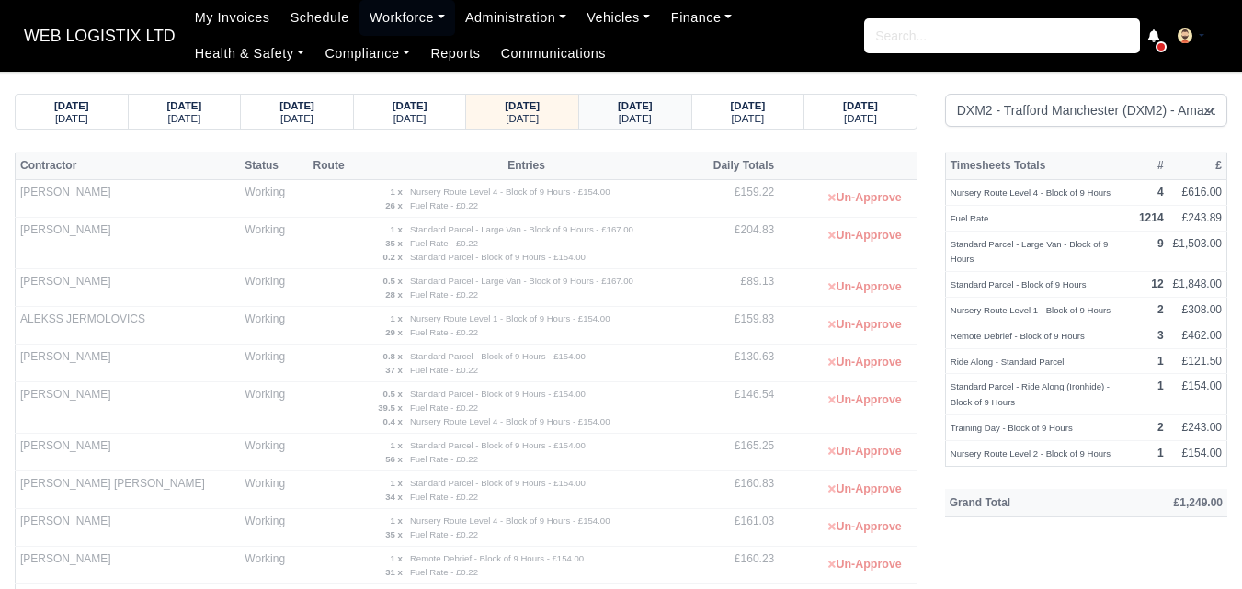
click at [643, 114] on small "[DATE]" at bounding box center [635, 118] width 33 height 11
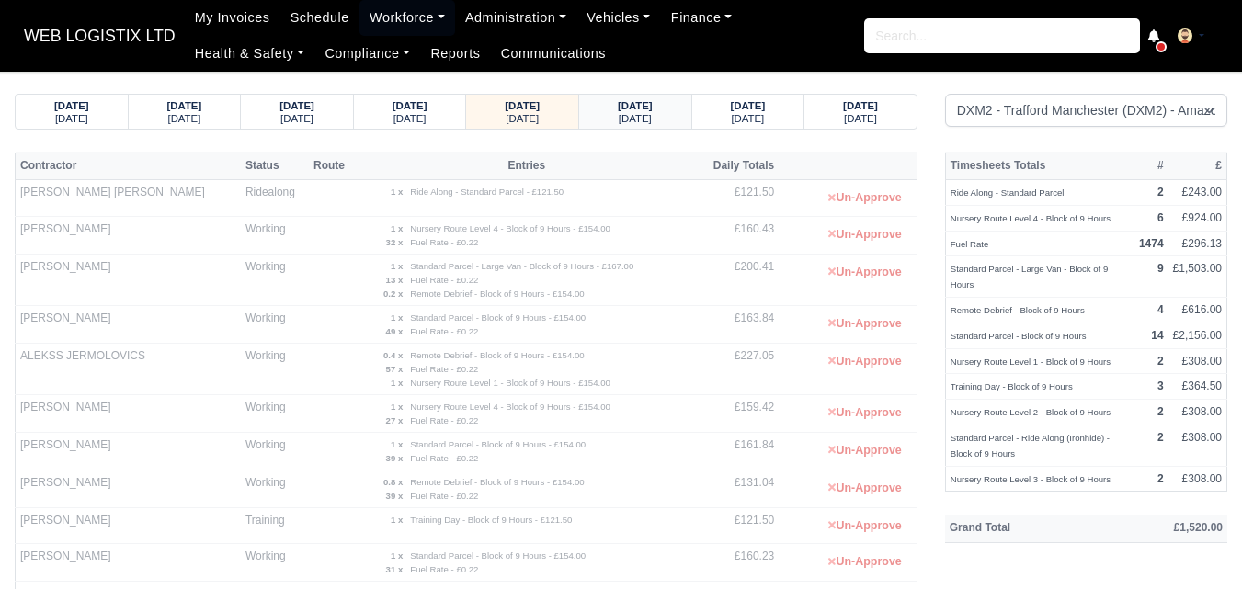
click at [619, 113] on small "[DATE]" at bounding box center [635, 118] width 33 height 11
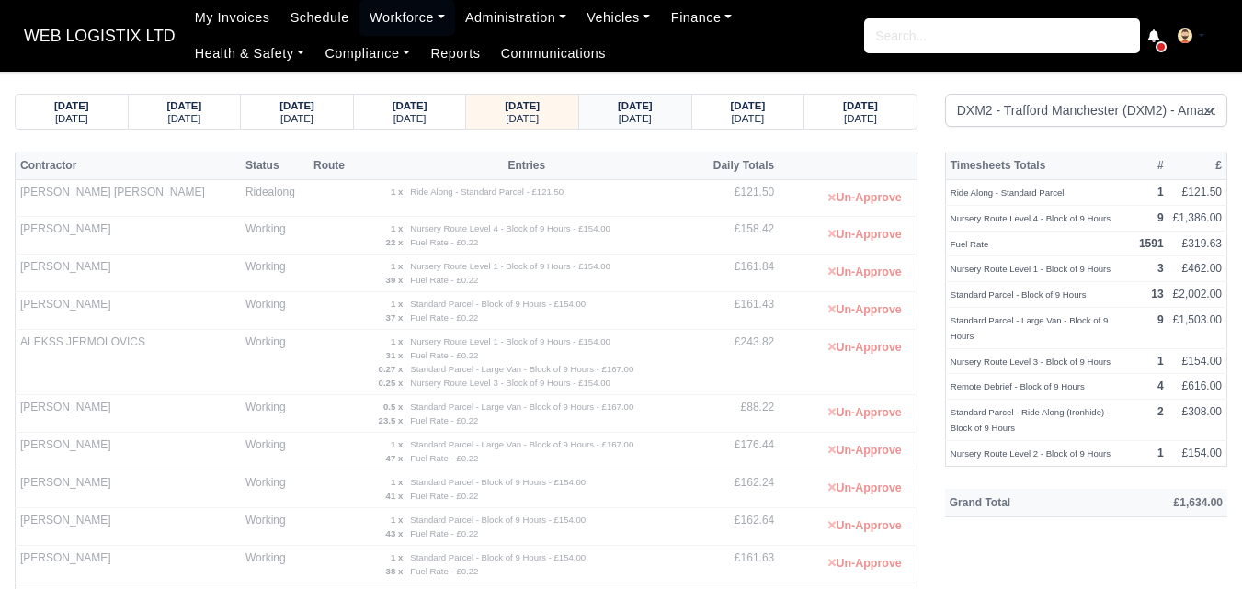
click at [678, 118] on div "10/10/2025 Friday" at bounding box center [635, 112] width 113 height 34
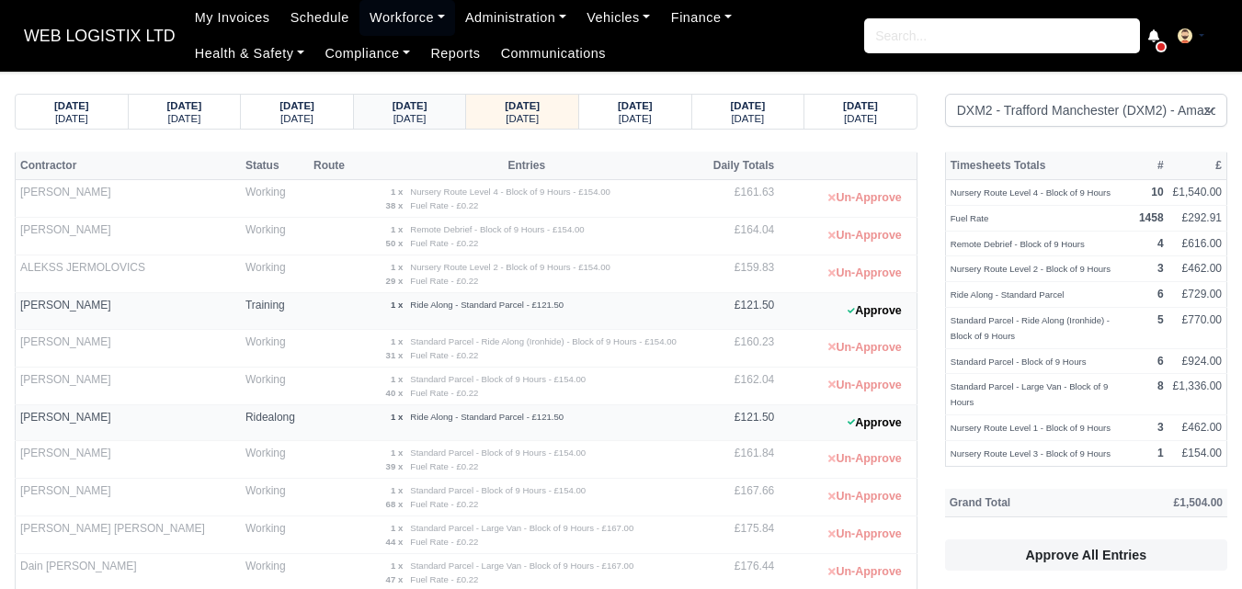
click at [393, 113] on small "[DATE]" at bounding box center [409, 118] width 33 height 11
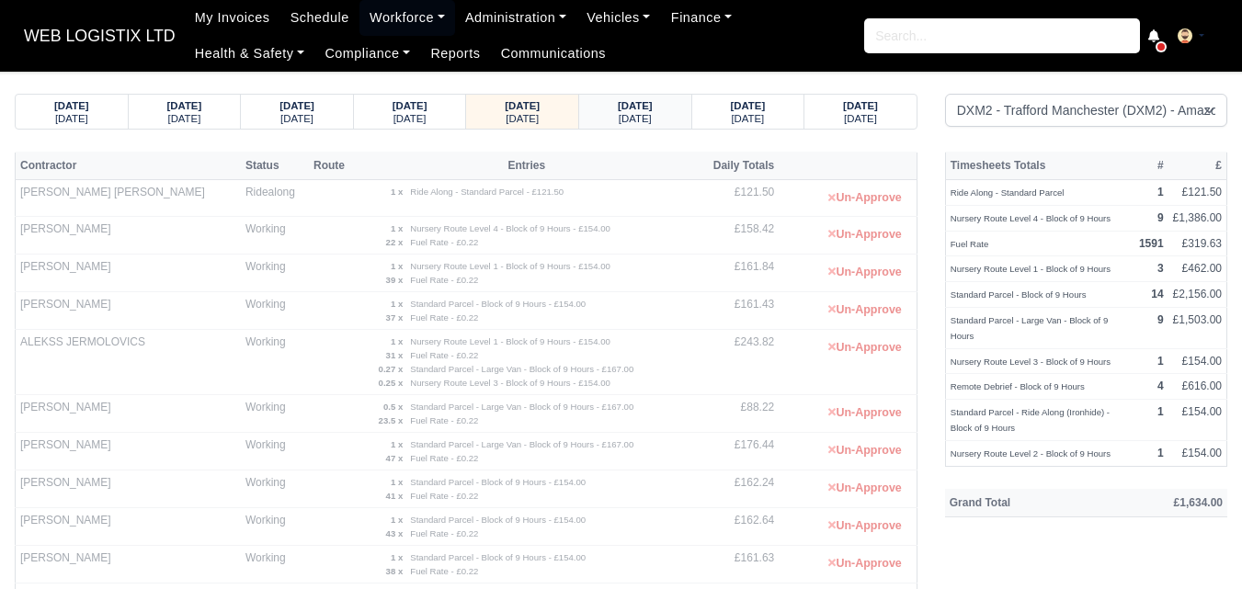
click at [632, 121] on small "[DATE]" at bounding box center [635, 118] width 33 height 11
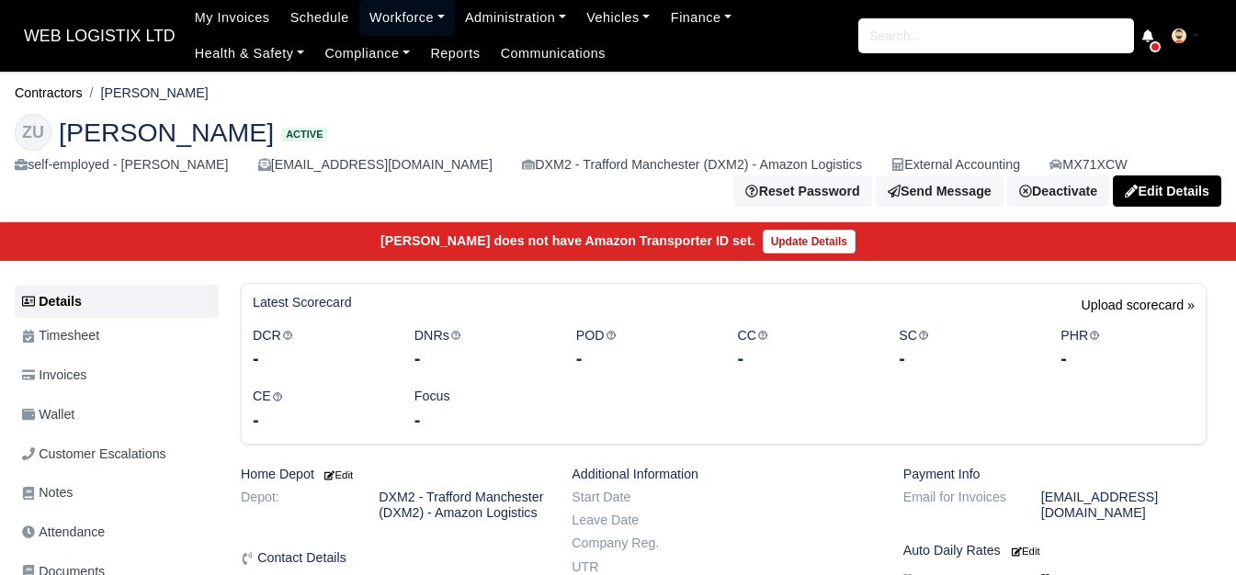
click at [398, 18] on link "Workforce" at bounding box center [407, 18] width 96 height 36
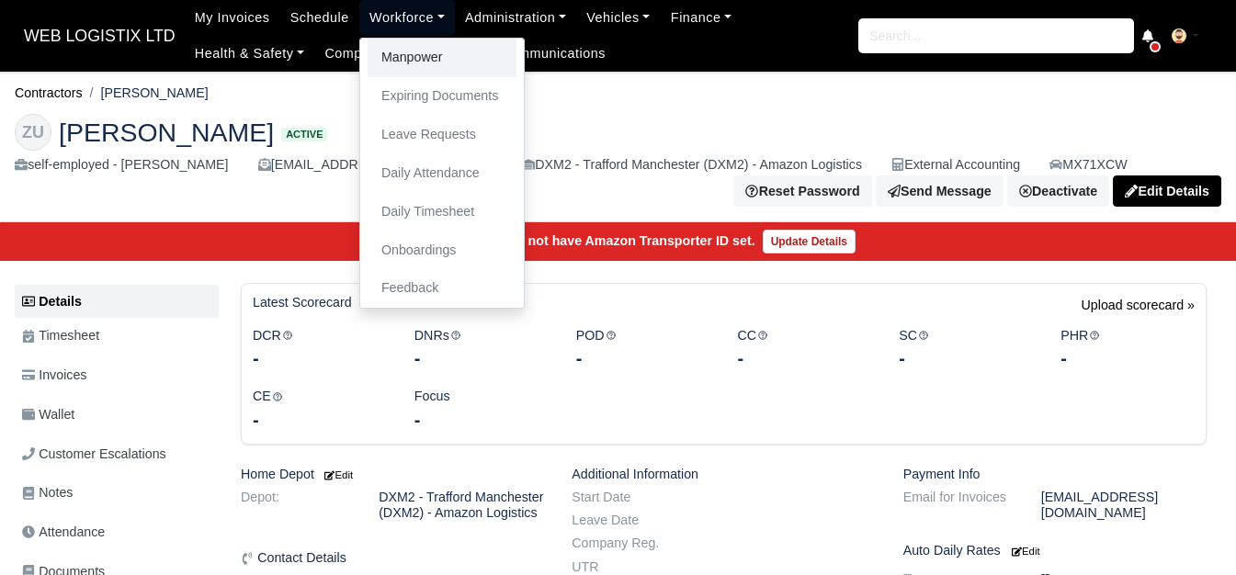
click at [403, 50] on link "Manpower" at bounding box center [442, 58] width 149 height 39
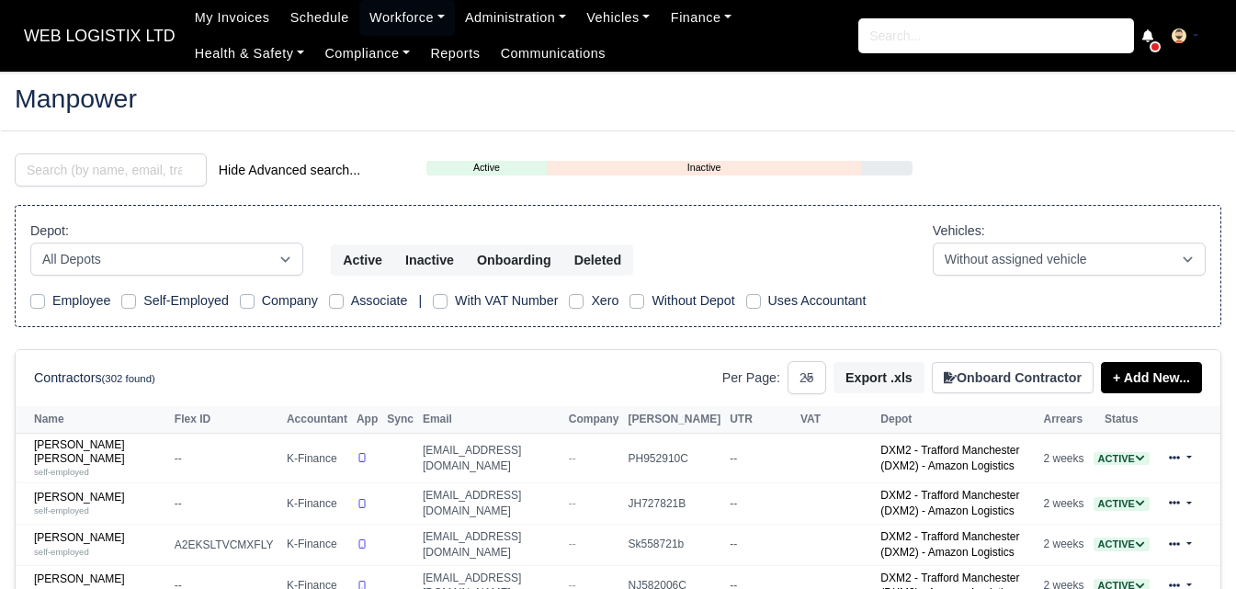
select select "25"
click at [103, 156] on input "search" at bounding box center [111, 170] width 192 height 33
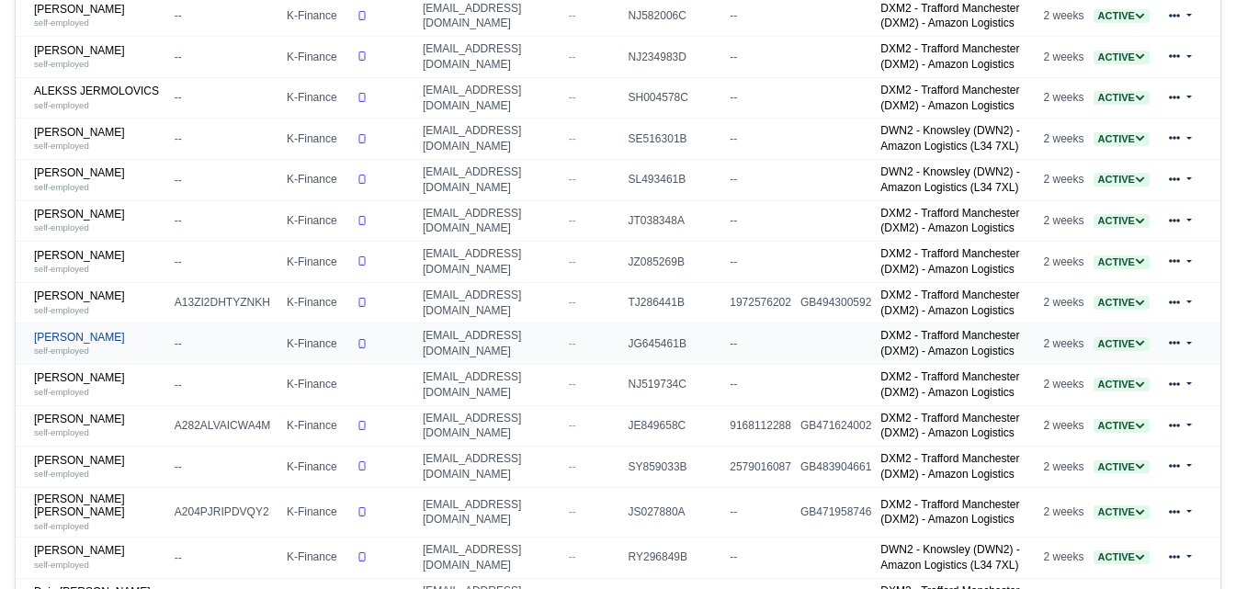
scroll to position [613, 0]
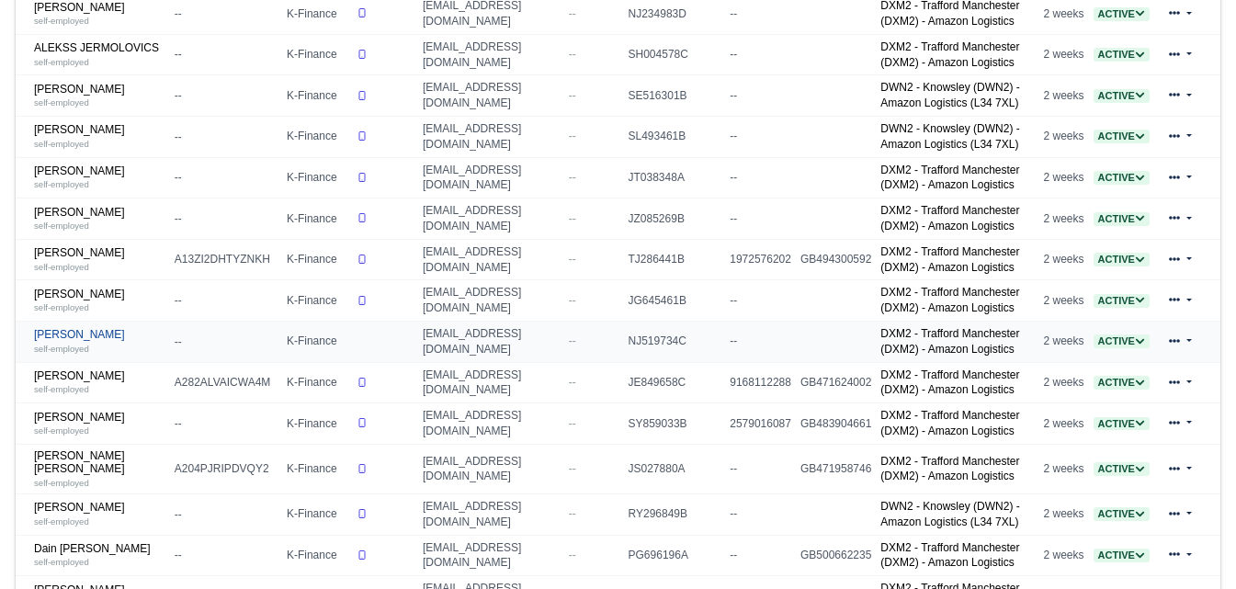
click at [95, 341] on link "Aromal Suresh Lal self-employed" at bounding box center [99, 341] width 131 height 27
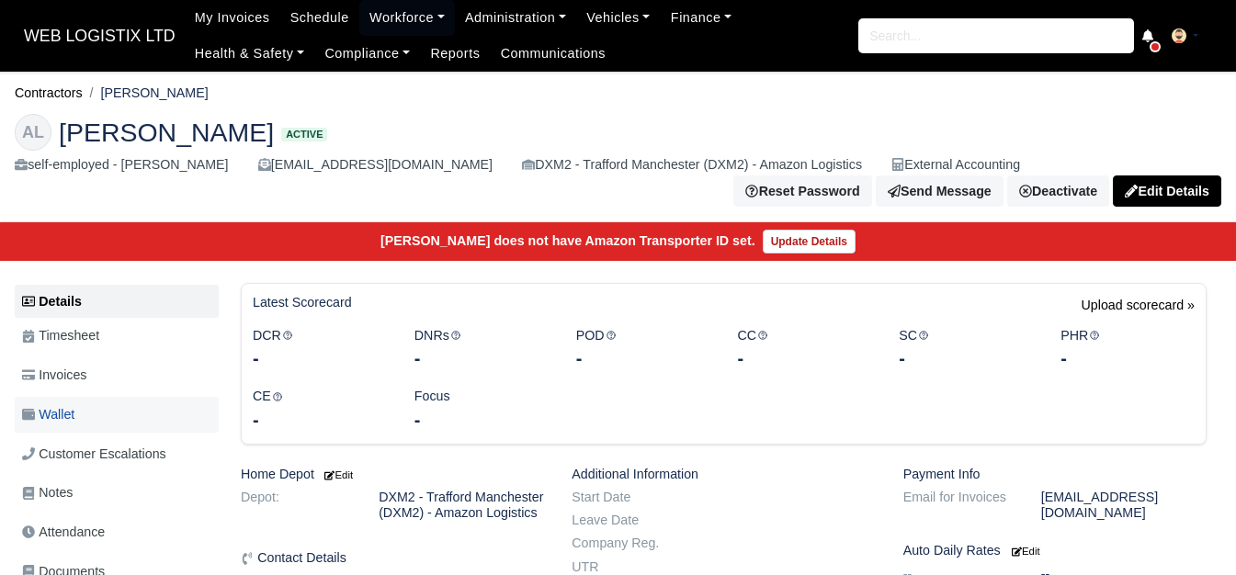
click at [117, 427] on link "Wallet" at bounding box center [117, 415] width 204 height 36
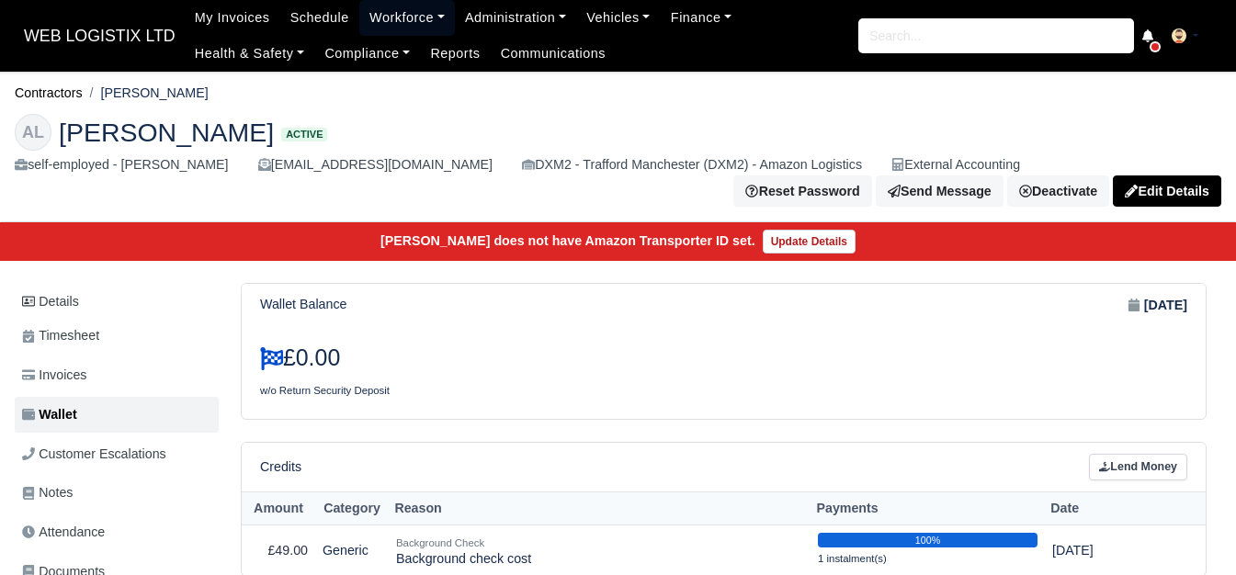
drag, startPoint x: 370, startPoint y: 18, endPoint x: 382, endPoint y: 43, distance: 28.0
click at [370, 18] on link "Workforce" at bounding box center [407, 18] width 96 height 36
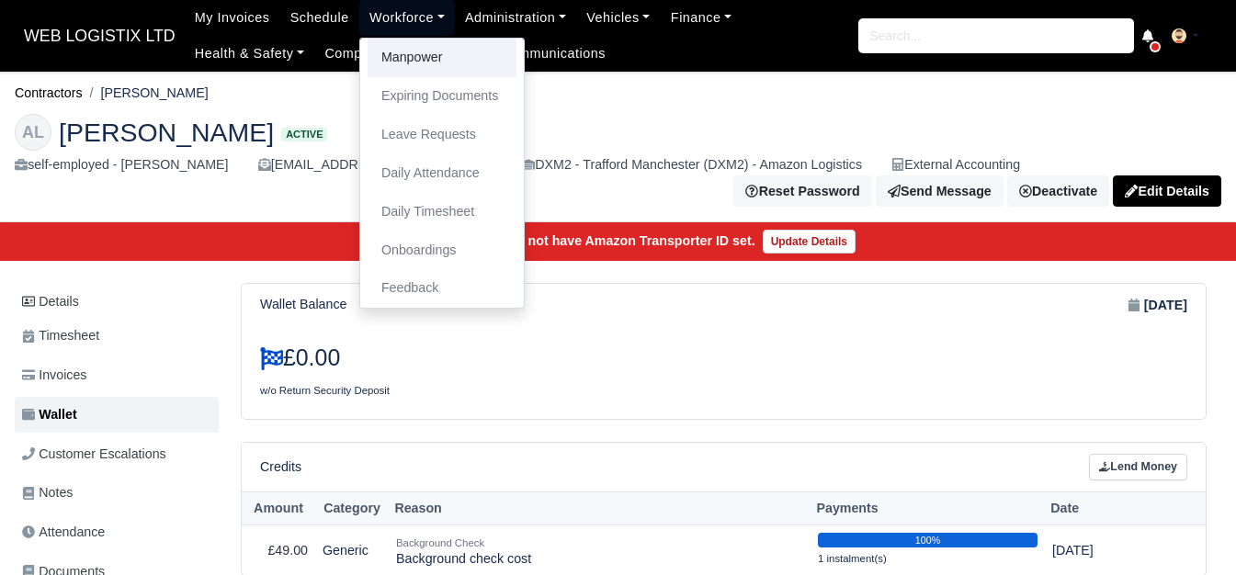
click at [385, 50] on link "Manpower" at bounding box center [442, 58] width 149 height 39
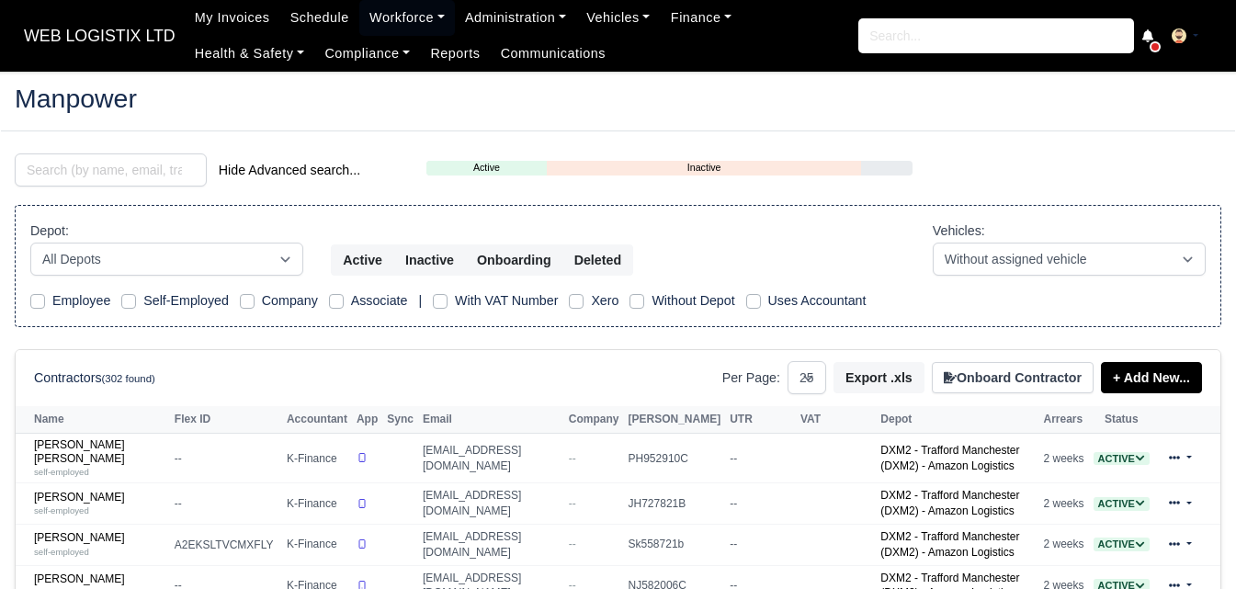
select select "25"
click at [61, 158] on input "search" at bounding box center [111, 170] width 192 height 33
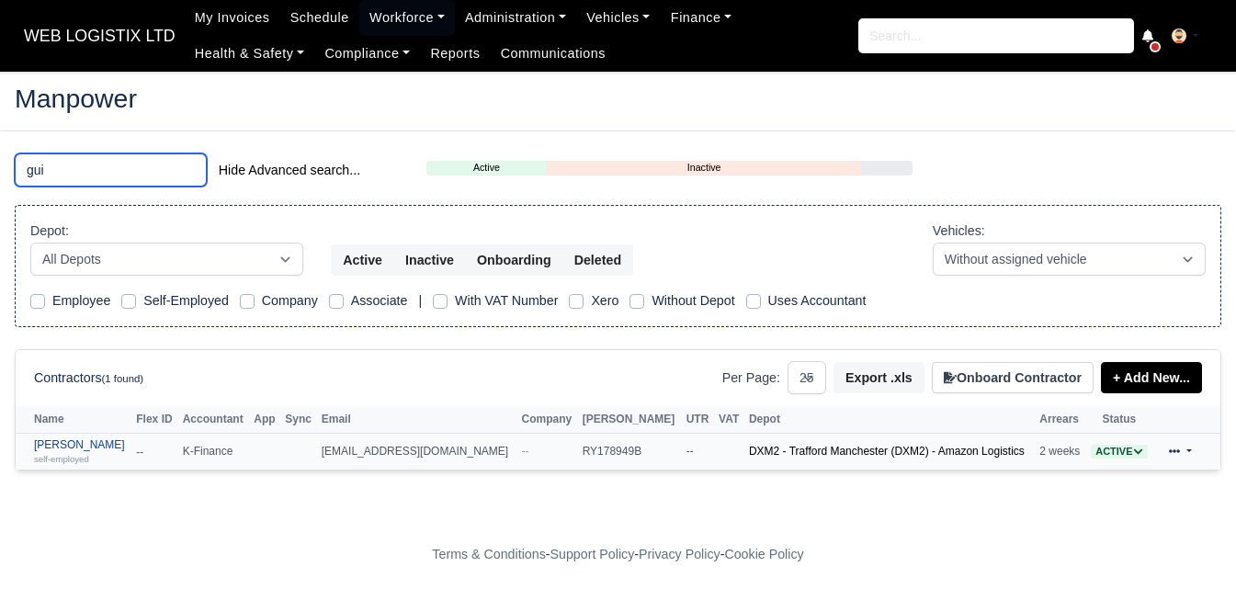
type input "gui"
click at [113, 453] on div "self-employed" at bounding box center [80, 458] width 93 height 13
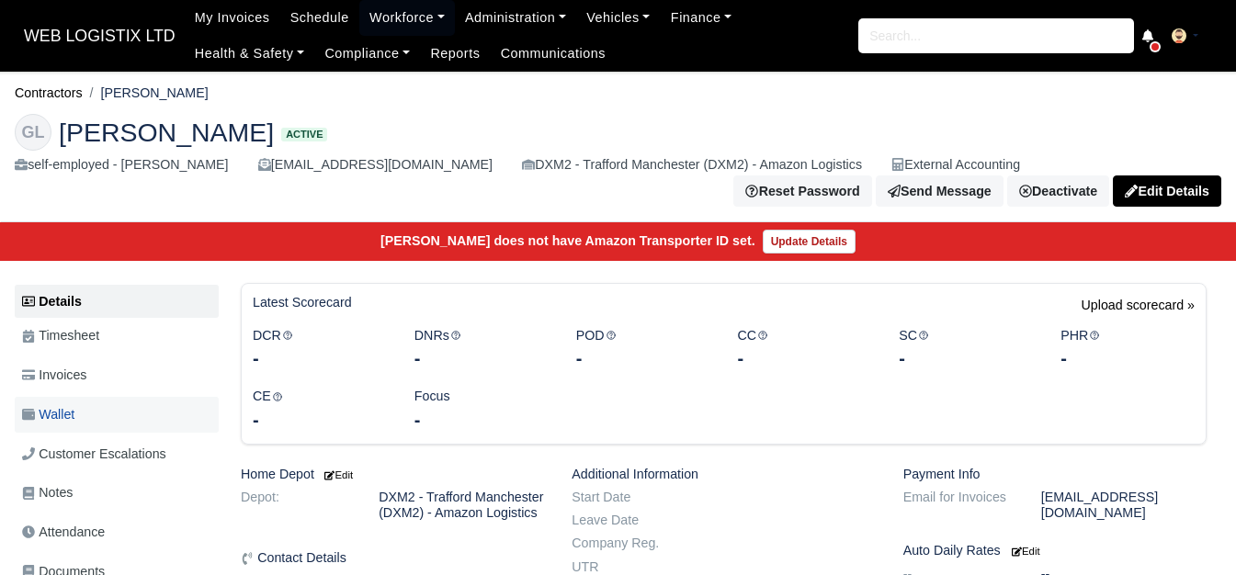
click at [97, 420] on link "Wallet" at bounding box center [117, 415] width 204 height 36
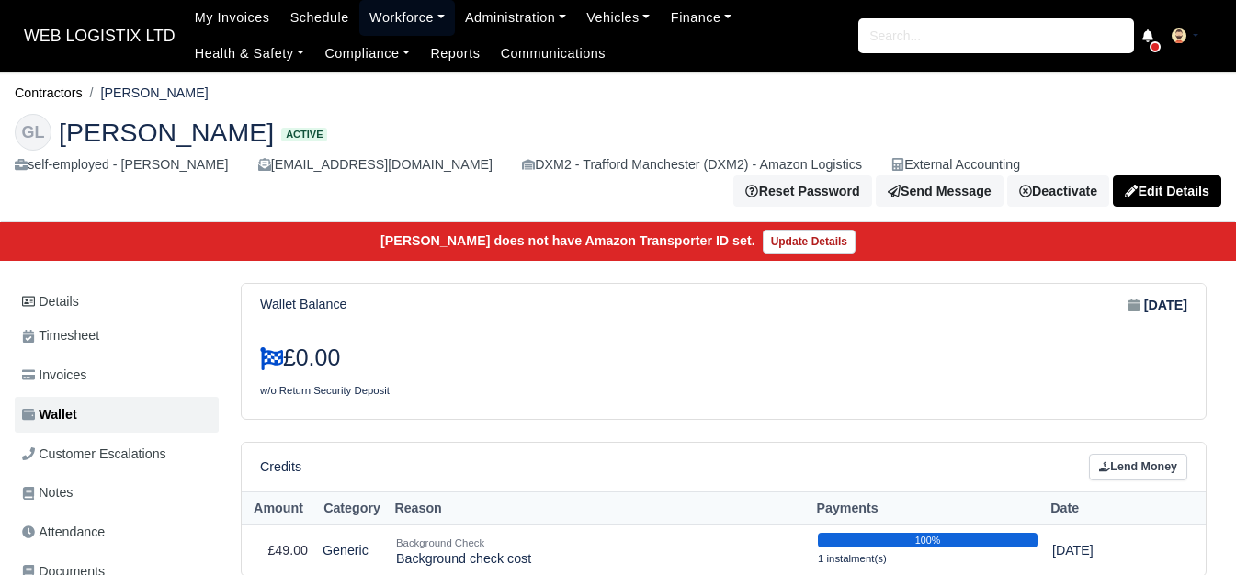
click at [385, 17] on link "Workforce" at bounding box center [407, 18] width 96 height 36
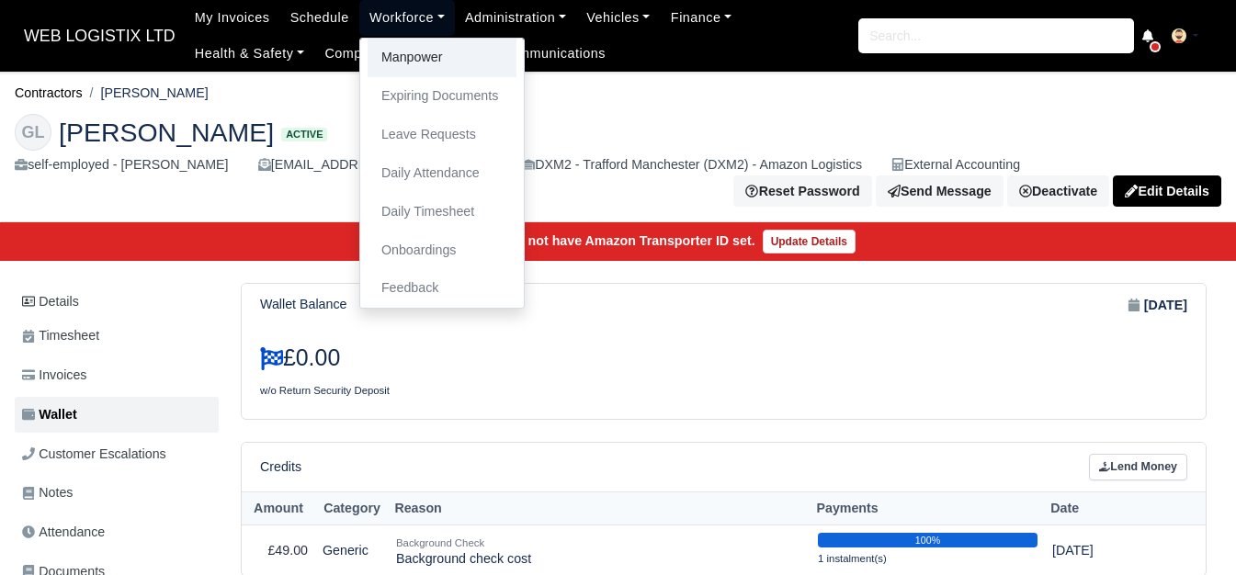
click at [383, 59] on link "Manpower" at bounding box center [442, 58] width 149 height 39
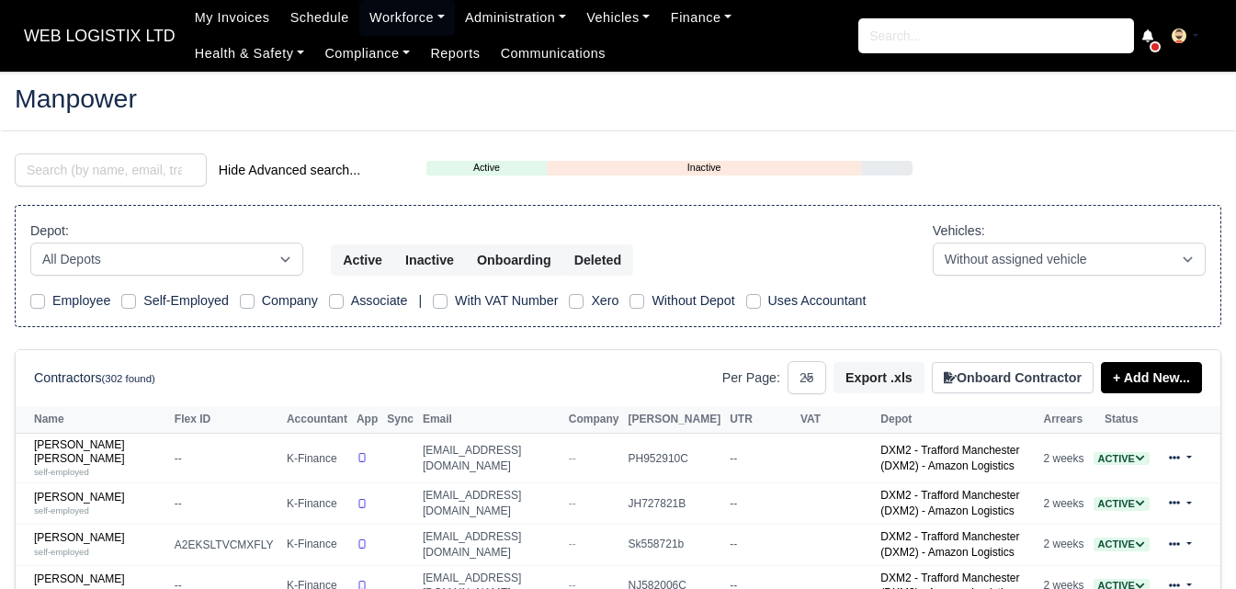
select select "25"
click at [120, 172] on input "search" at bounding box center [111, 170] width 192 height 33
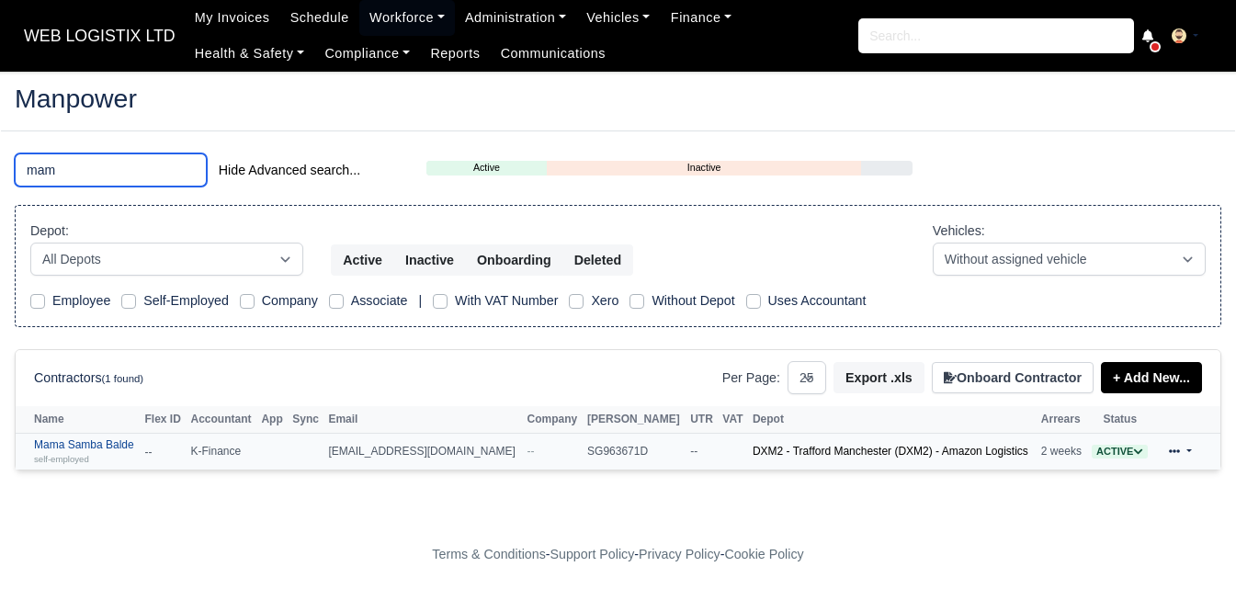
type input "mam"
click at [111, 455] on div "self-employed" at bounding box center [84, 458] width 101 height 13
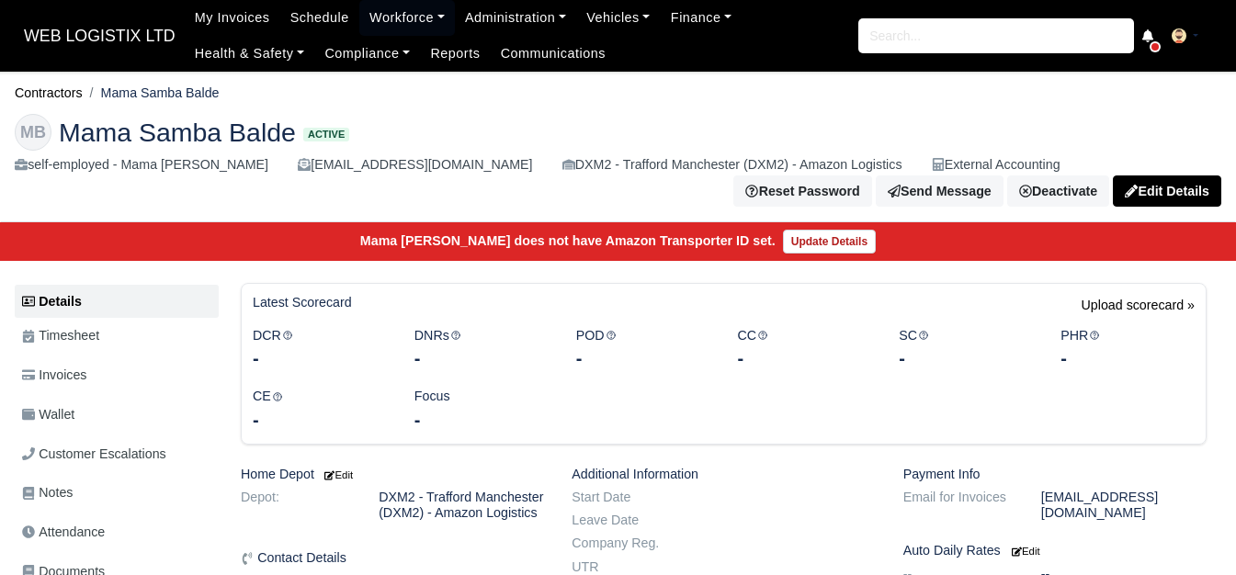
click at [107, 428] on link "Wallet" at bounding box center [117, 415] width 204 height 36
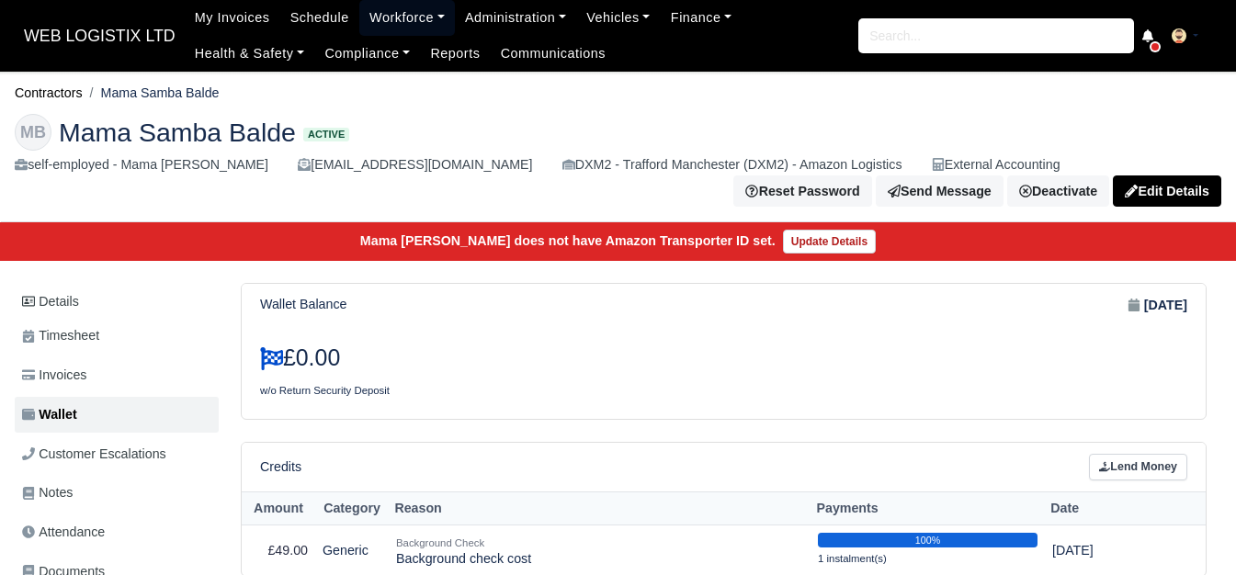
click at [386, 17] on link "Workforce" at bounding box center [407, 18] width 96 height 36
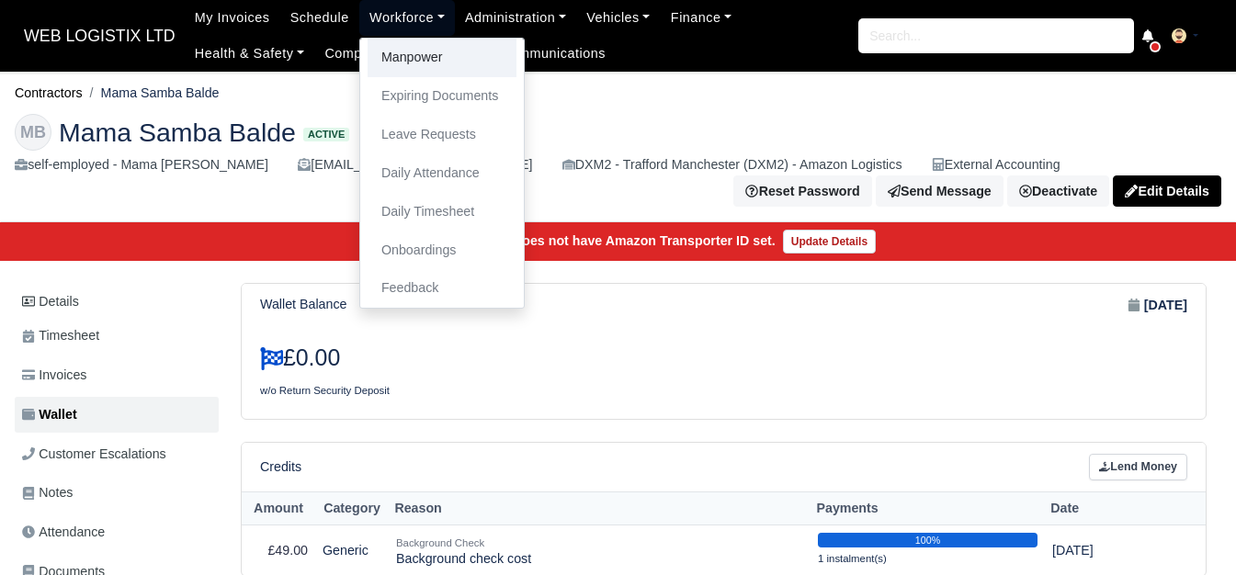
click at [401, 62] on link "Manpower" at bounding box center [442, 58] width 149 height 39
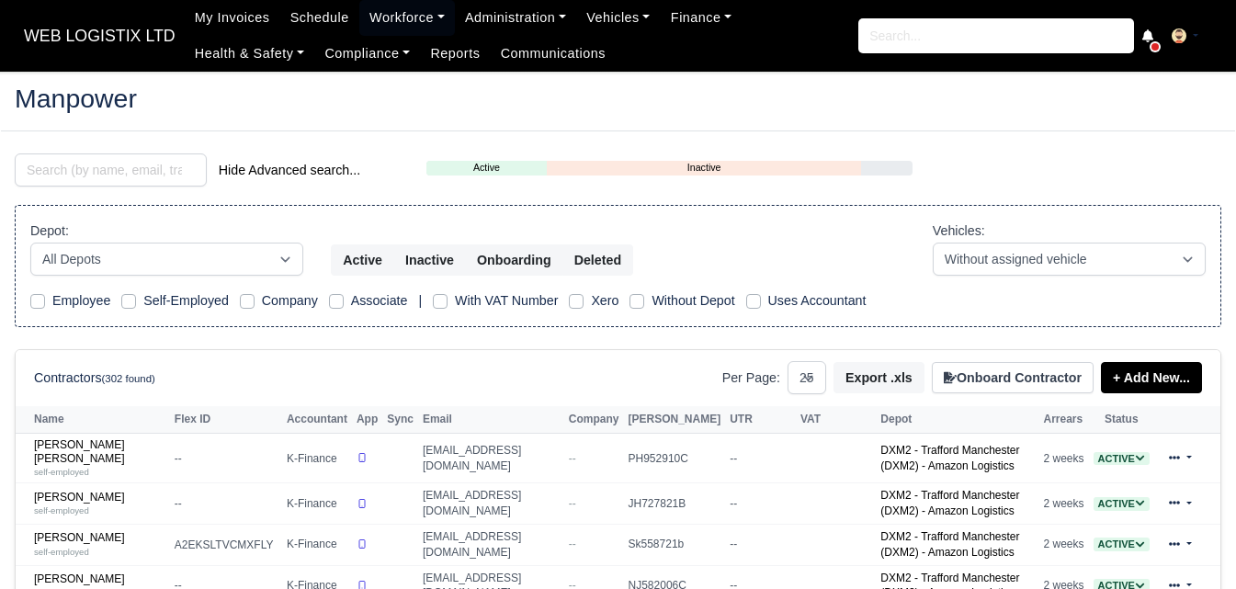
select select "25"
click at [119, 169] on input "search" at bounding box center [111, 170] width 192 height 33
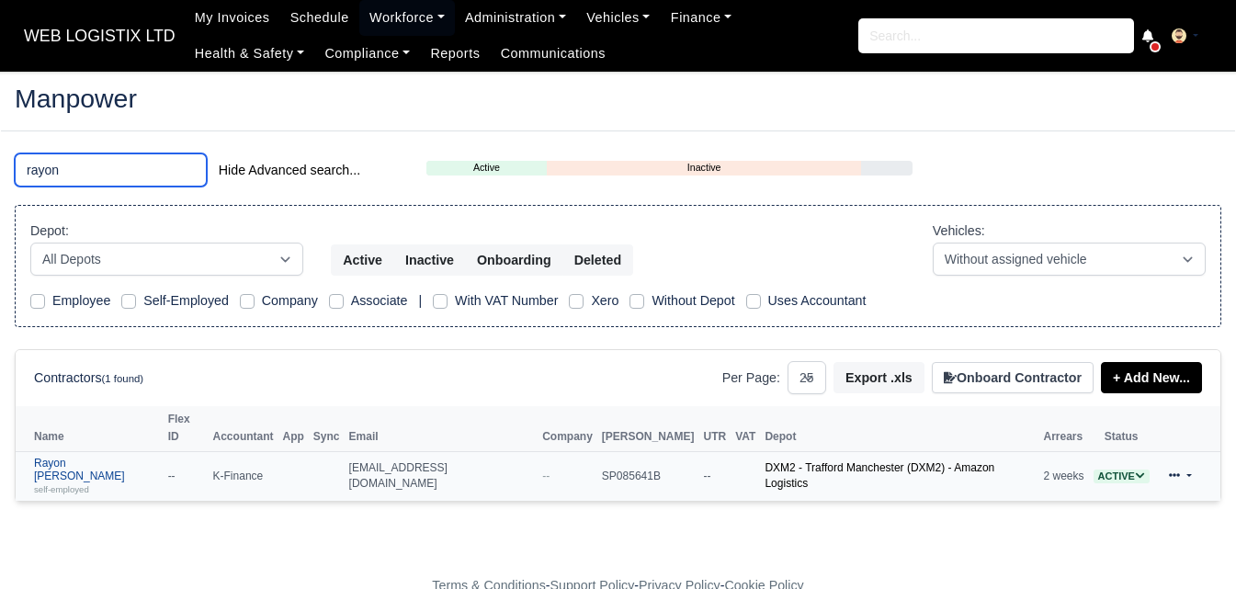
type input "rayon"
click at [69, 457] on link "Rayon [PERSON_NAME] self-employed" at bounding box center [96, 477] width 125 height 40
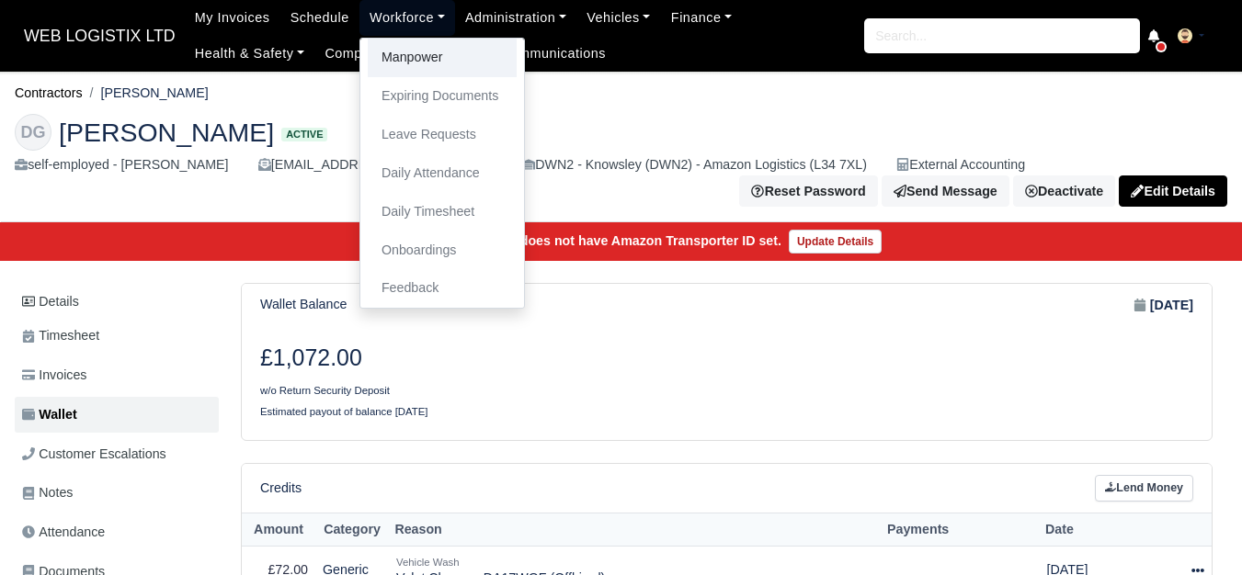
click at [392, 68] on link "Manpower" at bounding box center [442, 58] width 149 height 39
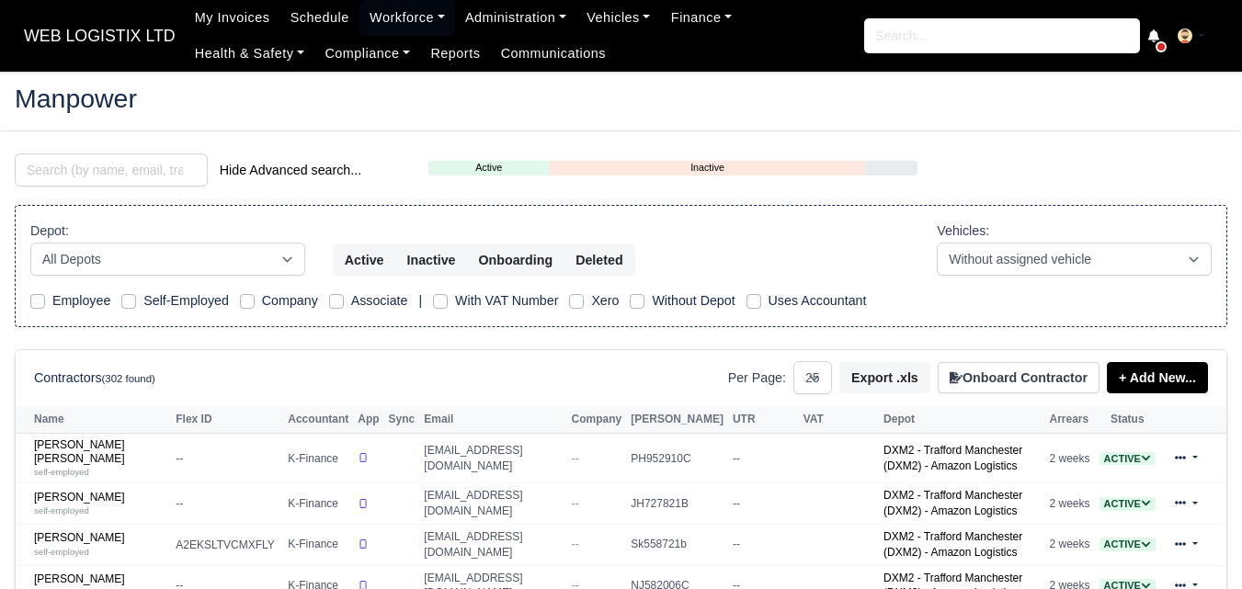
select select "25"
click at [116, 177] on input "search" at bounding box center [111, 170] width 193 height 33
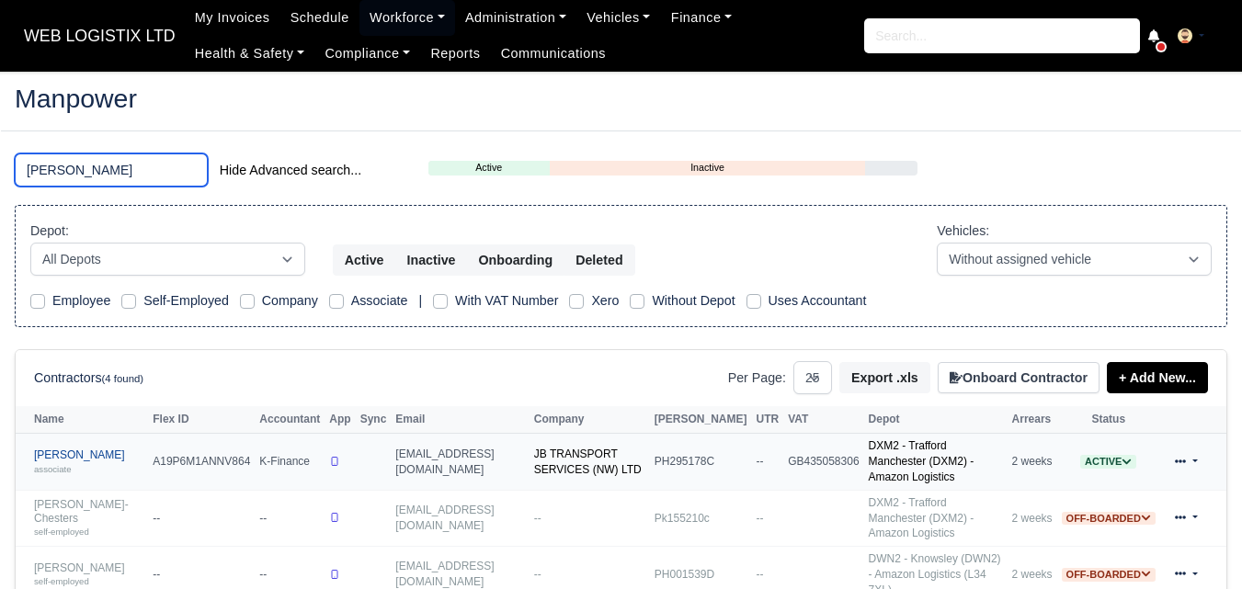
type input "joshua"
click at [65, 464] on link "Joshua James Blemmings associate" at bounding box center [88, 462] width 109 height 27
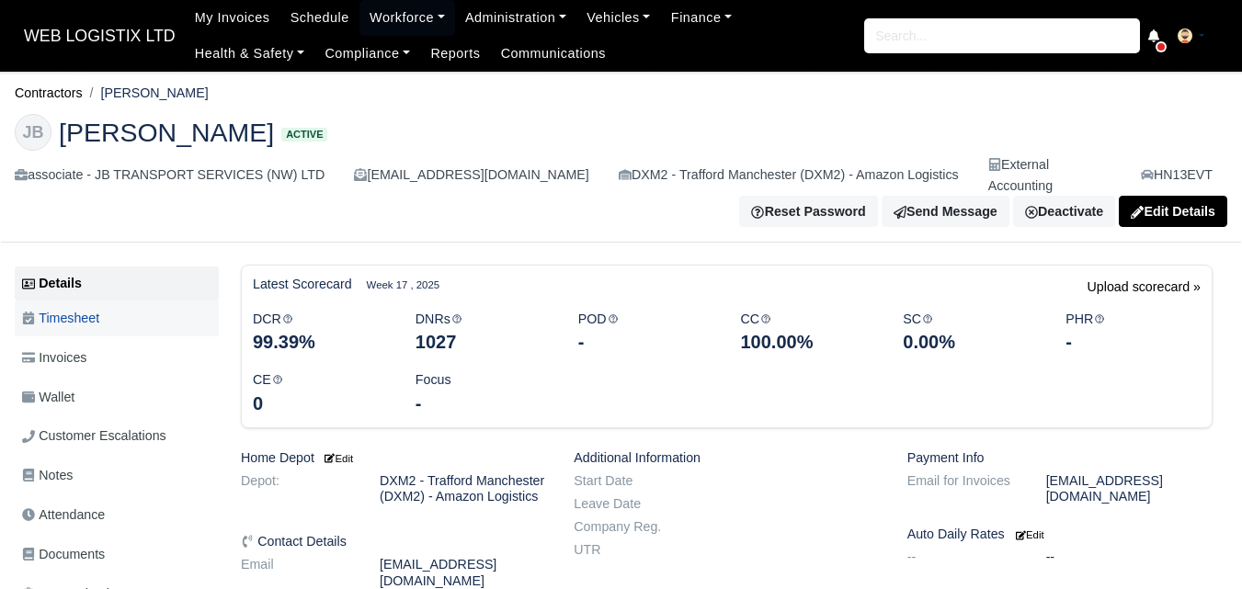
click at [115, 314] on link "Timesheet" at bounding box center [117, 319] width 204 height 36
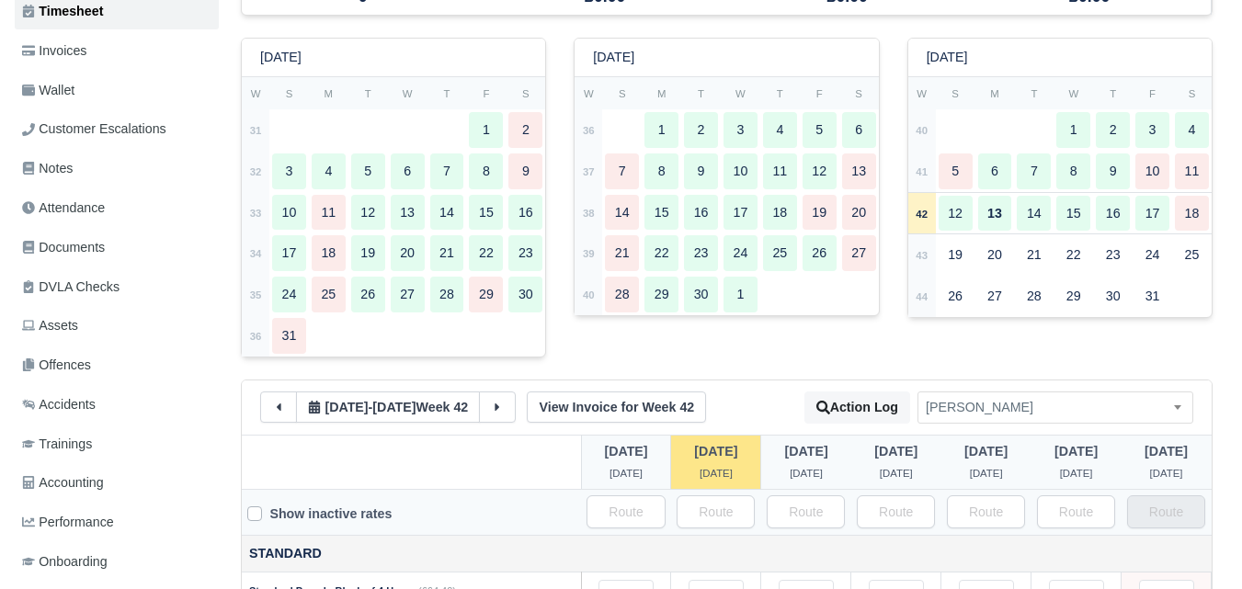
scroll to position [154, 0]
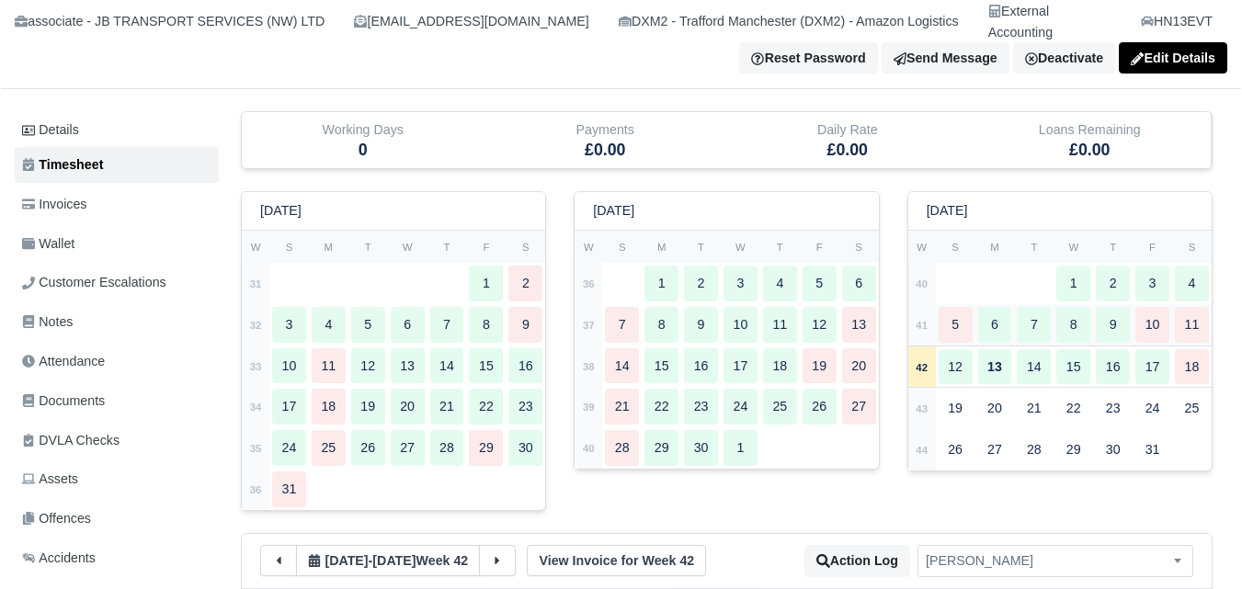
click at [931, 311] on td "41" at bounding box center [922, 324] width 28 height 41
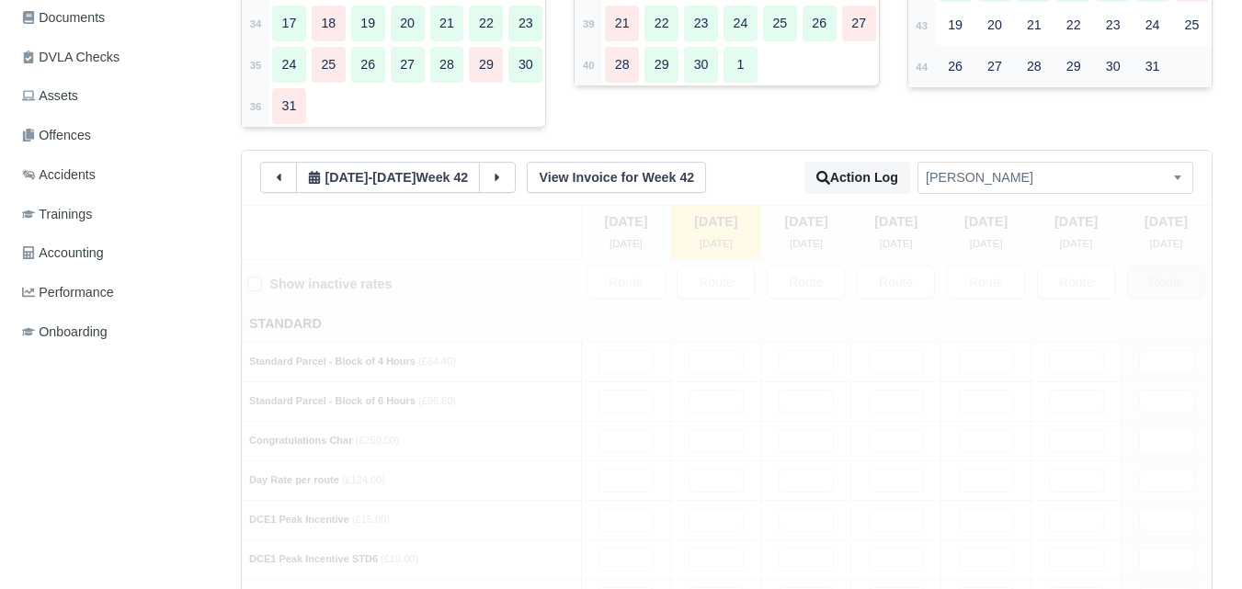
scroll to position [766, 0]
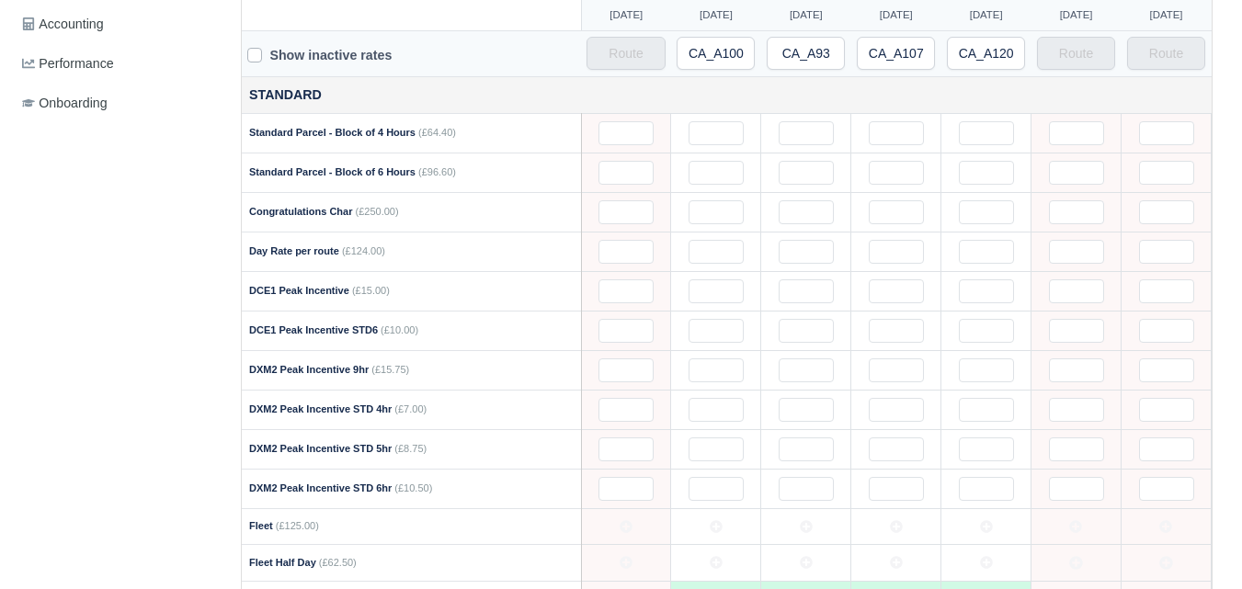
type input "45"
type input "40"
type input "29"
type input "49"
type input "0.1"
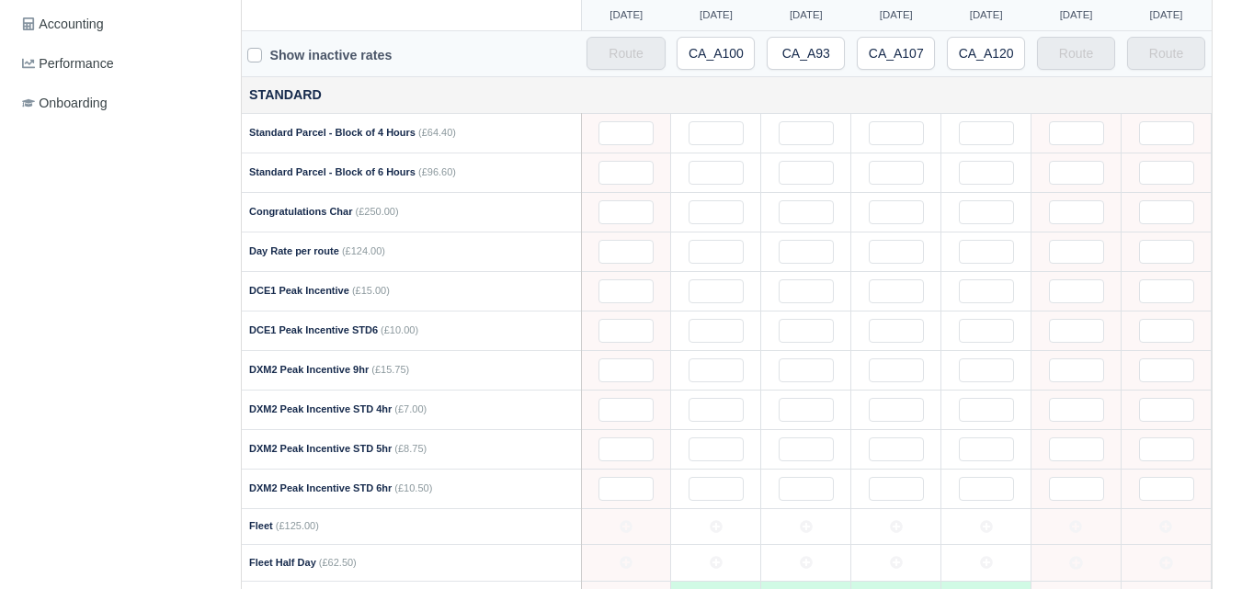
type input "1"
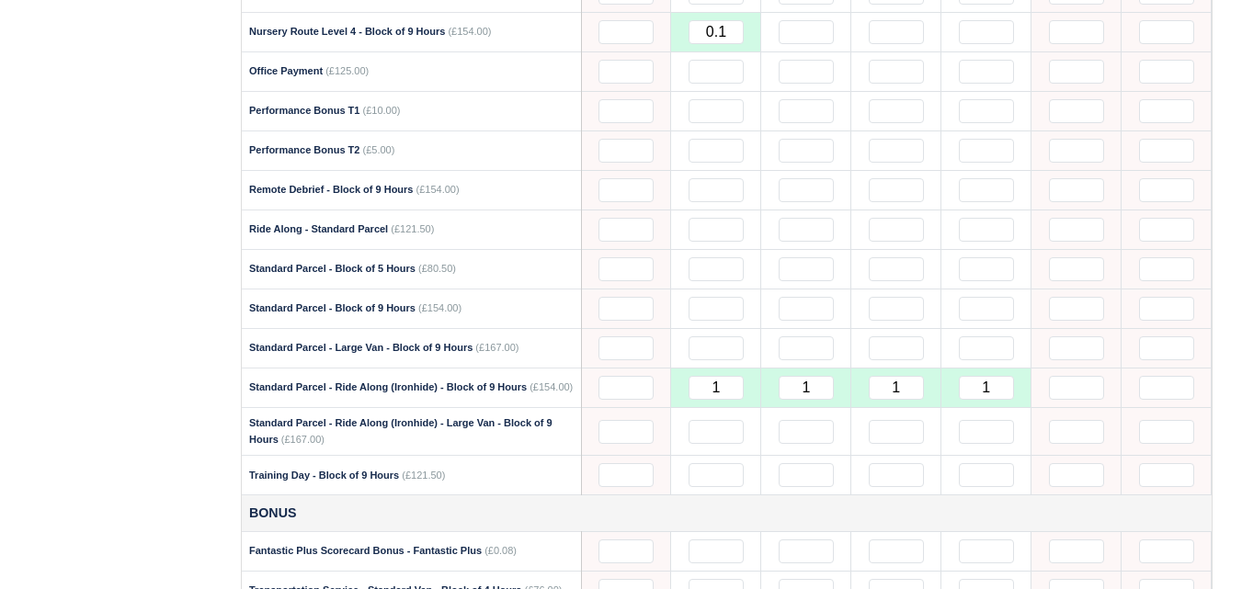
scroll to position [1685, 0]
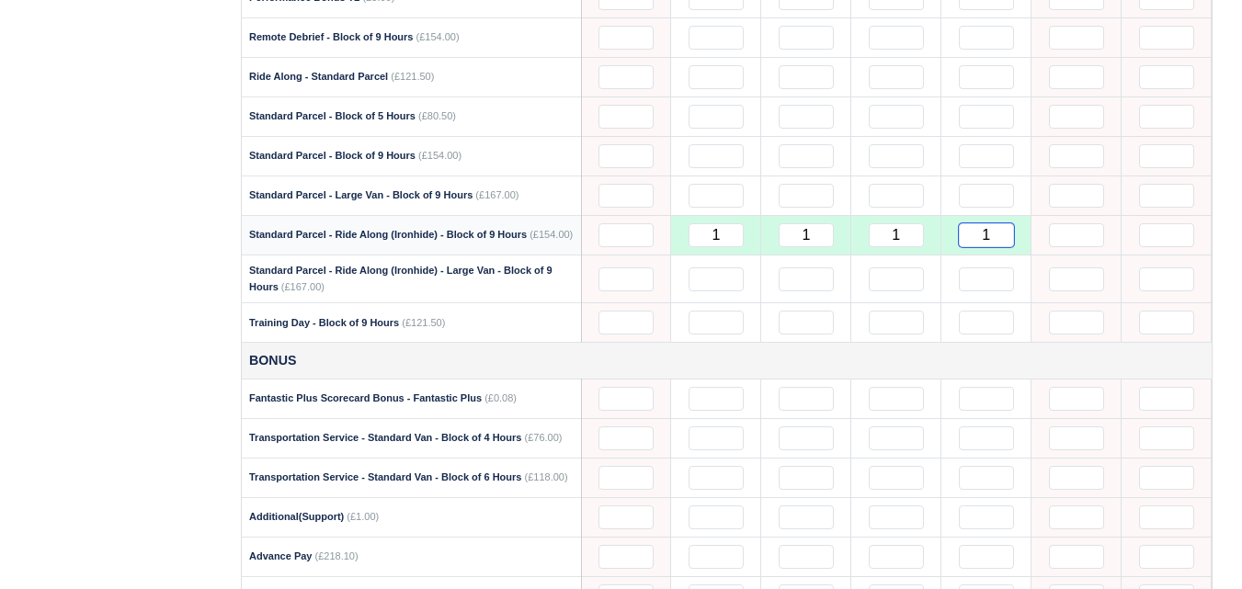
drag, startPoint x: 997, startPoint y: 218, endPoint x: 984, endPoint y: 219, distance: 13.8
click at [984, 223] on input "1" at bounding box center [986, 235] width 55 height 24
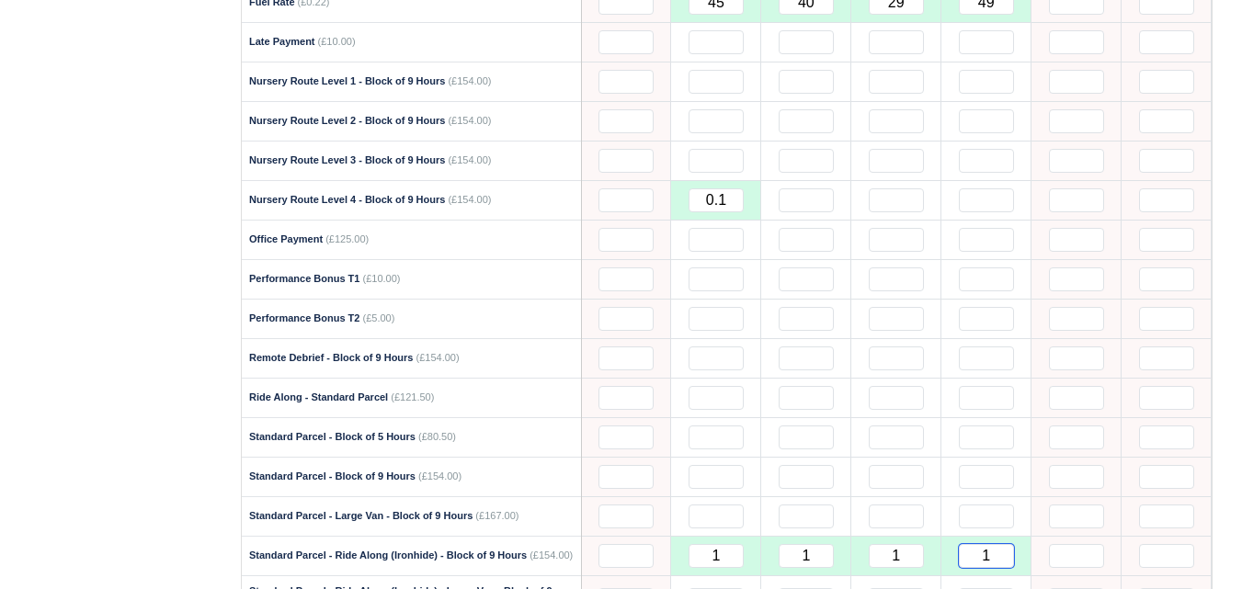
scroll to position [1379, 0]
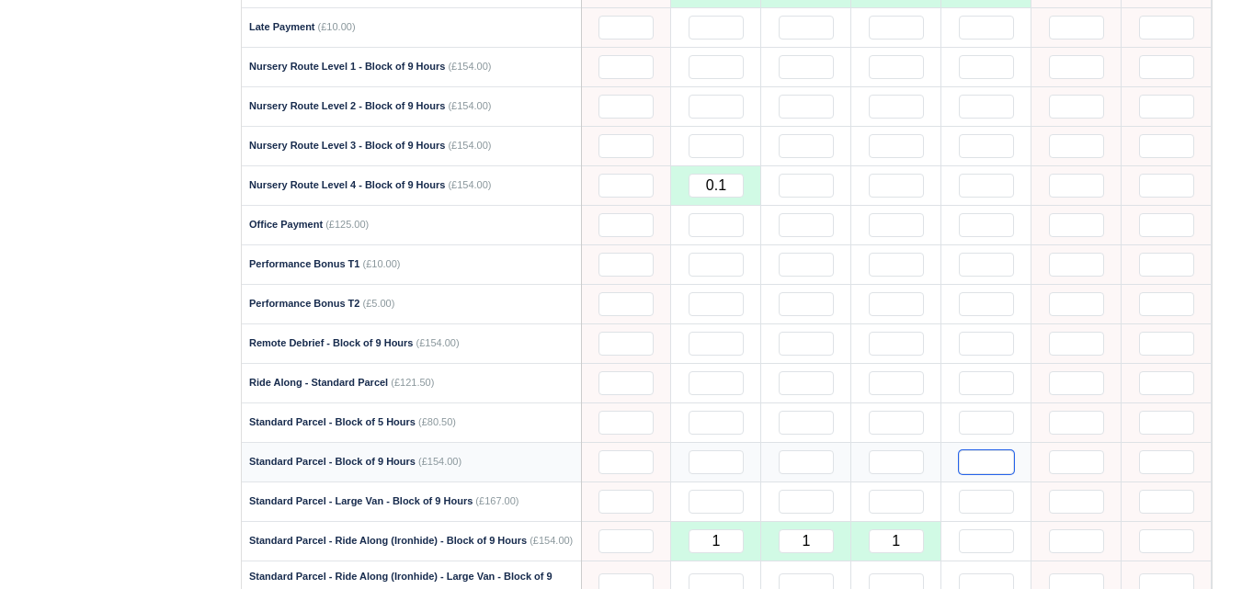
click at [991, 450] on input "text" at bounding box center [986, 462] width 55 height 24
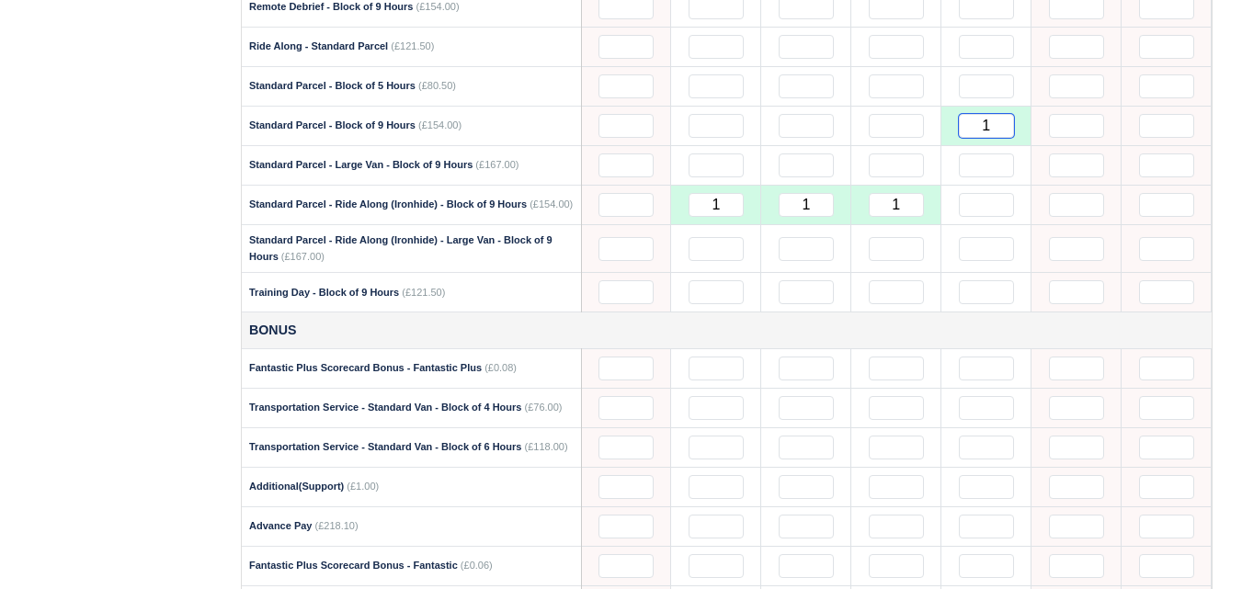
scroll to position [1839, 0]
